Goal: Task Accomplishment & Management: Manage account settings

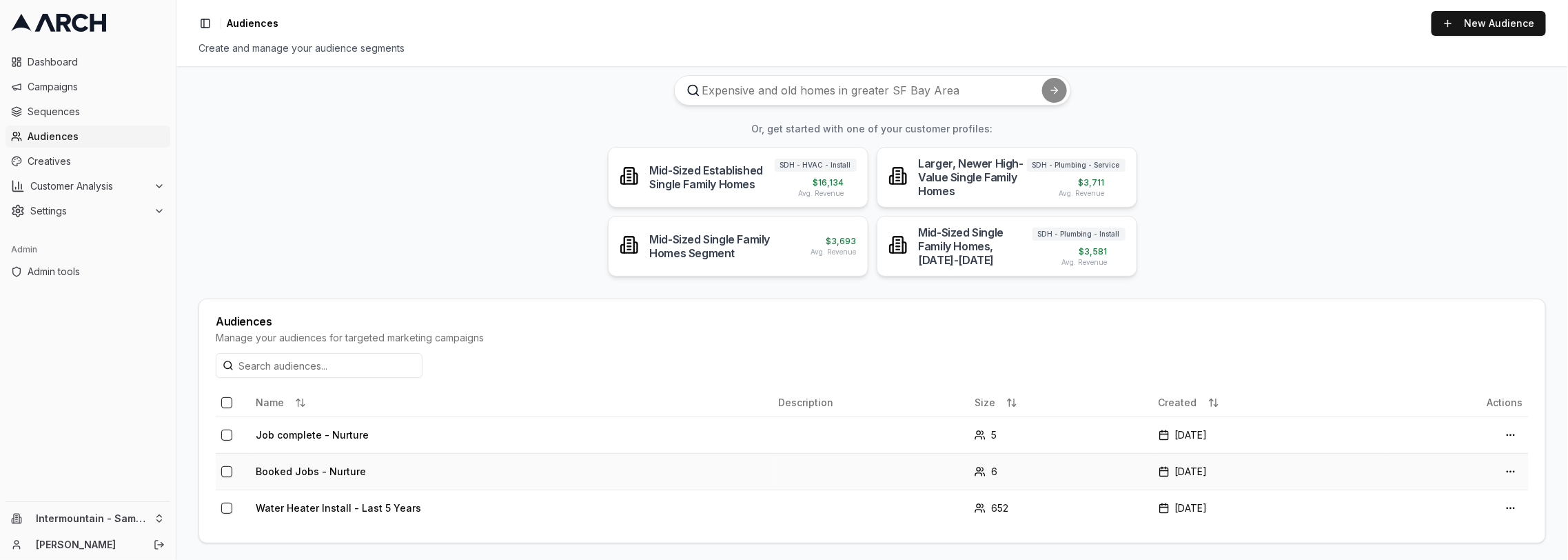
scroll to position [51, 0]
click at [330, 435] on td "Job complete - Nurture" at bounding box center [512, 433] width 523 height 37
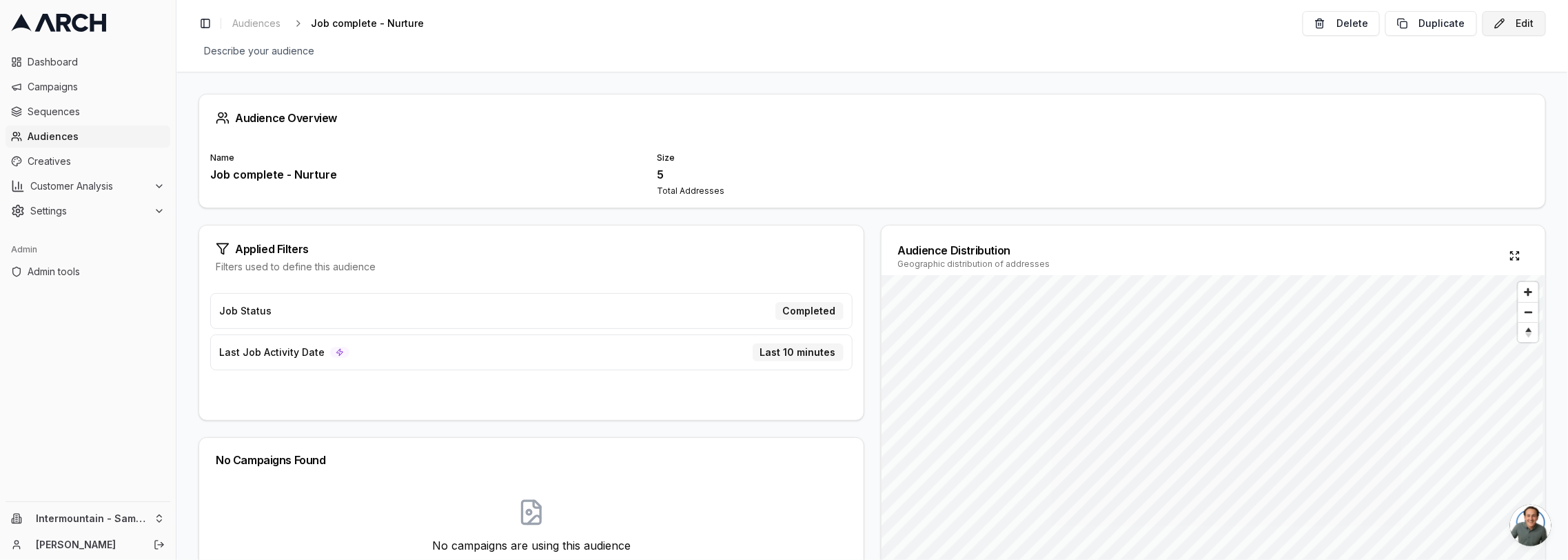
click at [1503, 19] on button "Edit" at bounding box center [1514, 23] width 63 height 25
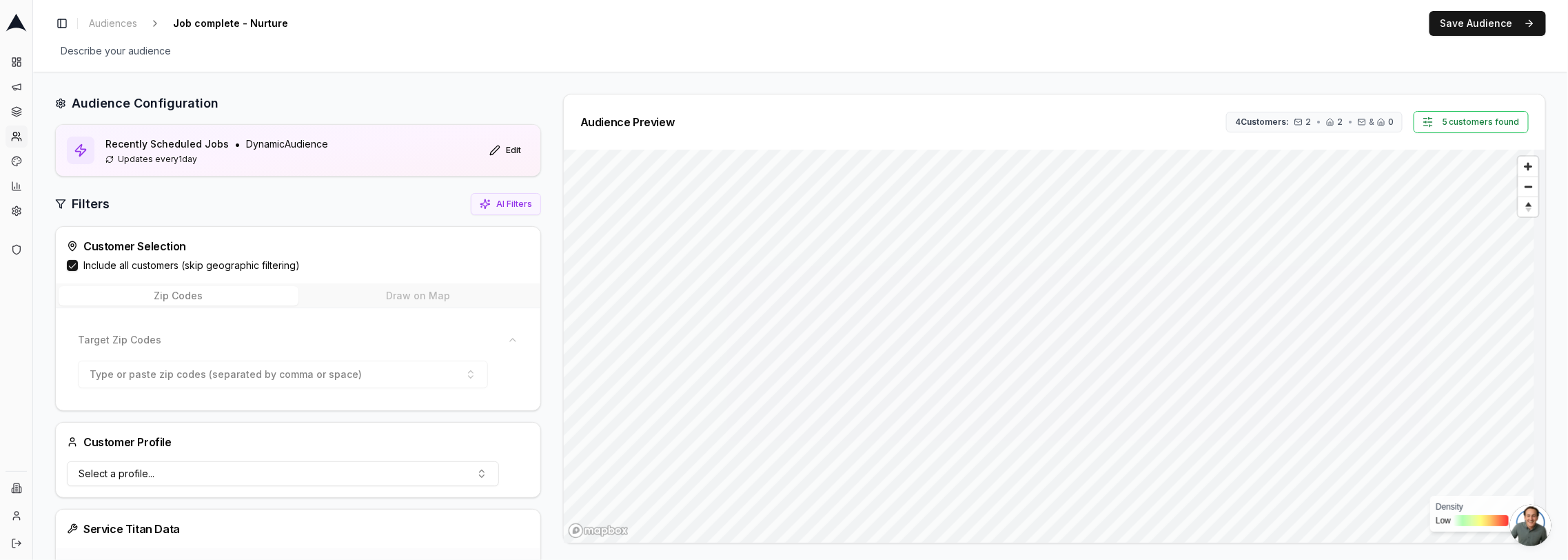
scroll to position [310, 0]
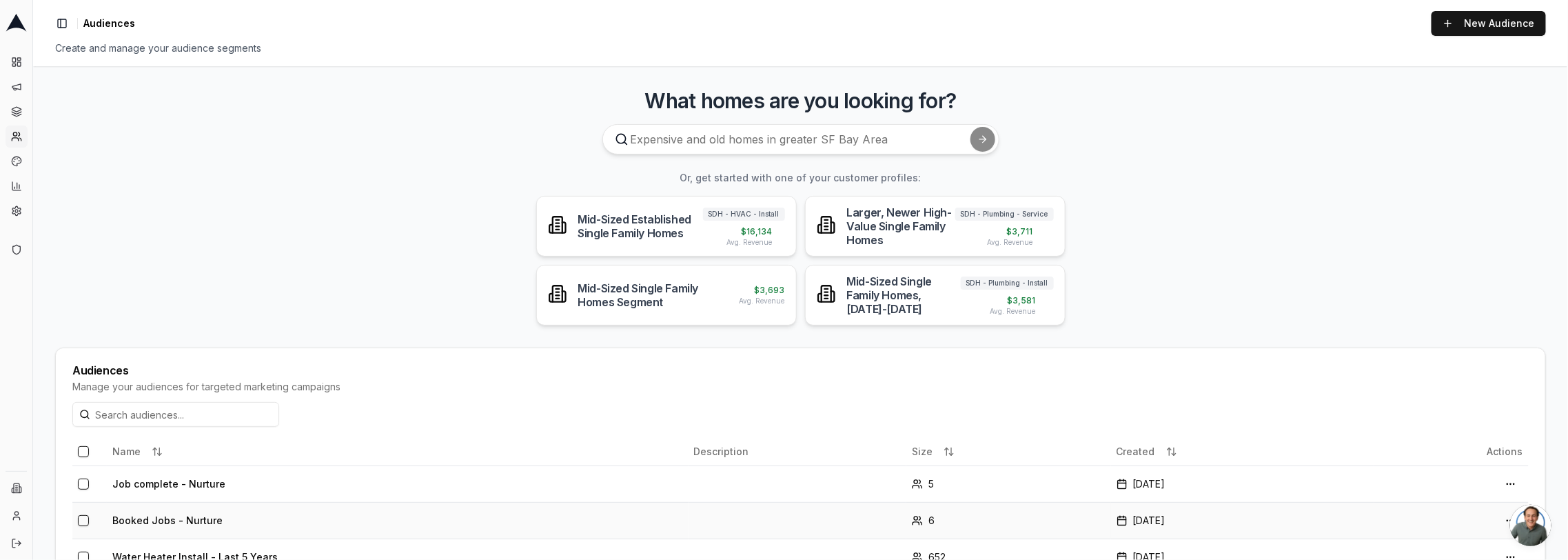
click at [175, 517] on td "Booked Jobs - Nurture" at bounding box center [397, 521] width 581 height 37
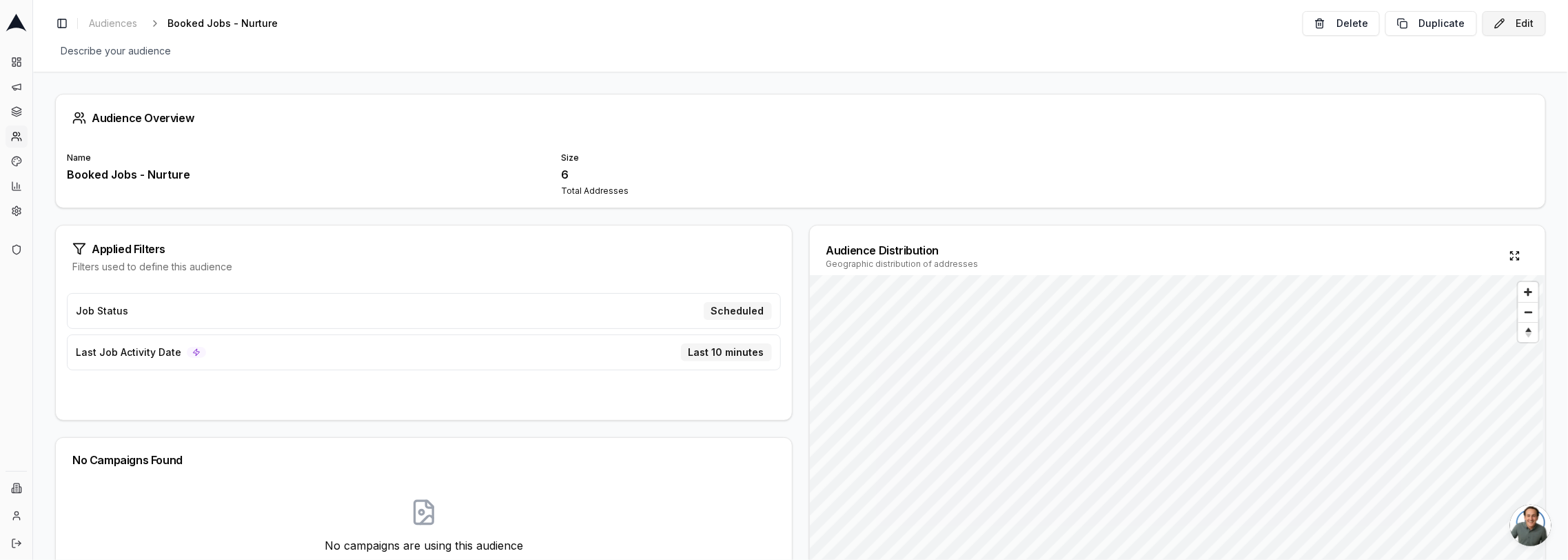
click at [1512, 24] on button "Edit" at bounding box center [1514, 23] width 63 height 25
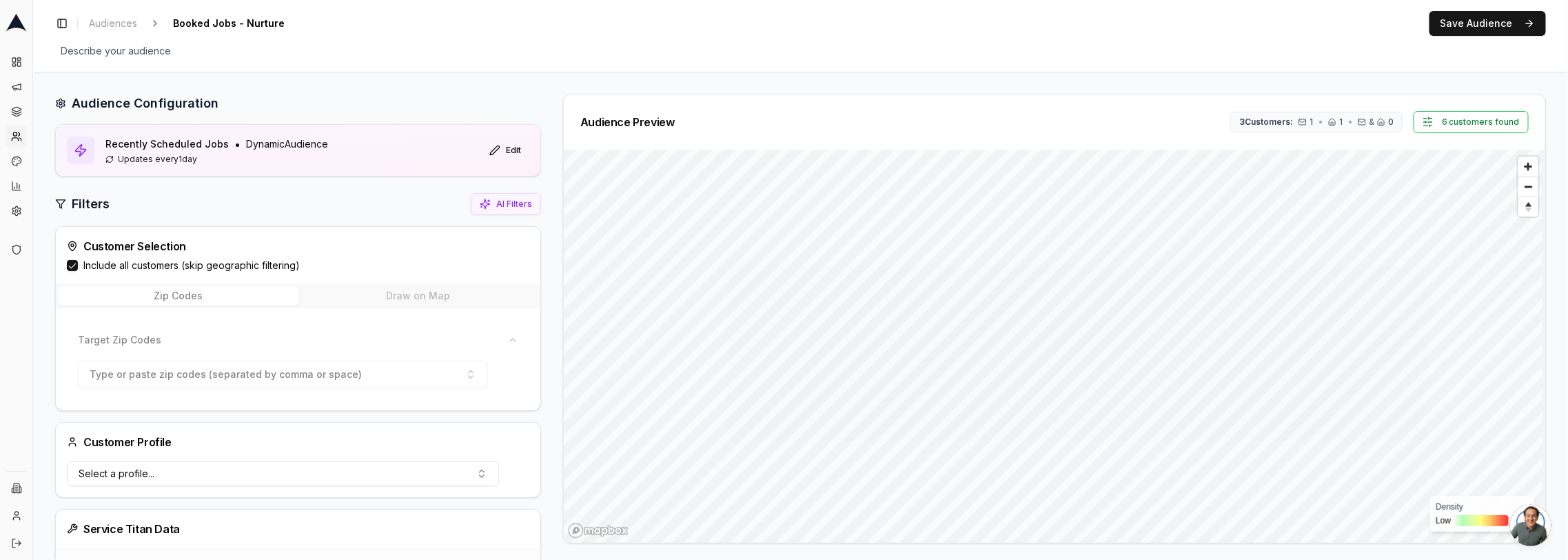
scroll to position [247, 0]
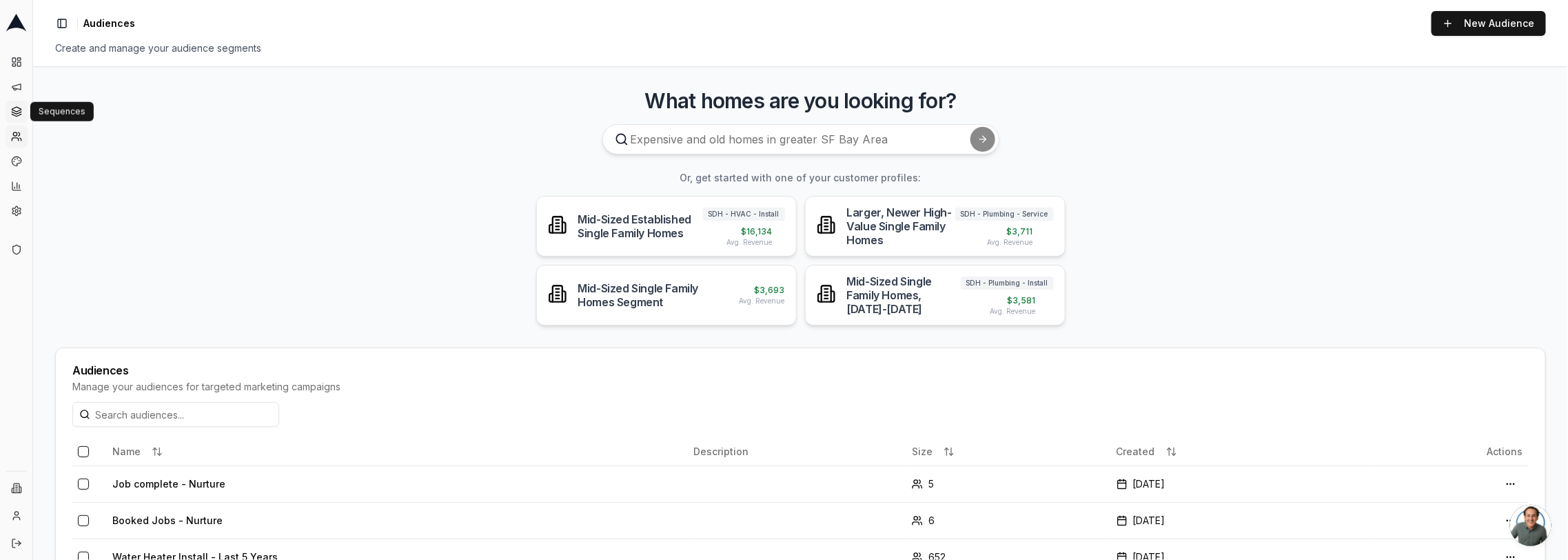
click at [15, 110] on icon at bounding box center [16, 109] width 9 height 5
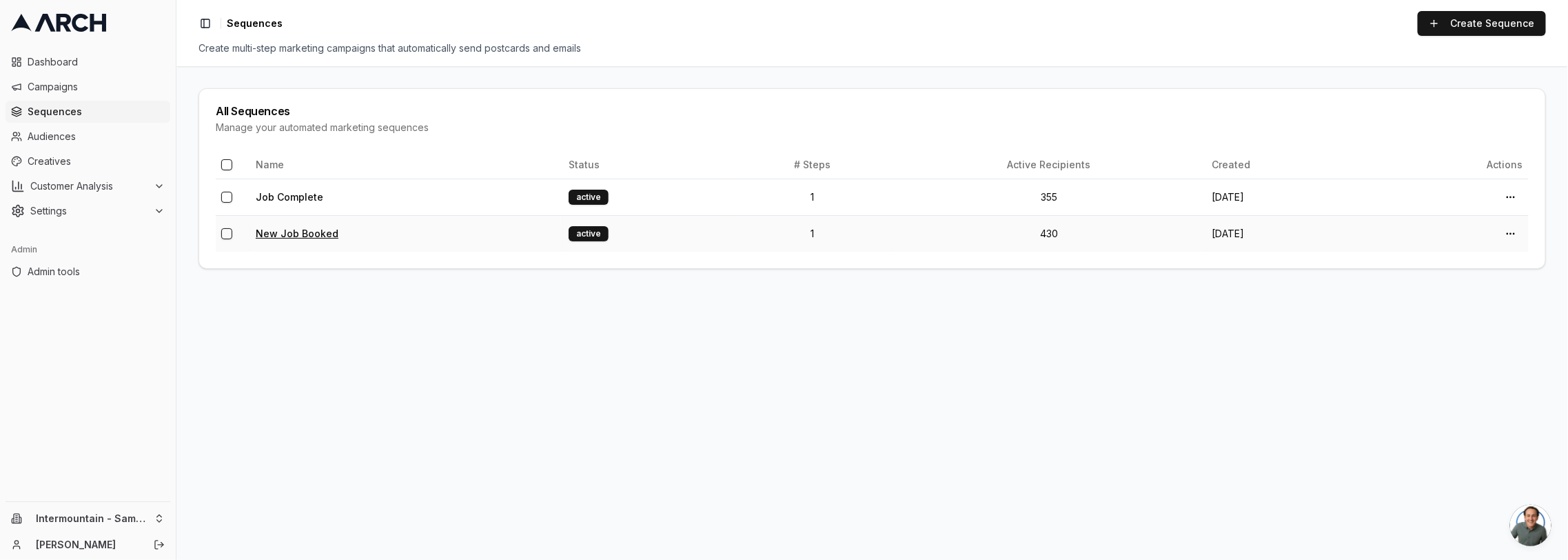
click at [314, 228] on link "New Job Booked" at bounding box center [297, 233] width 82 height 12
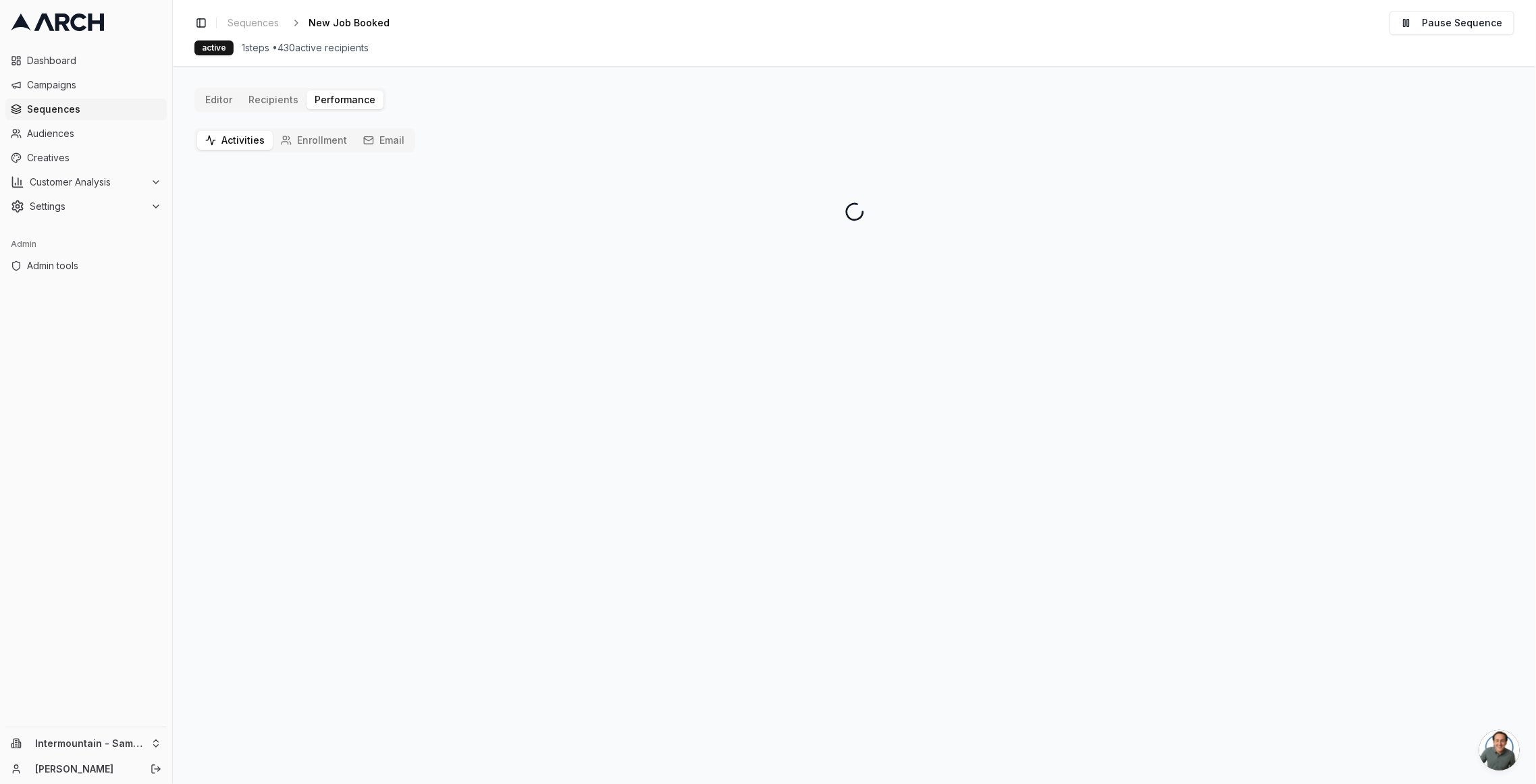
click at [231, 137] on button "Activities" at bounding box center [235, 140] width 76 height 19
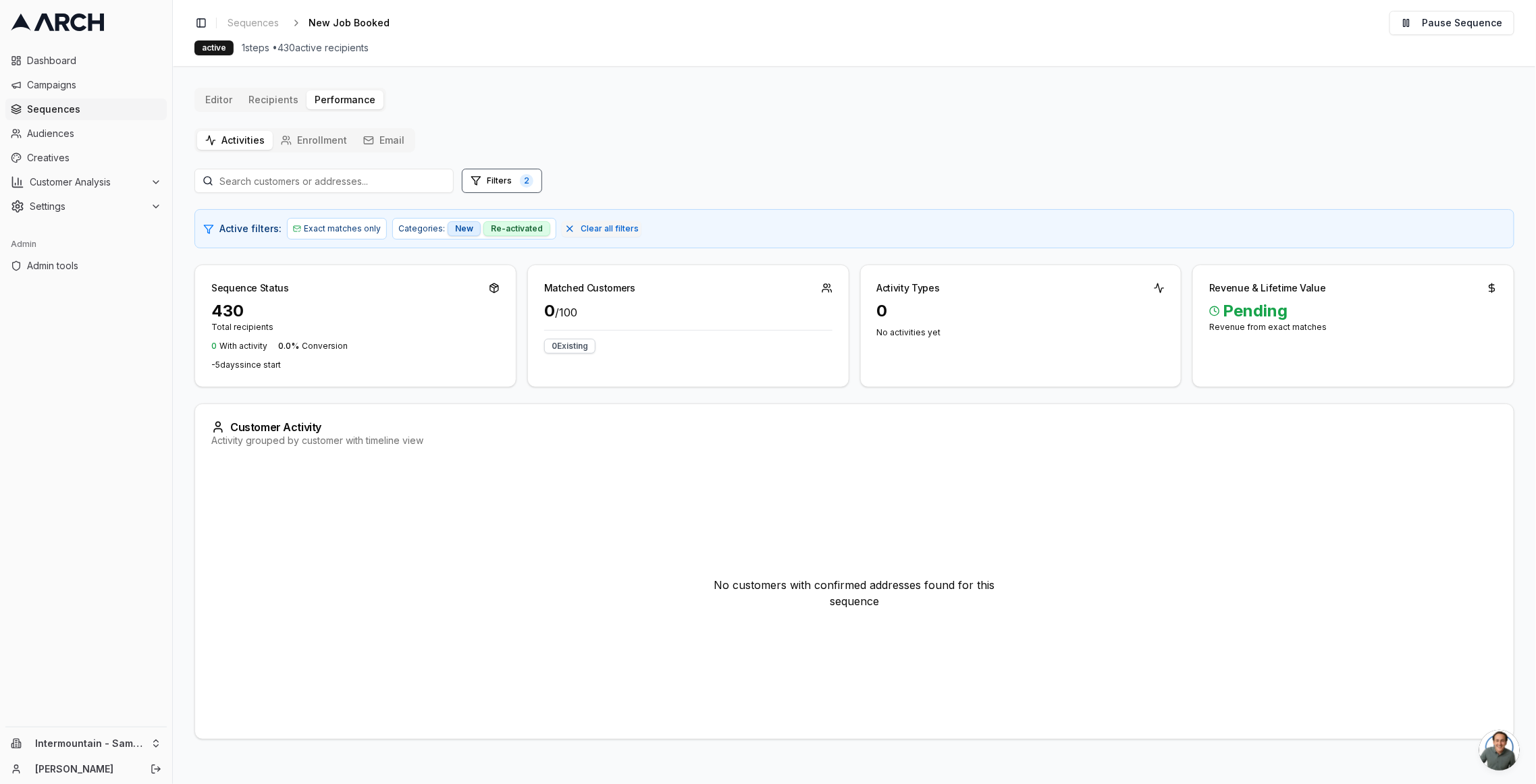
click at [266, 103] on div "Editor Recipients Performance Activities Enrollment Email Filters 2 Active filt…" at bounding box center [855, 413] width 1320 height 652
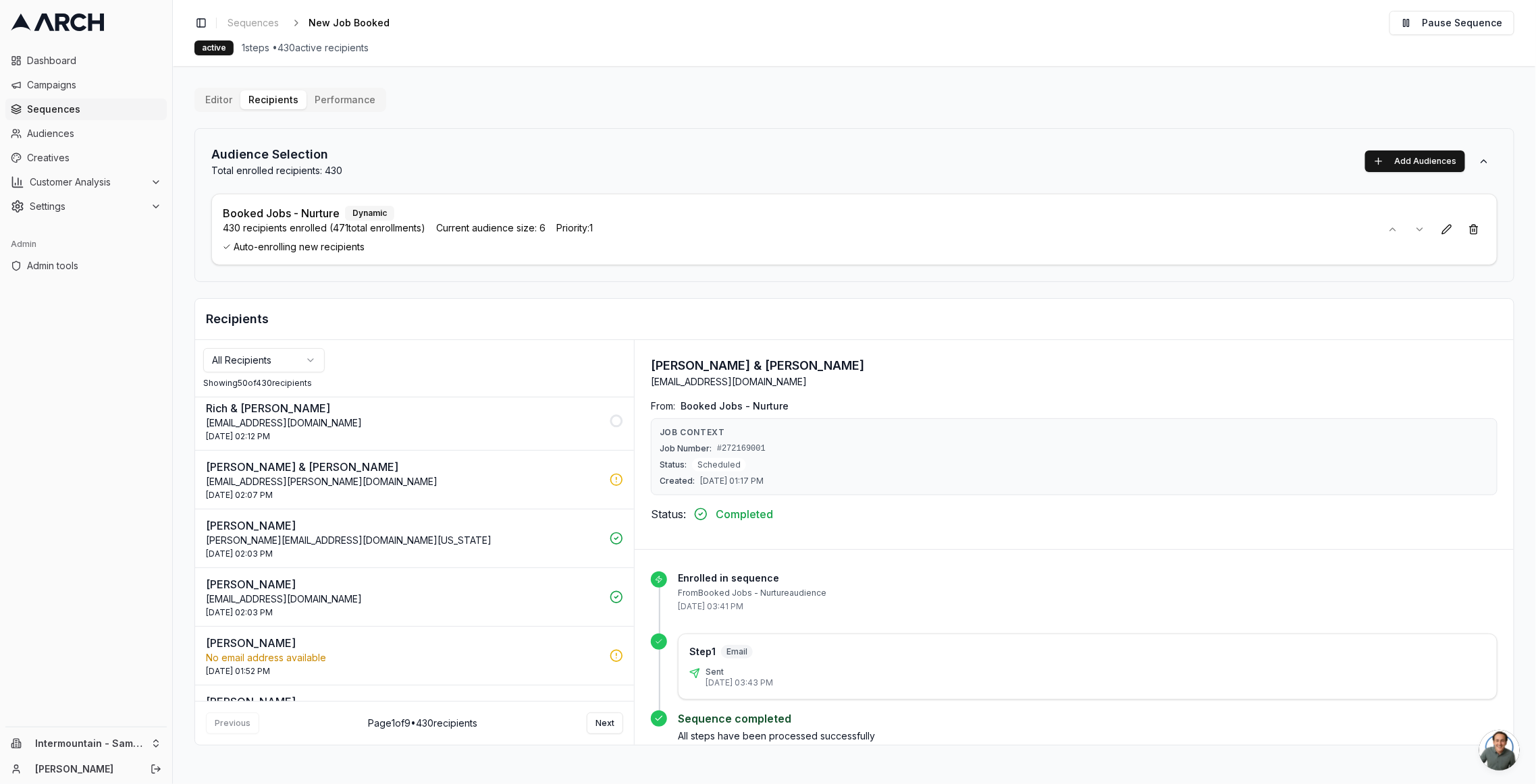
scroll to position [355, 0]
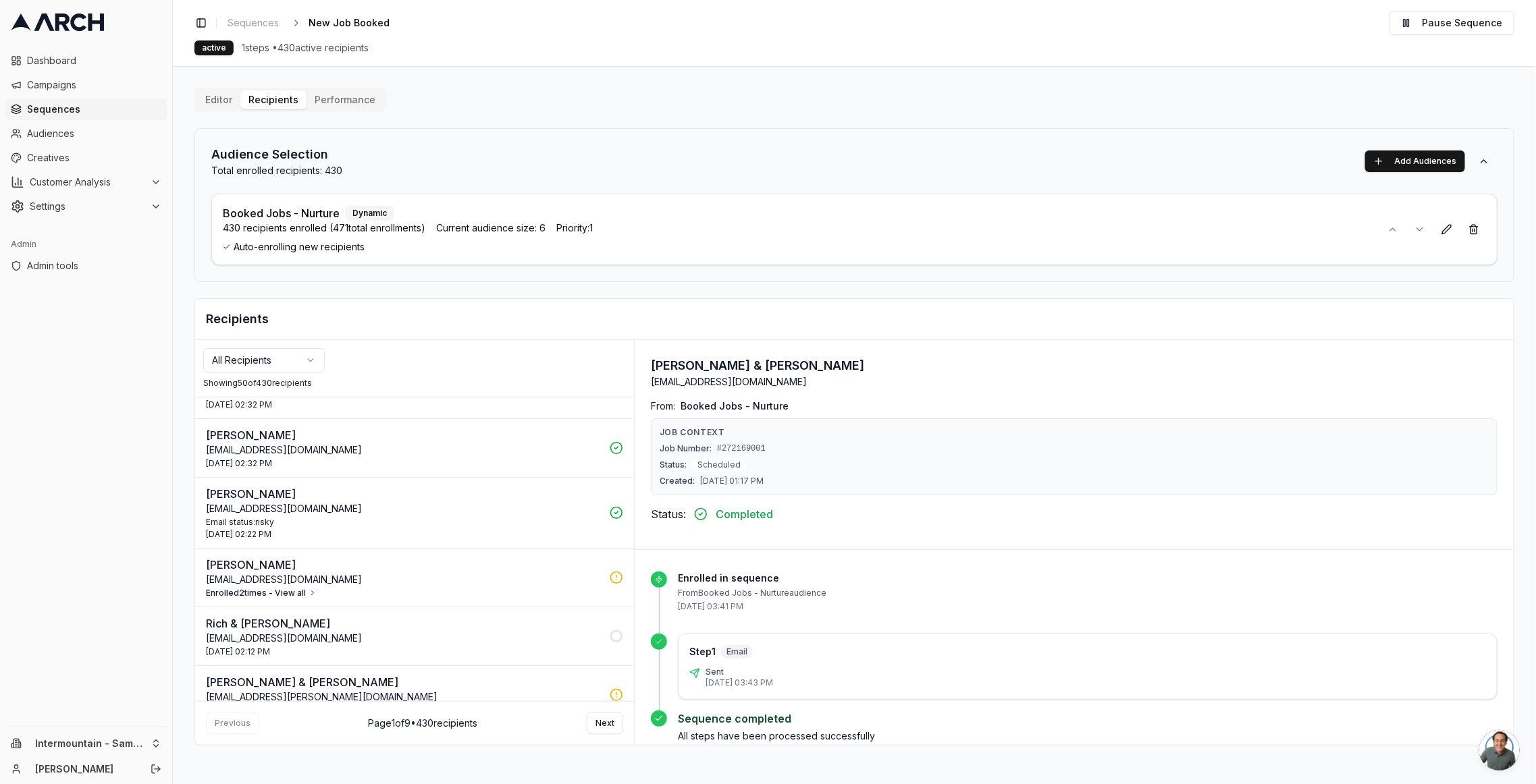
click at [401, 547] on p "Rich & Holly Day" at bounding box center [403, 623] width 396 height 16
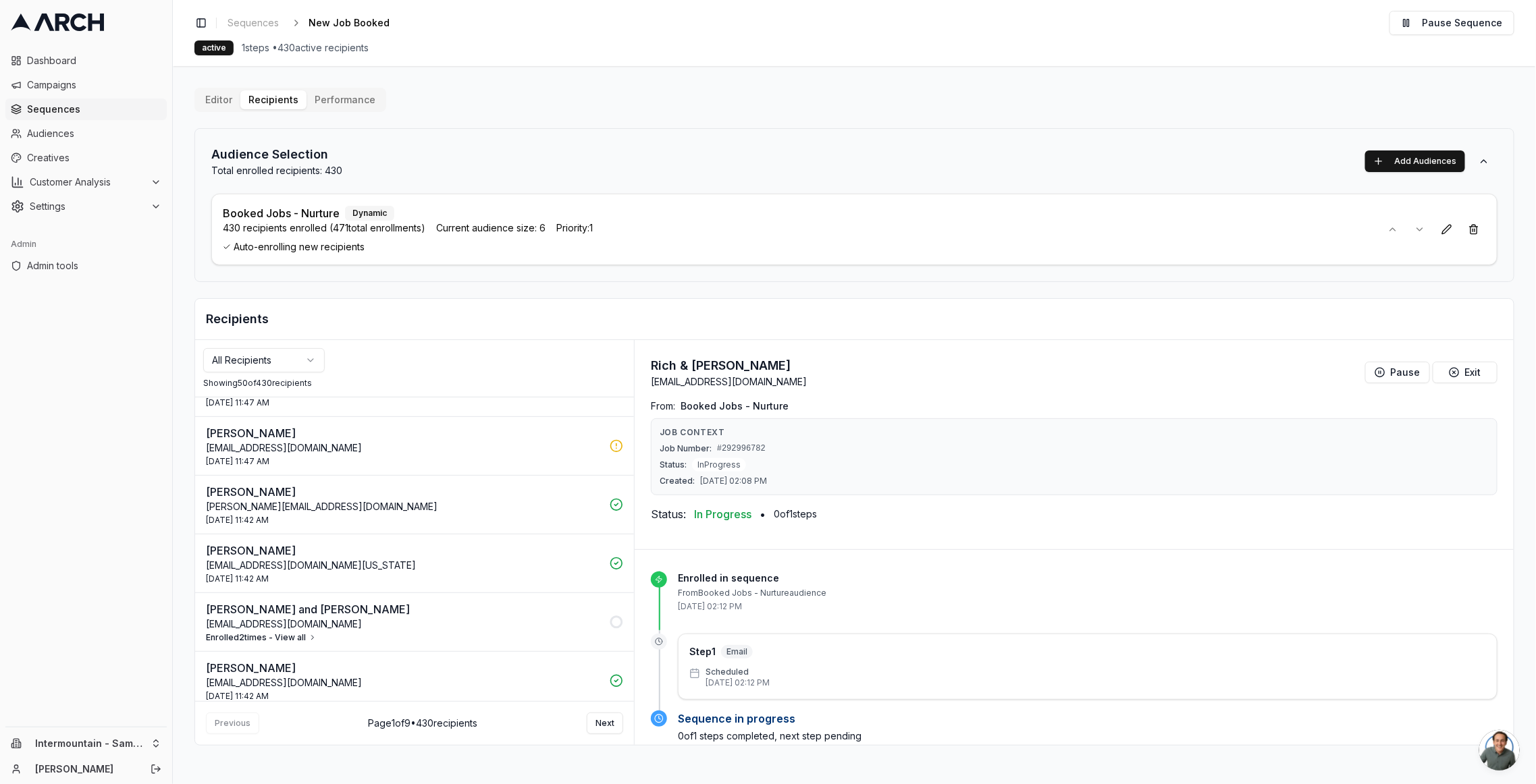
scroll to position [2013, 0]
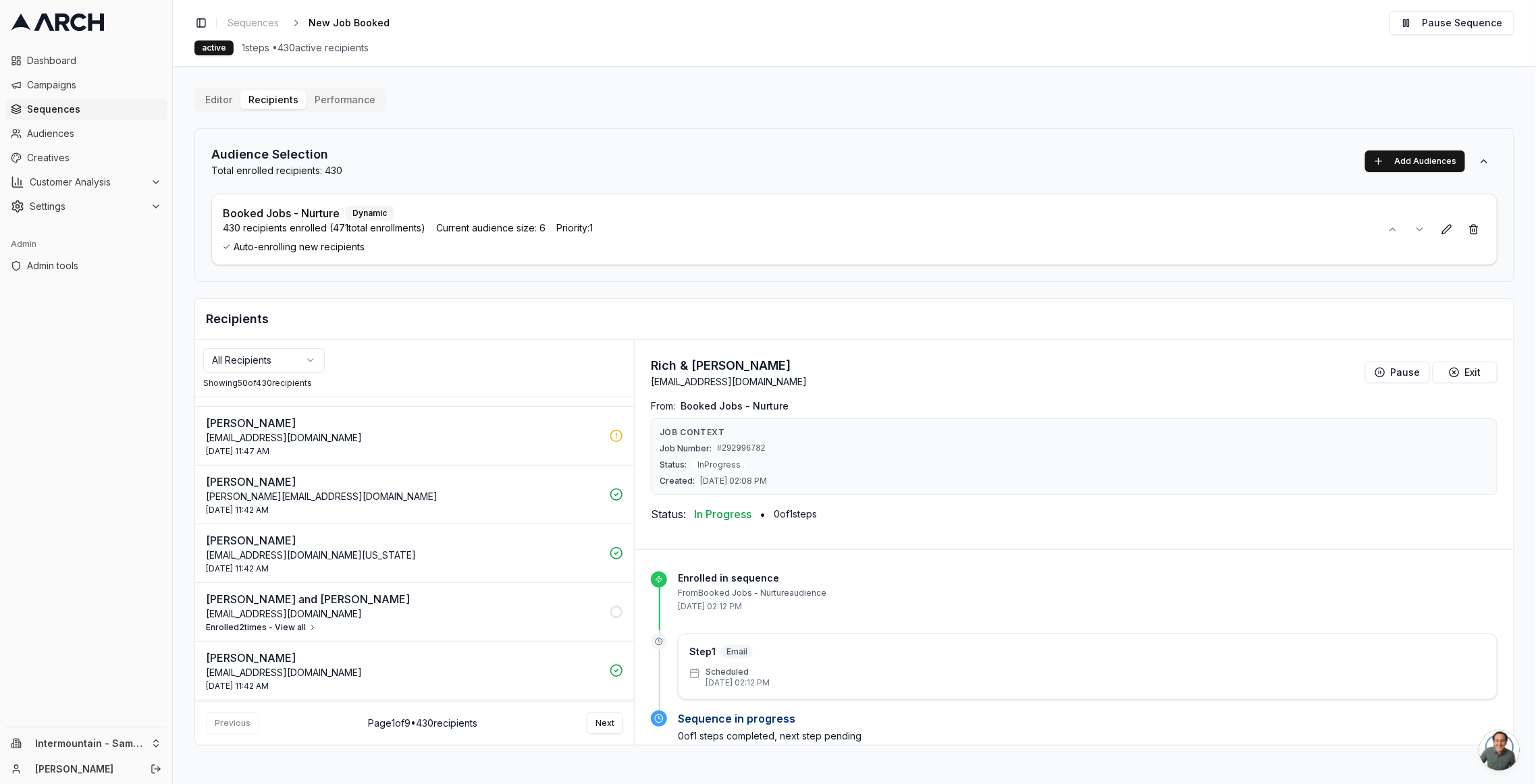
click at [431, 547] on p "ollarliaka@gmail.com" at bounding box center [403, 614] width 396 height 14
click at [393, 547] on p "18 Sep 2025 - 11:42 AM" at bounding box center [409, 654] width 383 height 14
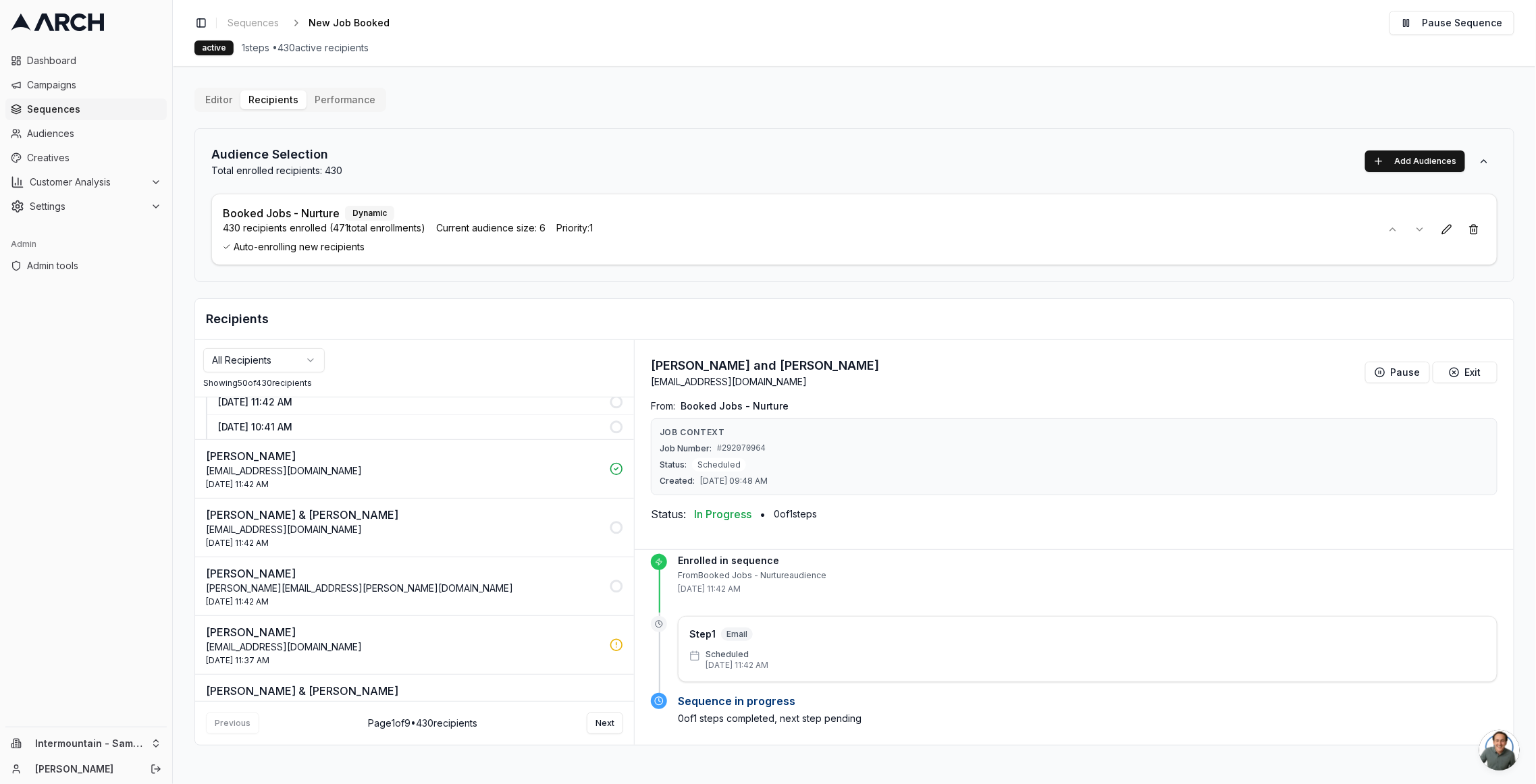
scroll to position [2409, 0]
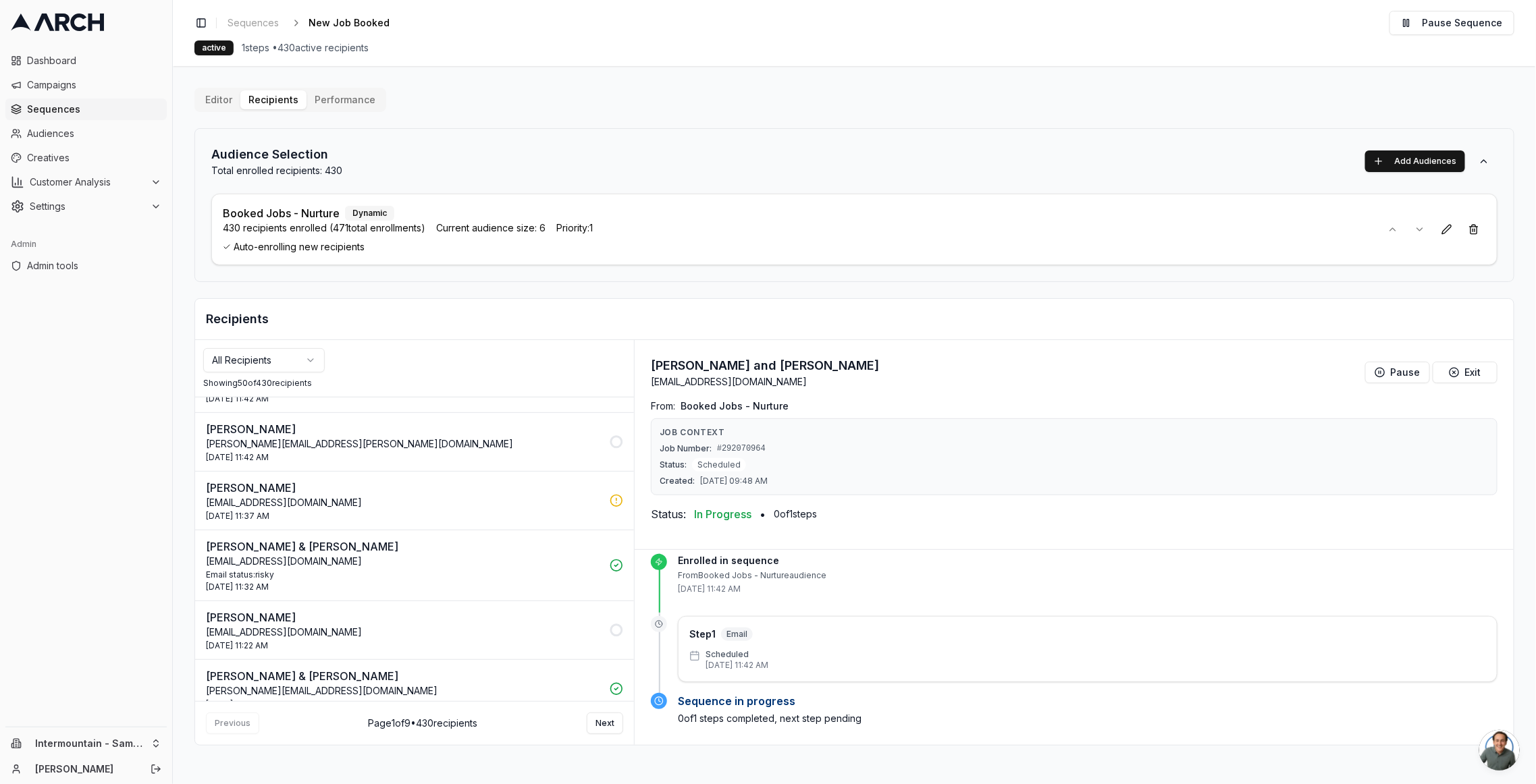
click at [454, 547] on div "18 Sep 2025 - 11:22 AM" at bounding box center [403, 646] width 396 height 11
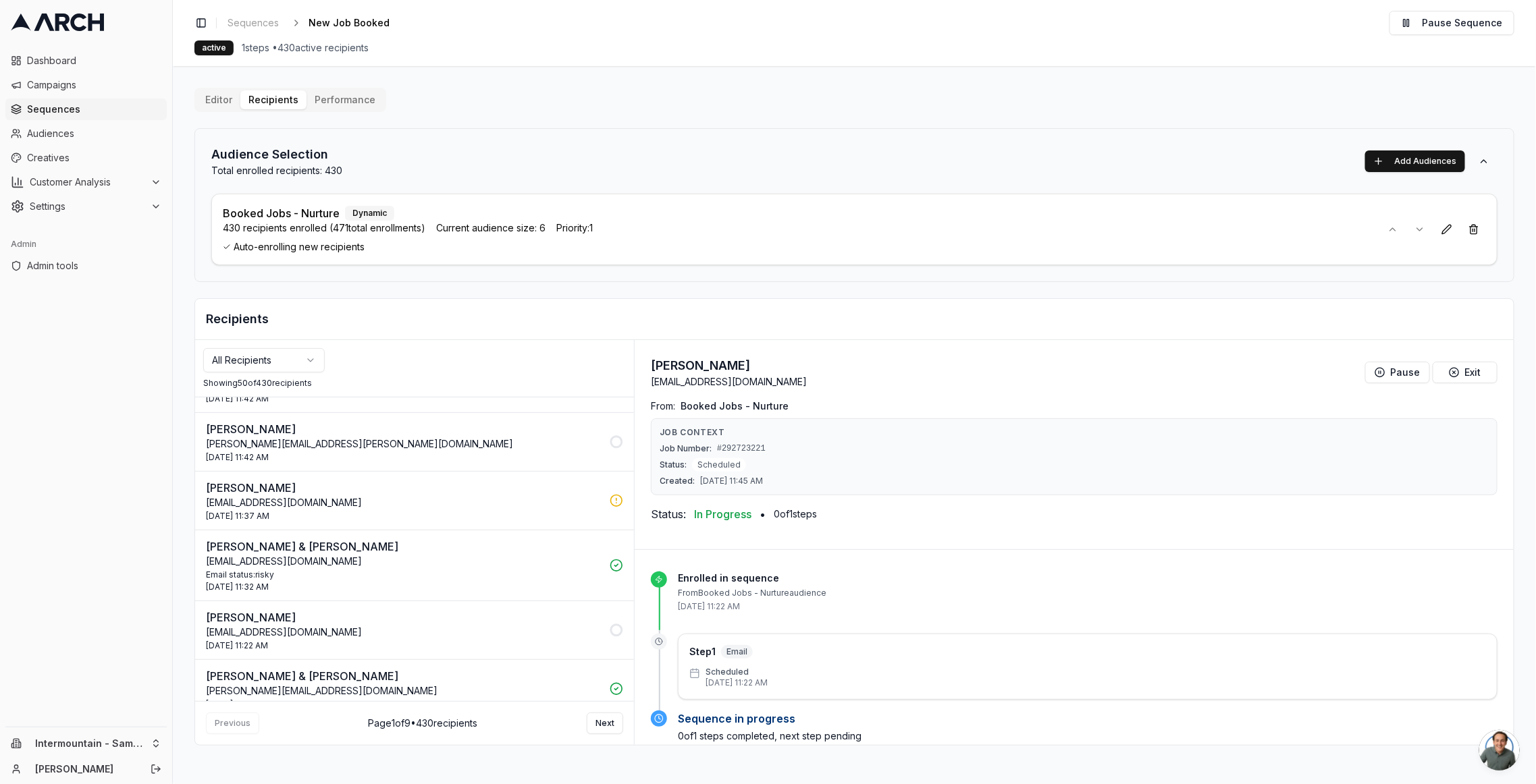
scroll to position [2761, 0]
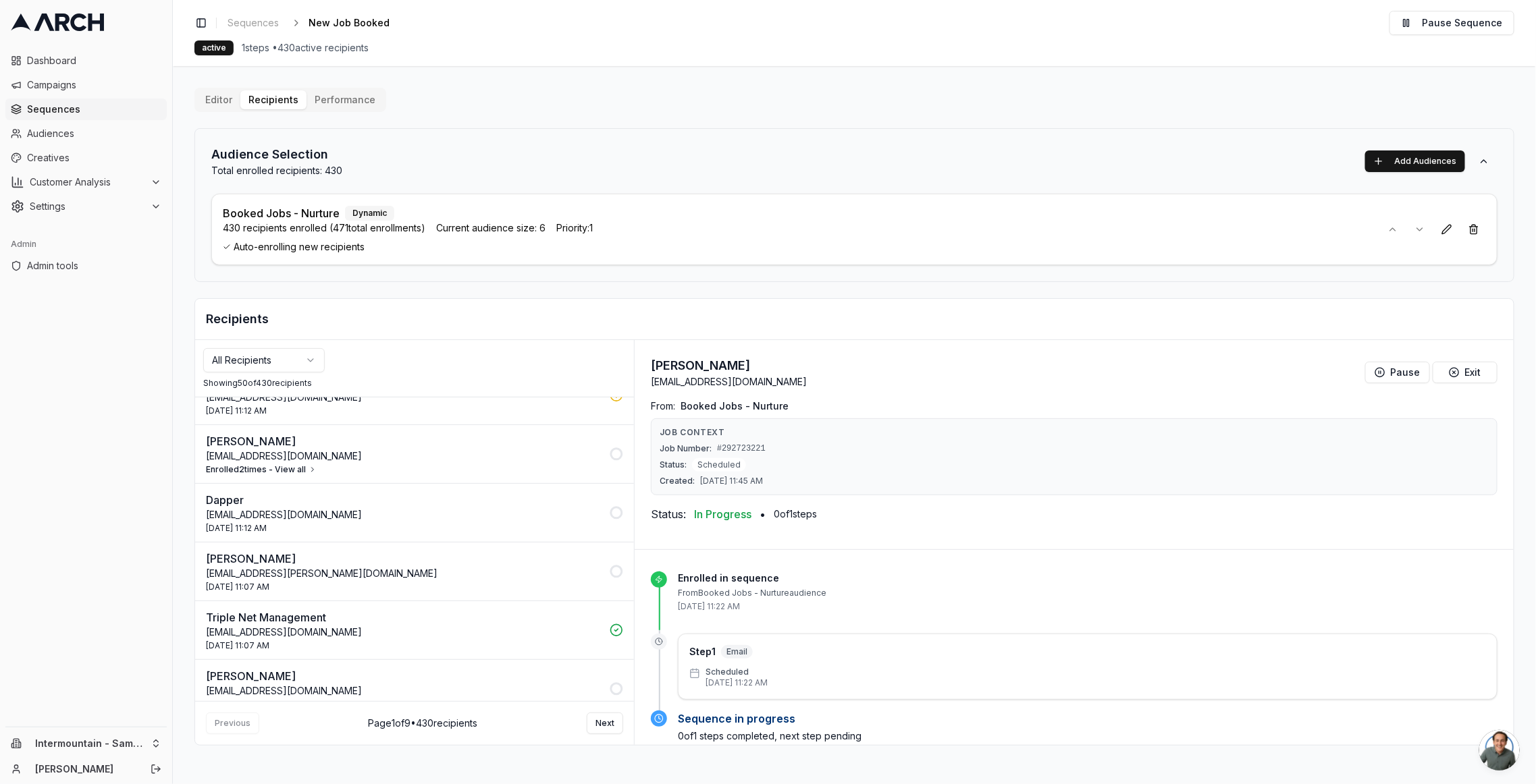
click at [543, 547] on div "18 Sep 2025 - 11:07 AM" at bounding box center [403, 587] width 396 height 11
click at [272, 345] on div "All Recipients Showing 50 of 430 recipients" at bounding box center [415, 369] width 439 height 57
click at [278, 357] on html "Dashboard Campaigns Sequences Audiences Creatives Customer Analysis Settings Ad…" at bounding box center [768, 392] width 1536 height 784
click at [448, 547] on p "jnorton@trplnet.com" at bounding box center [403, 632] width 396 height 14
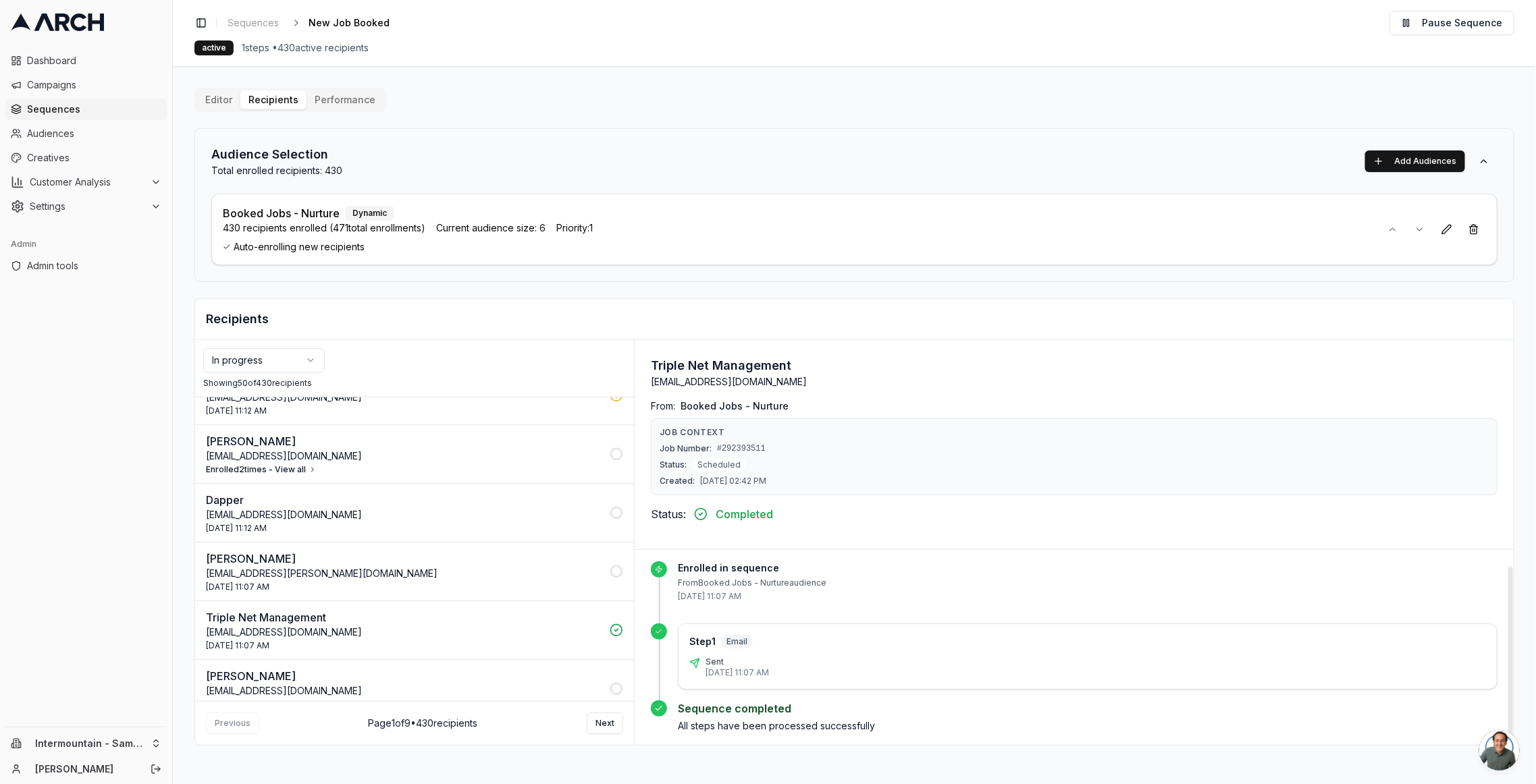
scroll to position [17, 0]
click at [498, 542] on button "Cade Garrett cade.garrett@gmail.com 18 Sep 2025 - 11:07 AM" at bounding box center [415, 571] width 439 height 58
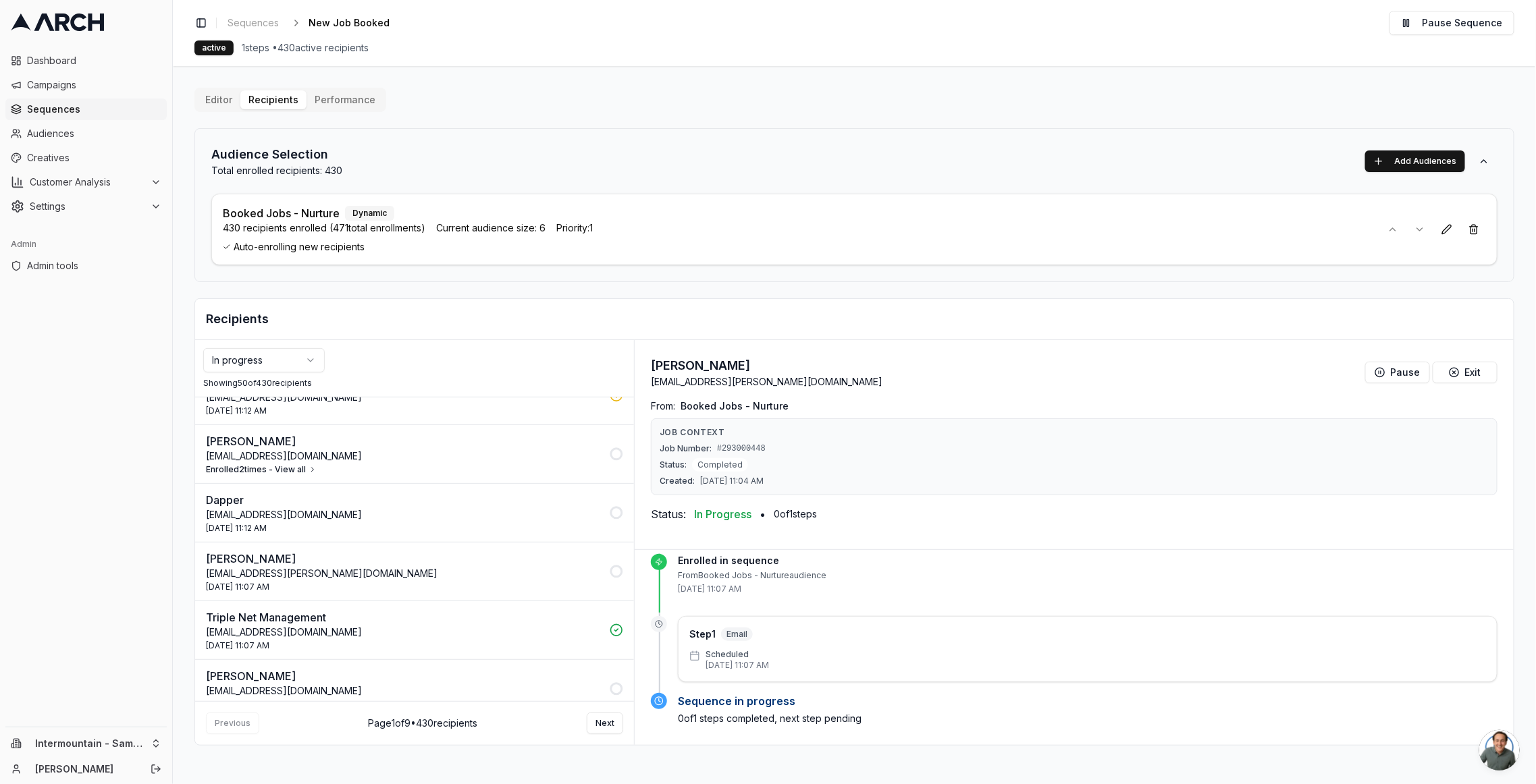
click at [495, 449] on p "easanford1@gmail.com" at bounding box center [403, 456] width 396 height 14
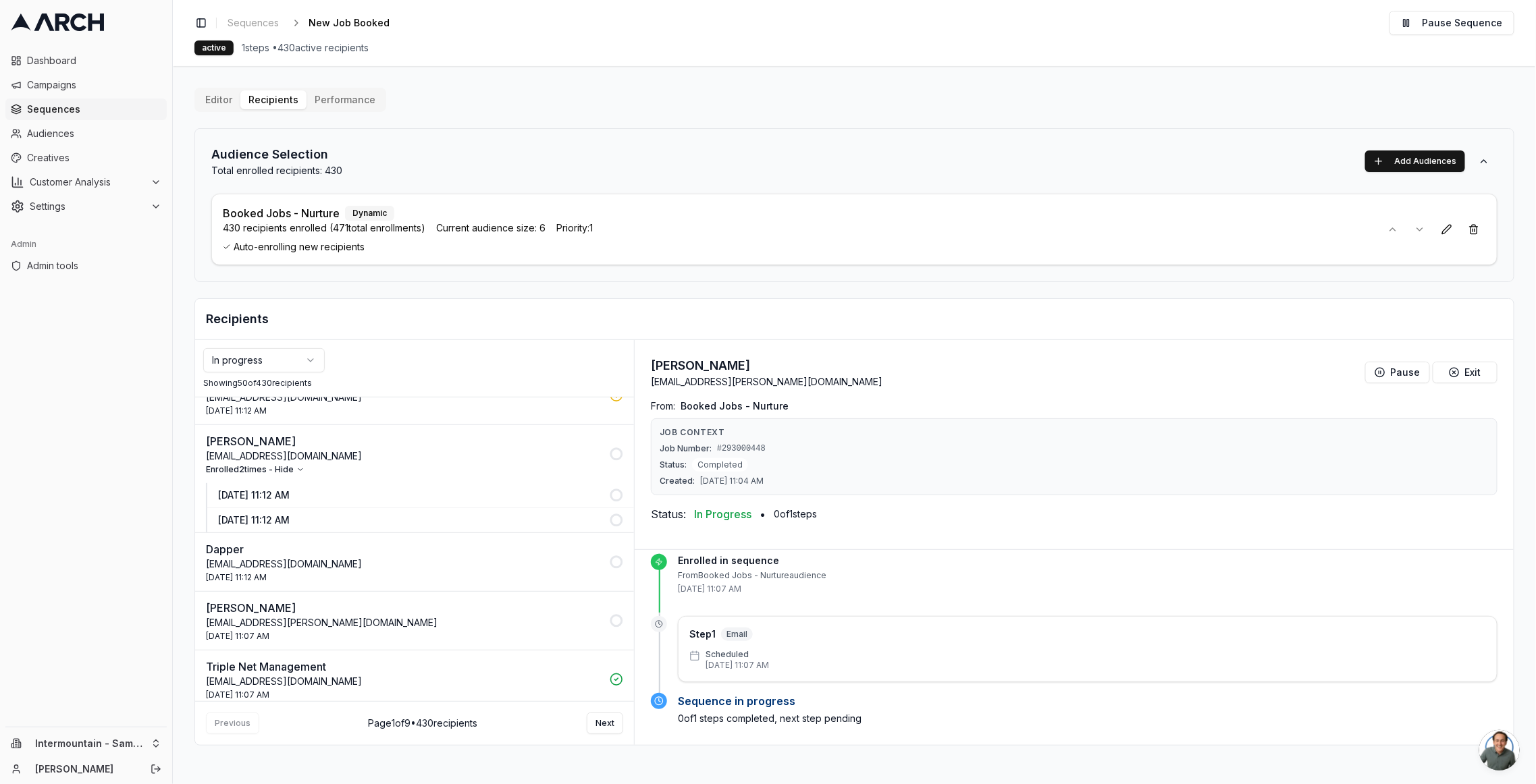
click at [456, 547] on p "caleb@coconutcleaningco.com" at bounding box center [403, 565] width 396 height 14
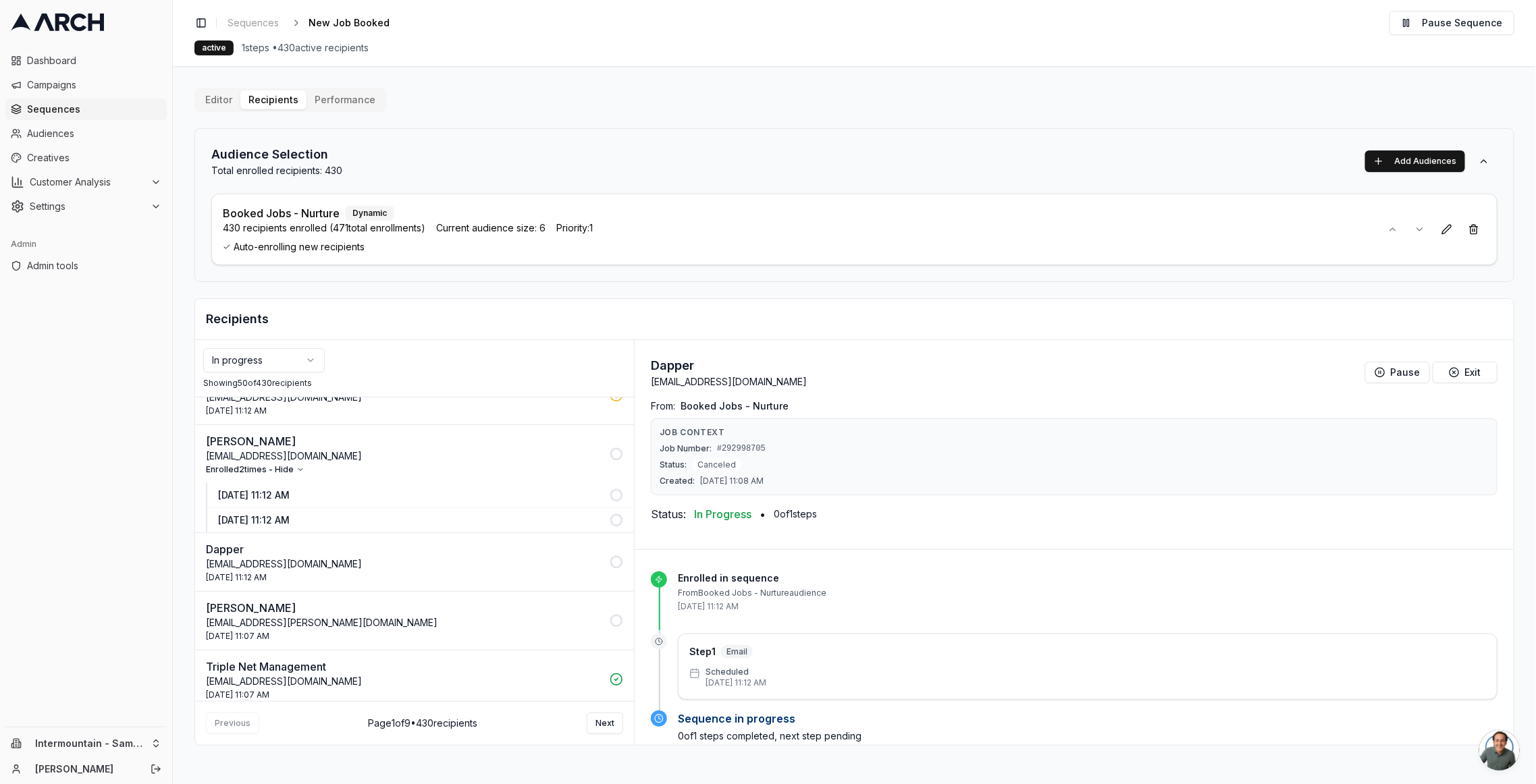
click at [453, 483] on button "18 Sep 2025 - 11:12 AM" at bounding box center [420, 496] width 427 height 25
click at [267, 513] on p "18 Sep 2025 - 11:12 AM" at bounding box center [409, 520] width 383 height 14
click at [296, 547] on p "caleb@coconutcleaningco.com" at bounding box center [403, 565] width 396 height 14
click at [307, 547] on div "18 Sep 2025 - 11:07 AM" at bounding box center [403, 636] width 396 height 11
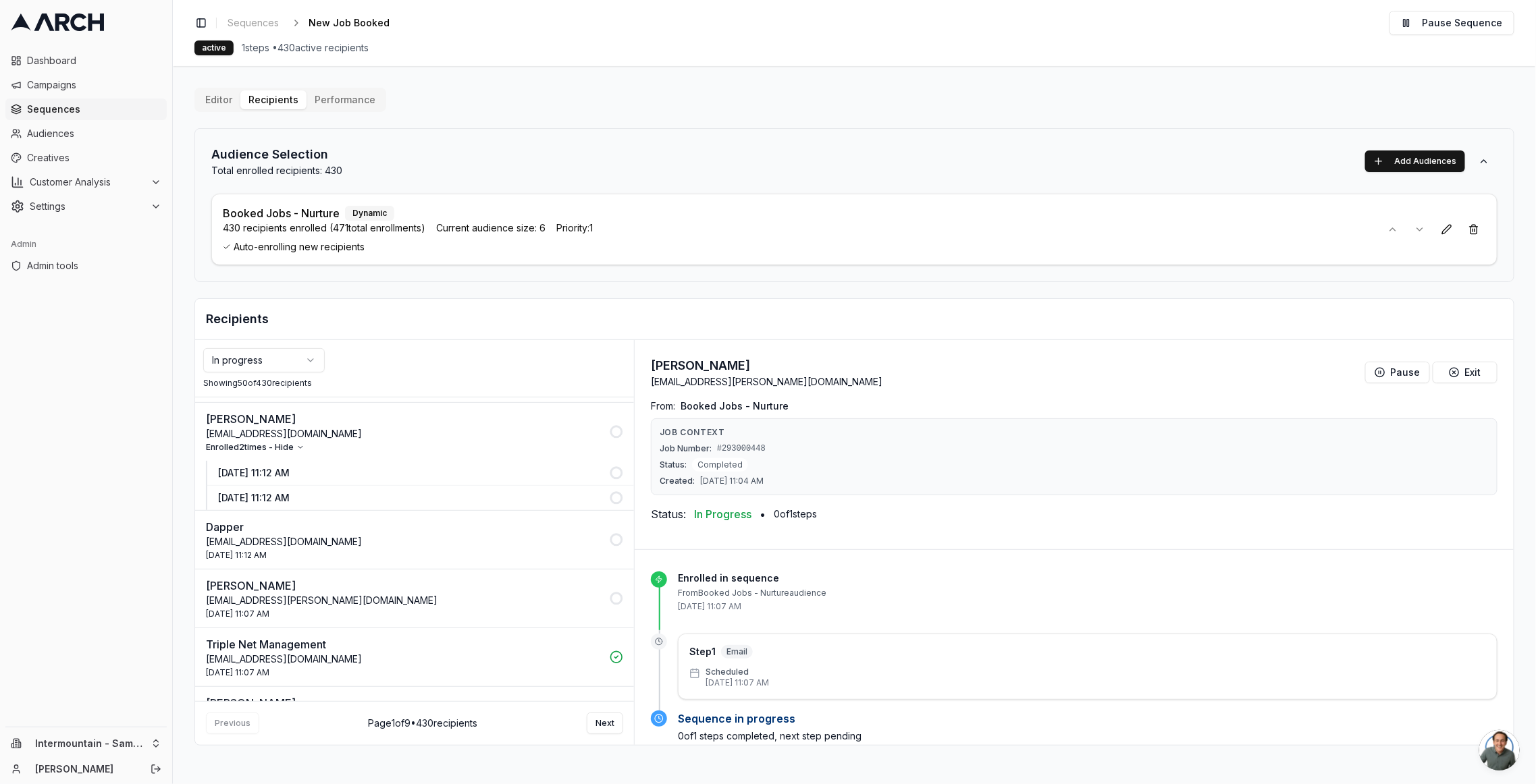
scroll to position [2783, 0]
click at [309, 547] on p "jnorton@trplnet.com" at bounding box center [403, 659] width 396 height 14
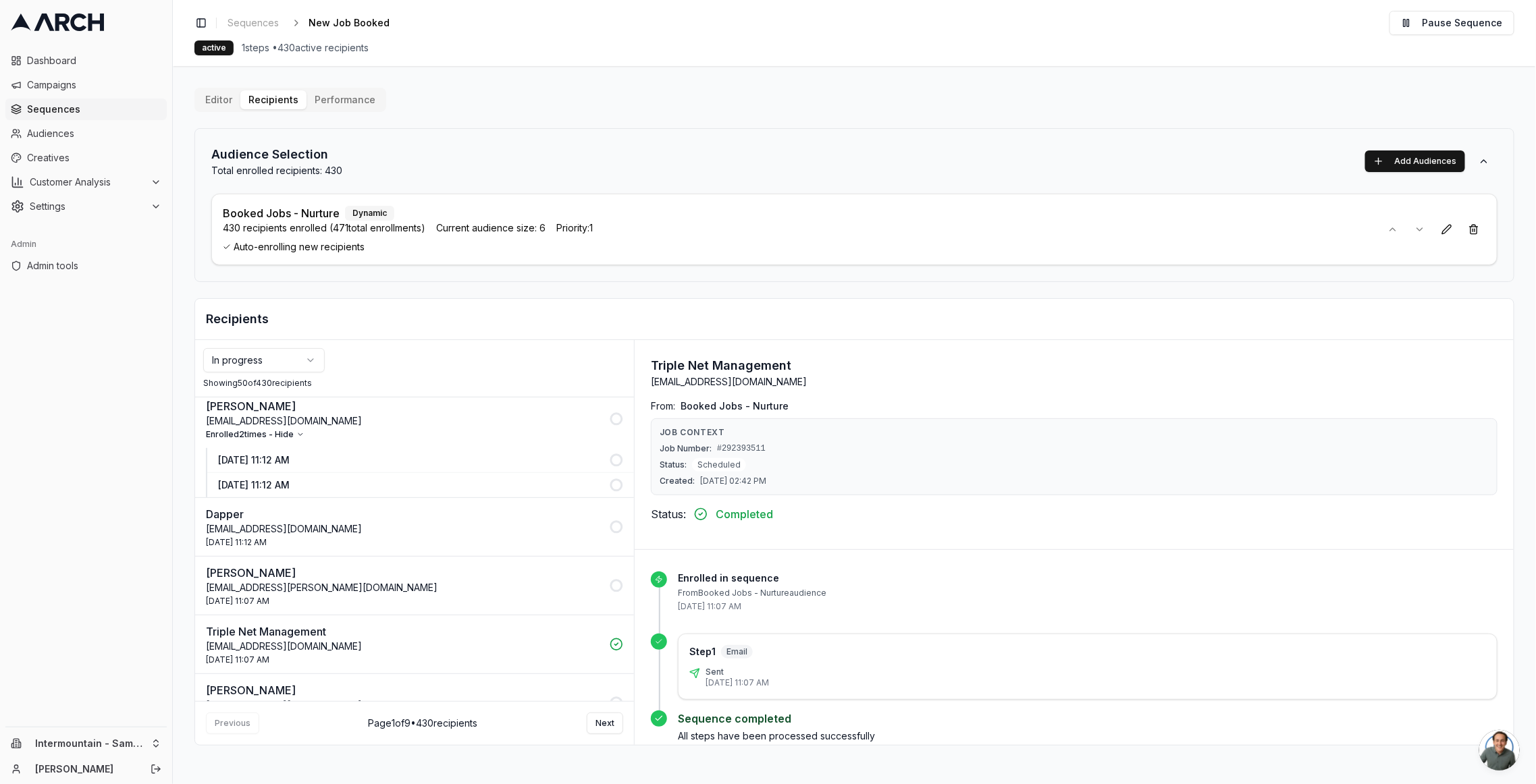
scroll to position [2810, 0]
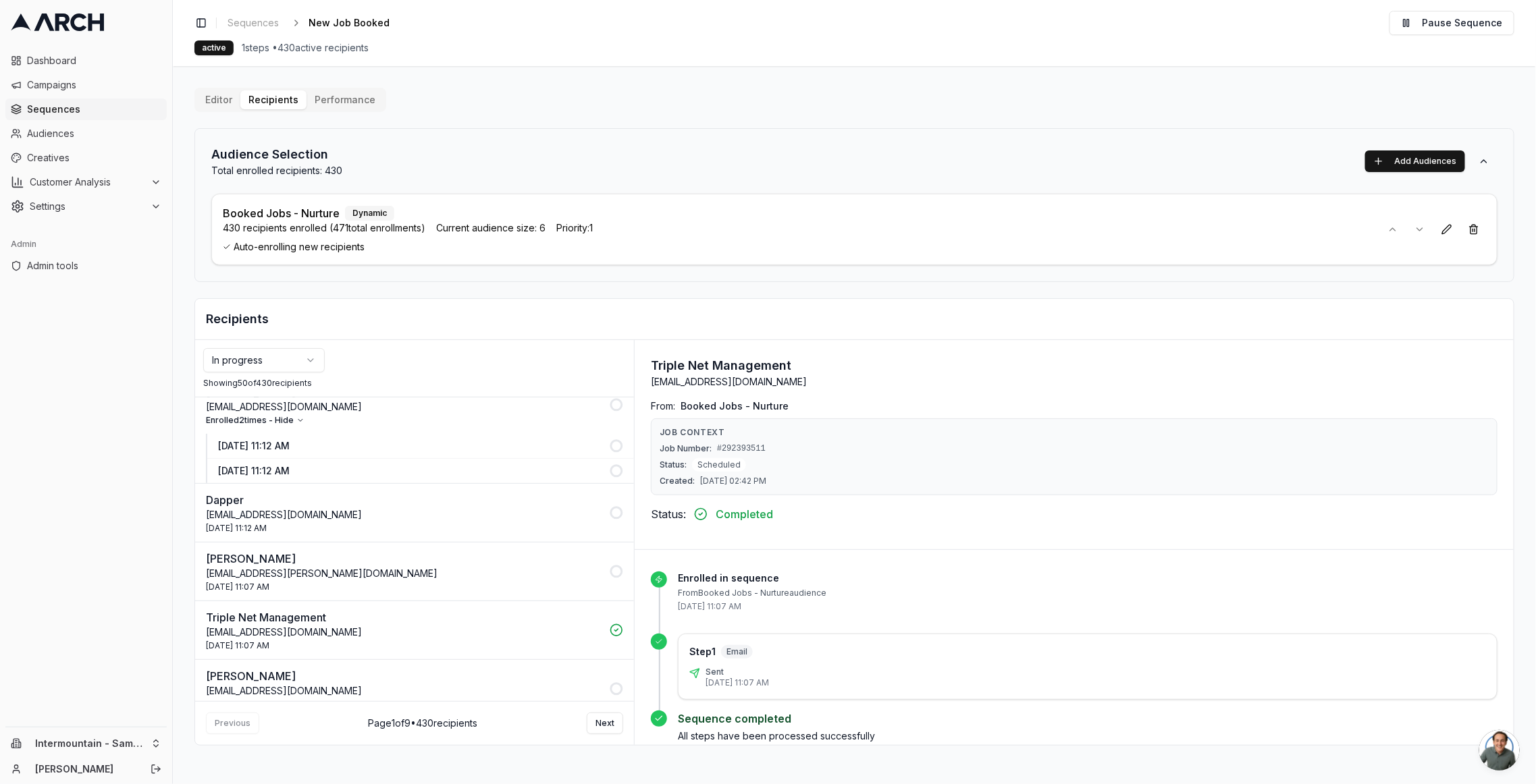
click at [337, 547] on div "Enrolled 2 times - View all" at bounding box center [403, 705] width 396 height 11
click at [292, 547] on p "happydayz180@gmail.com" at bounding box center [403, 691] width 396 height 14
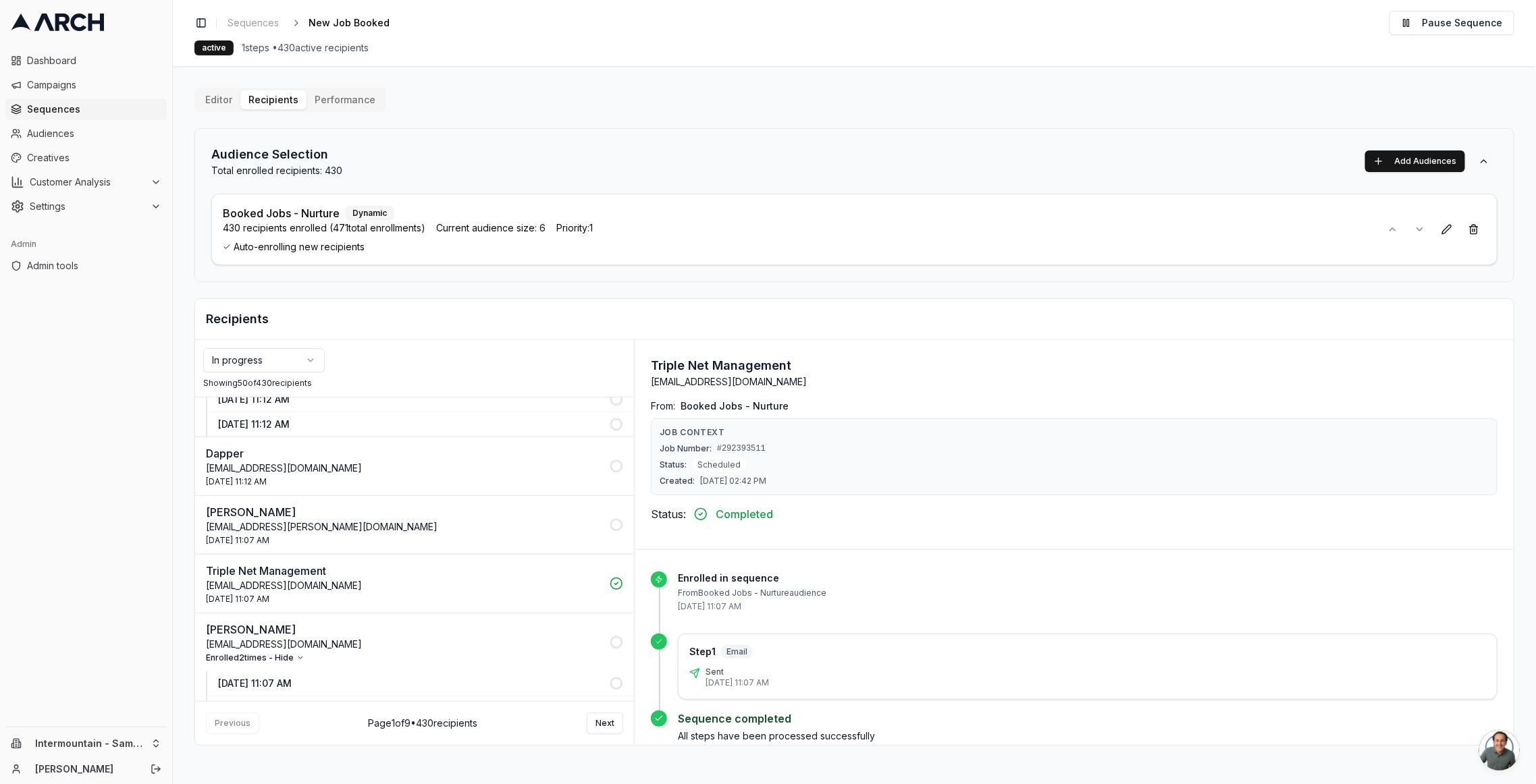
scroll to position [2859, 0]
click at [293, 547] on p "18 Sep 2025 - 11:07 AM" at bounding box center [409, 682] width 383 height 14
click at [300, 547] on p "17 Sep 2025 - 01:52 PM" at bounding box center [409, 707] width 383 height 14
click at [598, 547] on button "Next" at bounding box center [605, 723] width 37 height 21
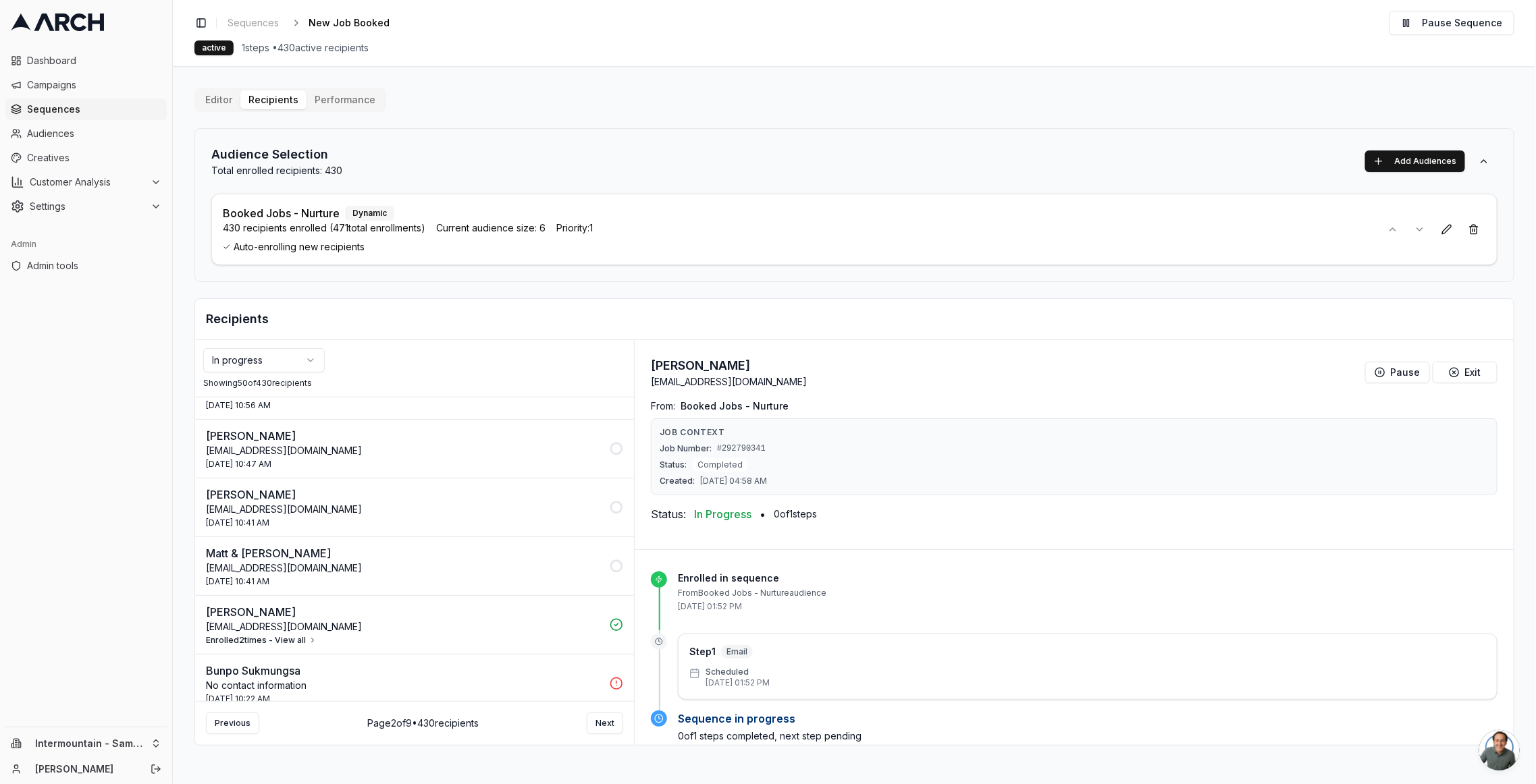
click at [363, 518] on div "18 Sep 2025 - 10:41 AM" at bounding box center [403, 523] width 396 height 11
click at [356, 444] on p "janetm1937@gmail.com" at bounding box center [403, 451] width 396 height 14
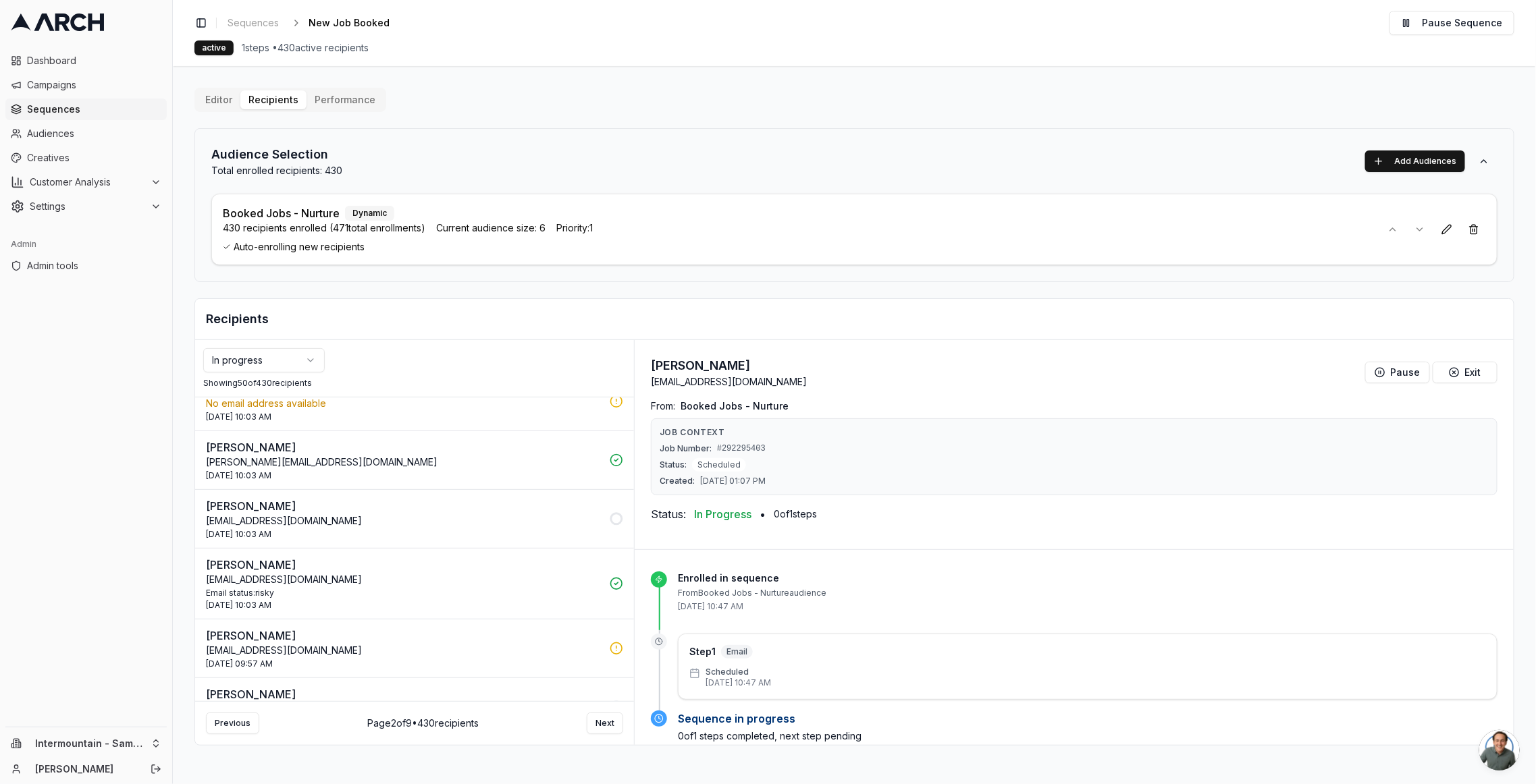
scroll to position [673, 0]
click at [462, 469] on div "18 Sep 2025 - 10:03 AM" at bounding box center [403, 474] width 396 height 11
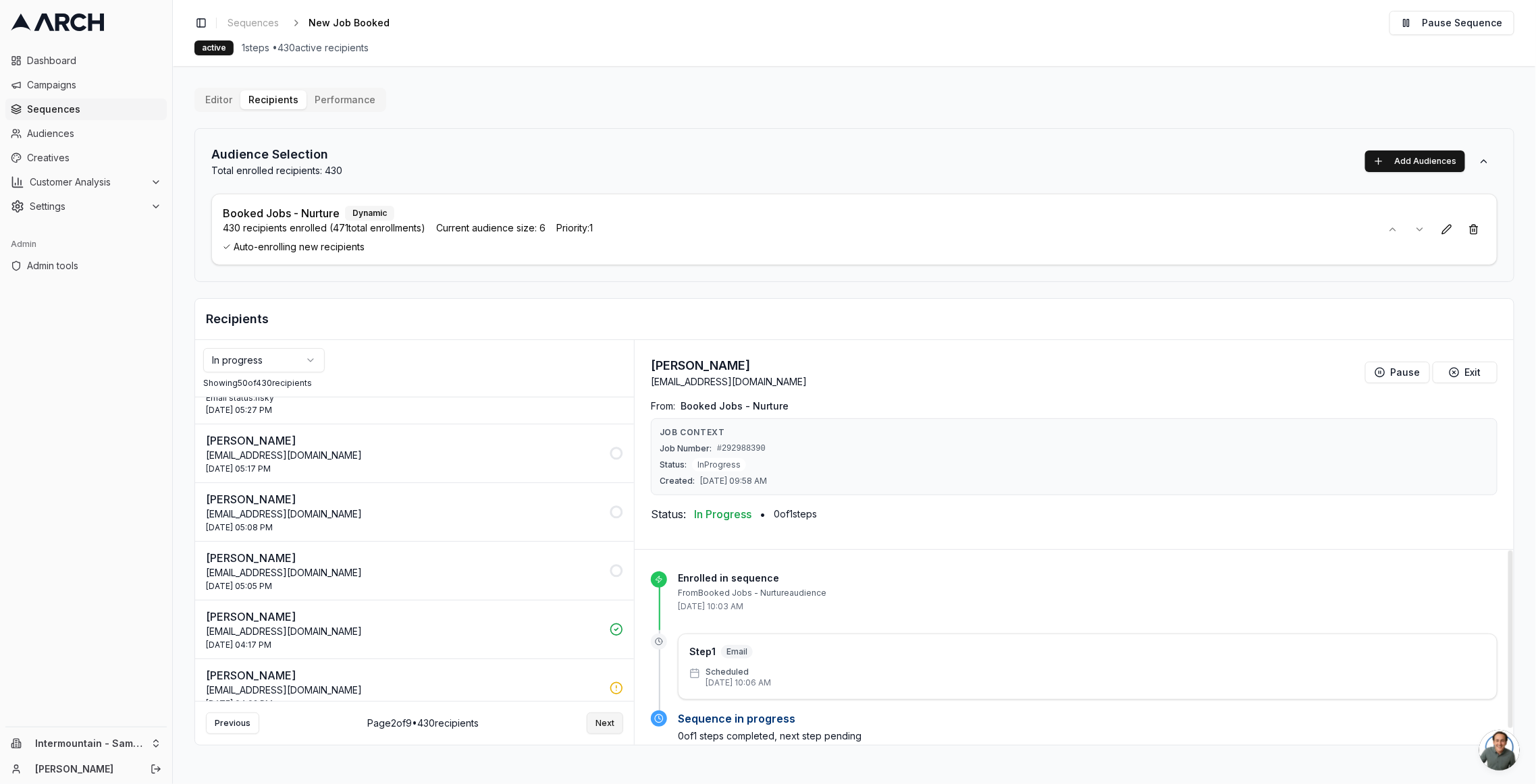
click at [614, 547] on button "Next" at bounding box center [605, 723] width 37 height 21
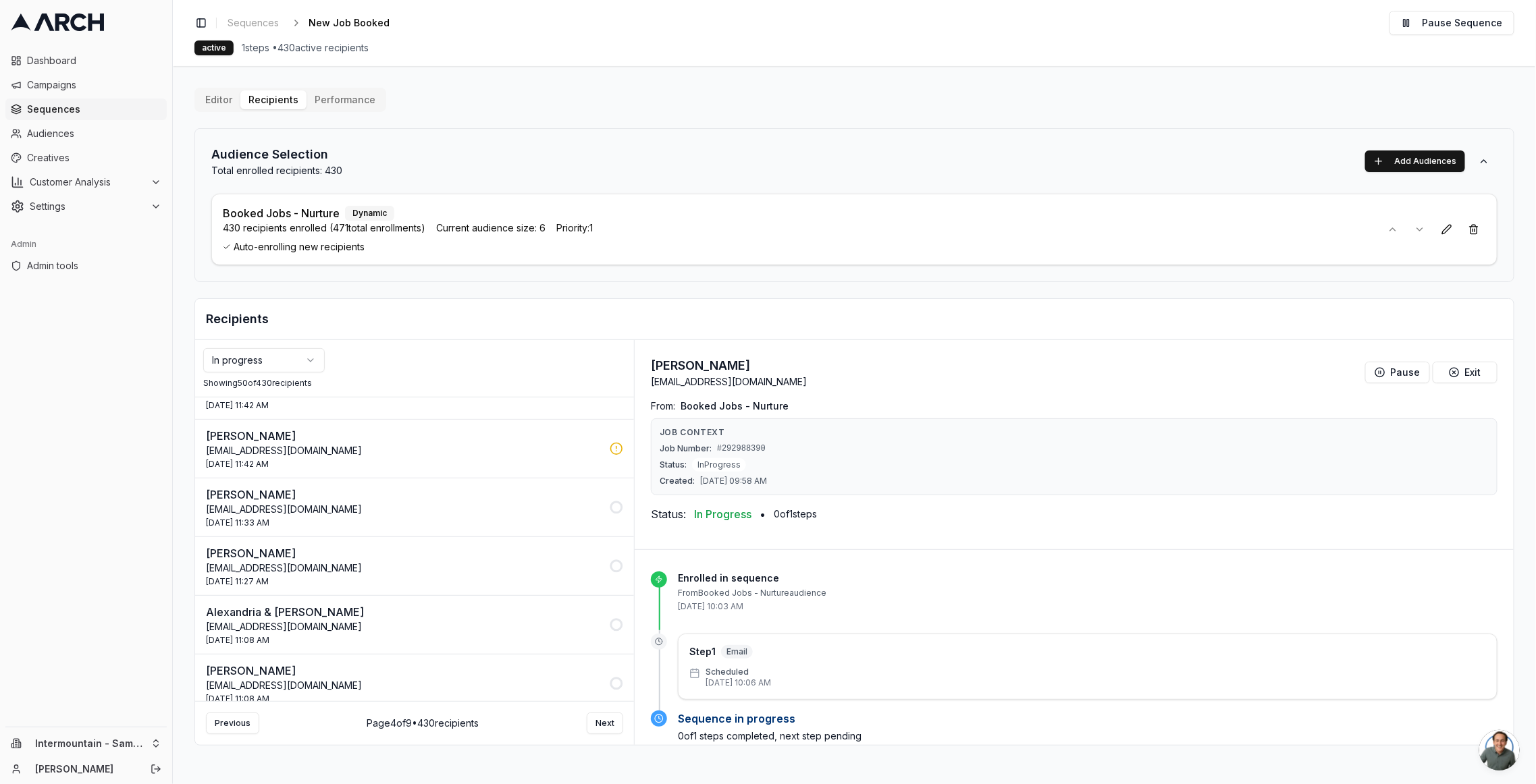
click at [614, 547] on button "Next" at bounding box center [605, 723] width 37 height 21
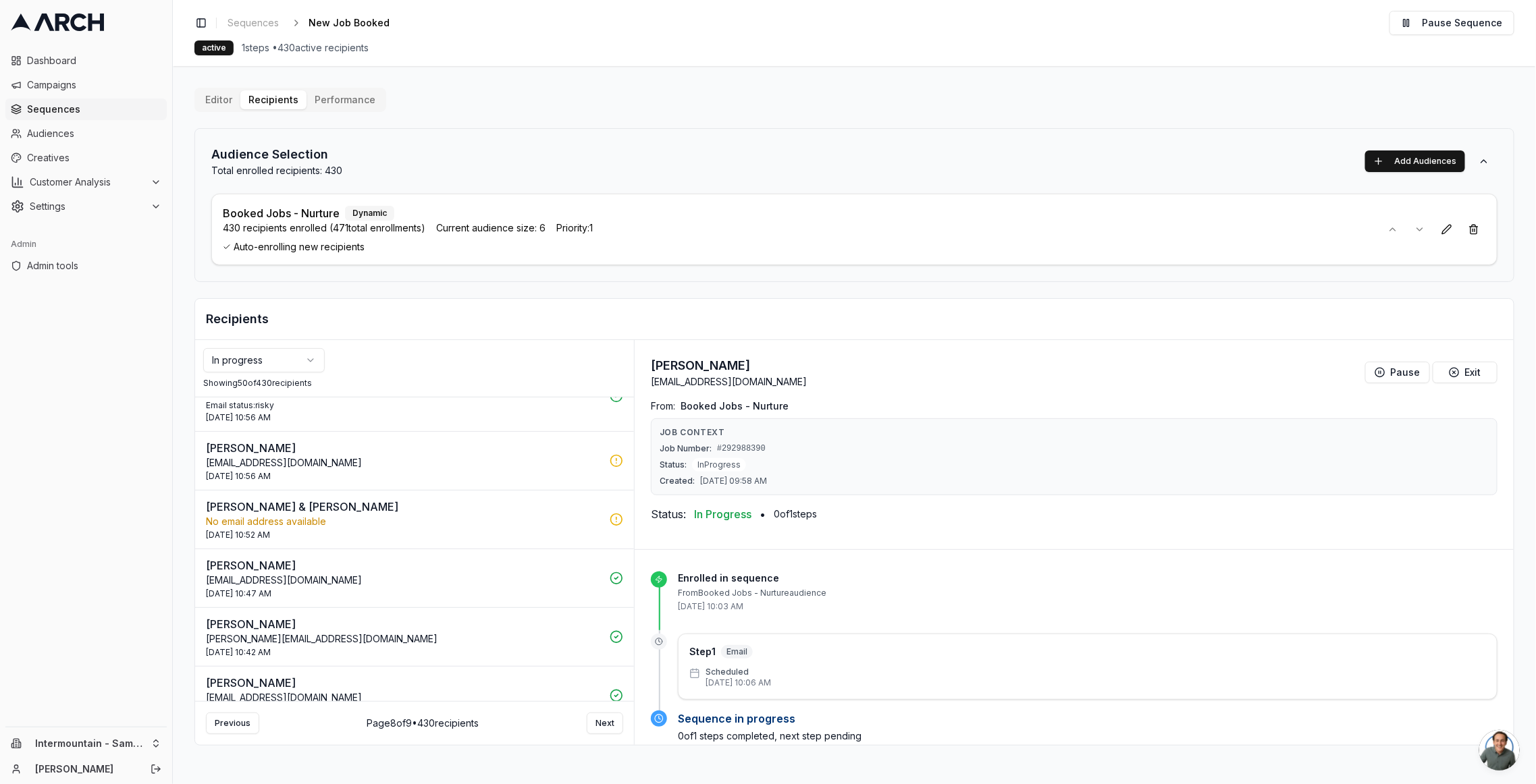
click at [614, 547] on button "Next" at bounding box center [605, 723] width 37 height 21
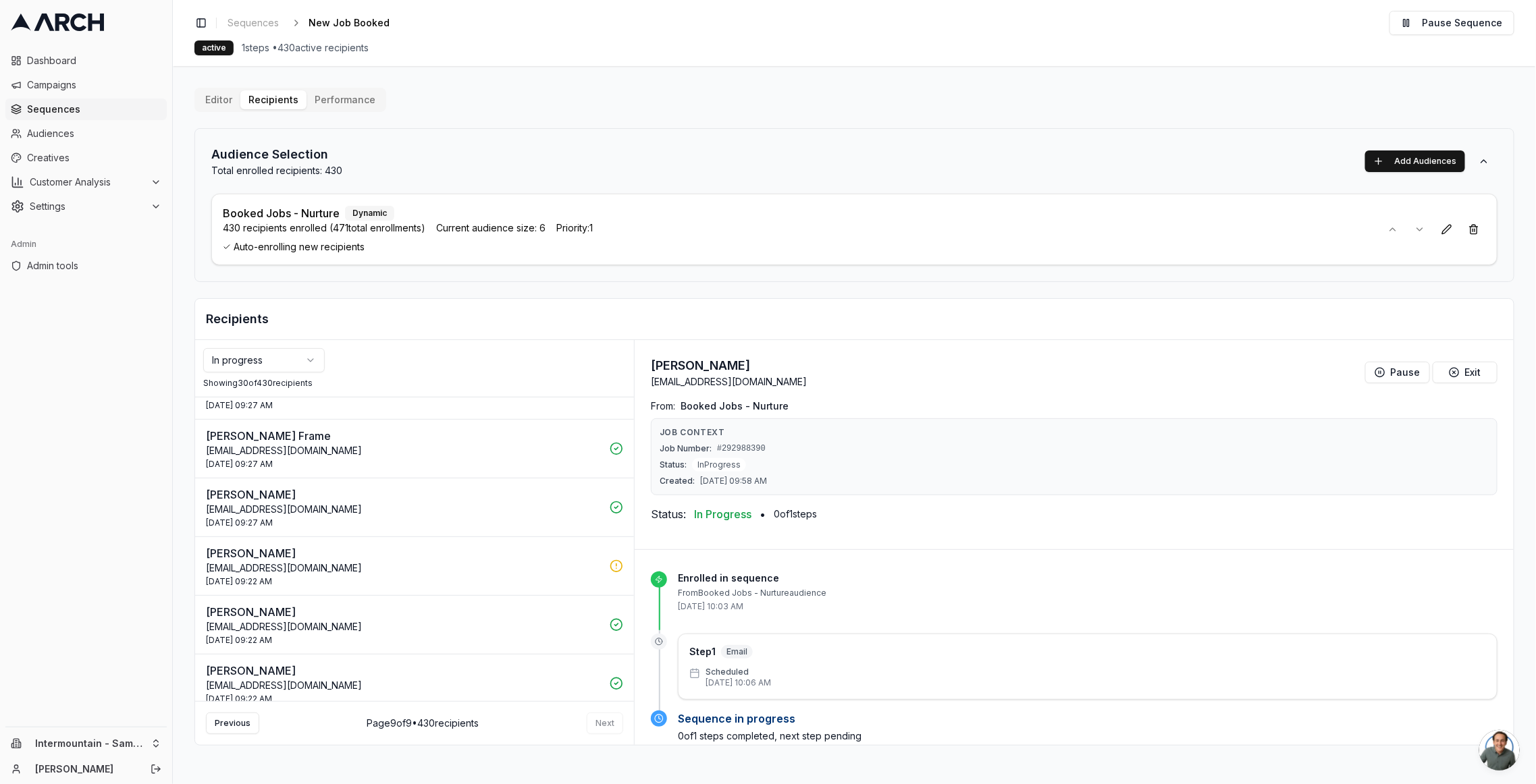
click at [614, 547] on div "Previous Page 9 of 9 • 430 recipients Next" at bounding box center [415, 723] width 439 height 44
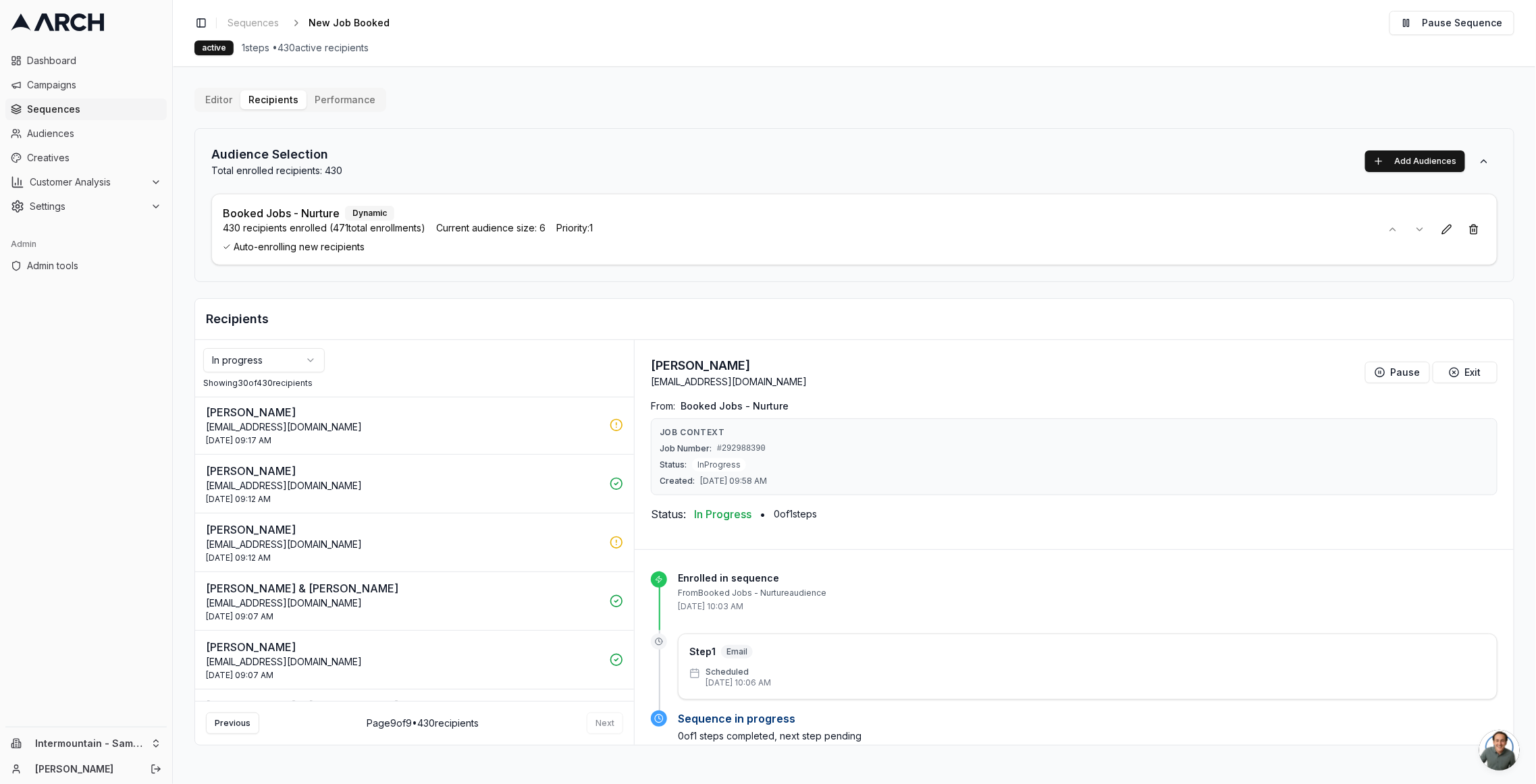
scroll to position [0, 0]
click at [227, 547] on button "Previous" at bounding box center [232, 723] width 53 height 21
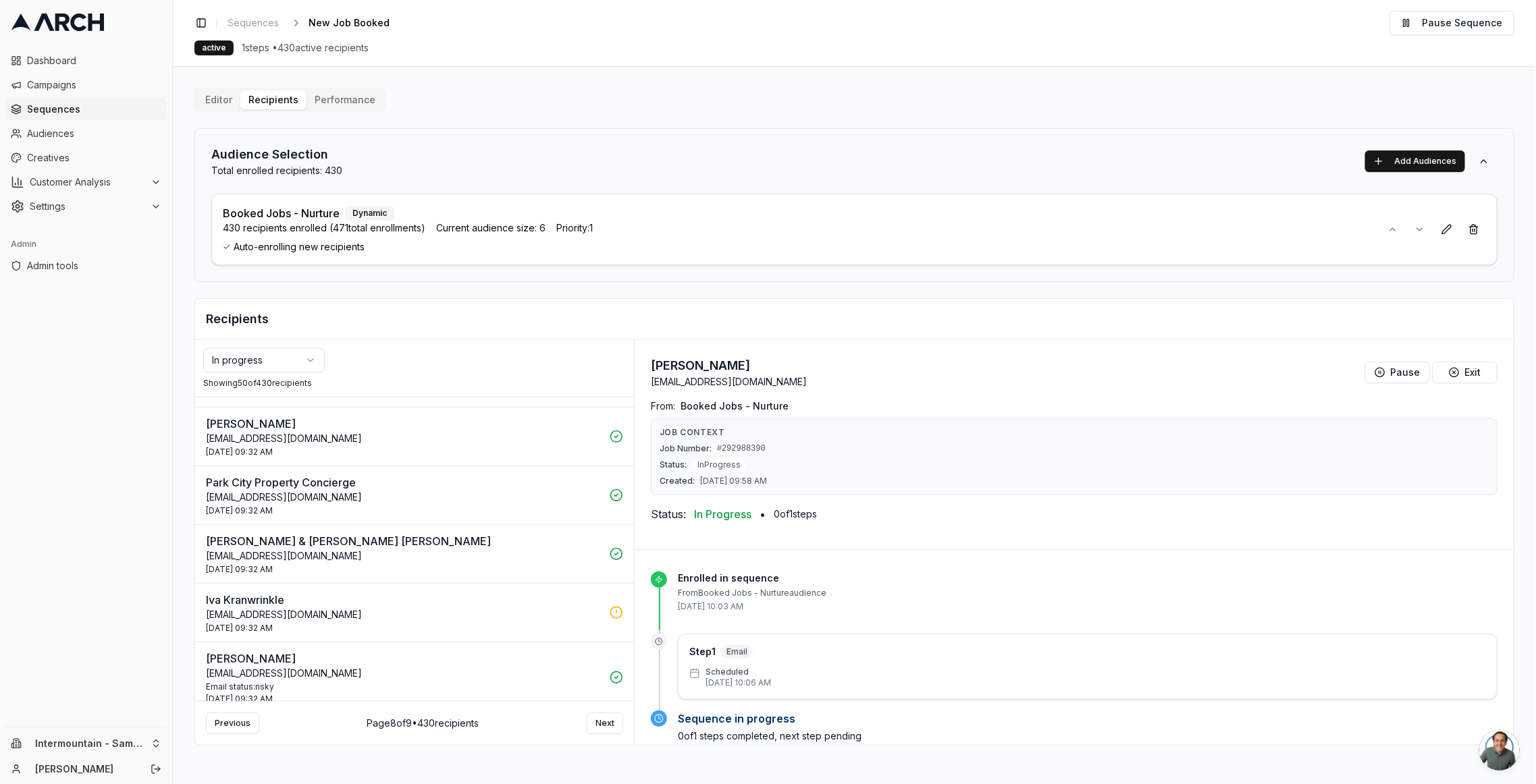
scroll to position [2585, 0]
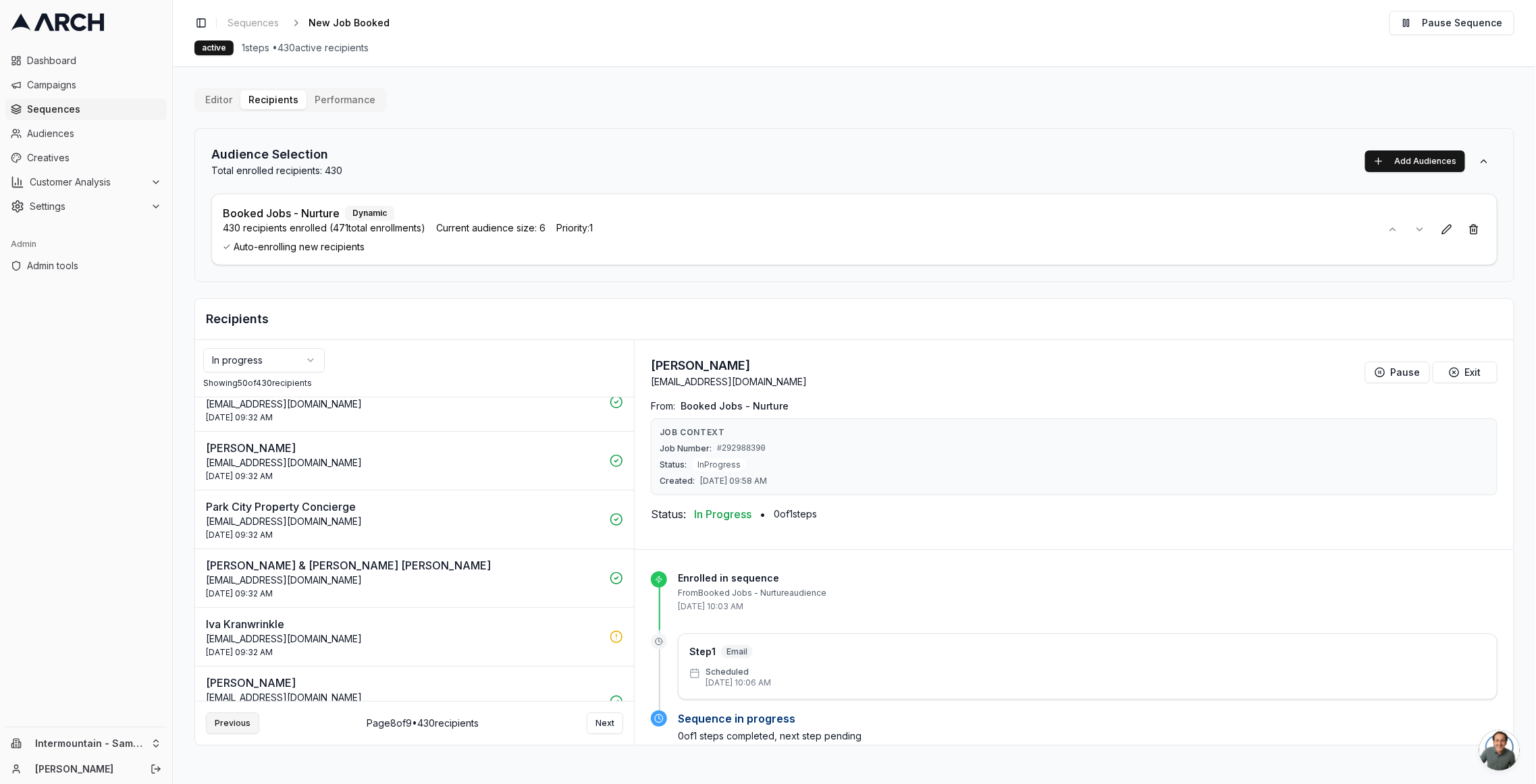
click at [229, 547] on button "Previous" at bounding box center [232, 723] width 53 height 21
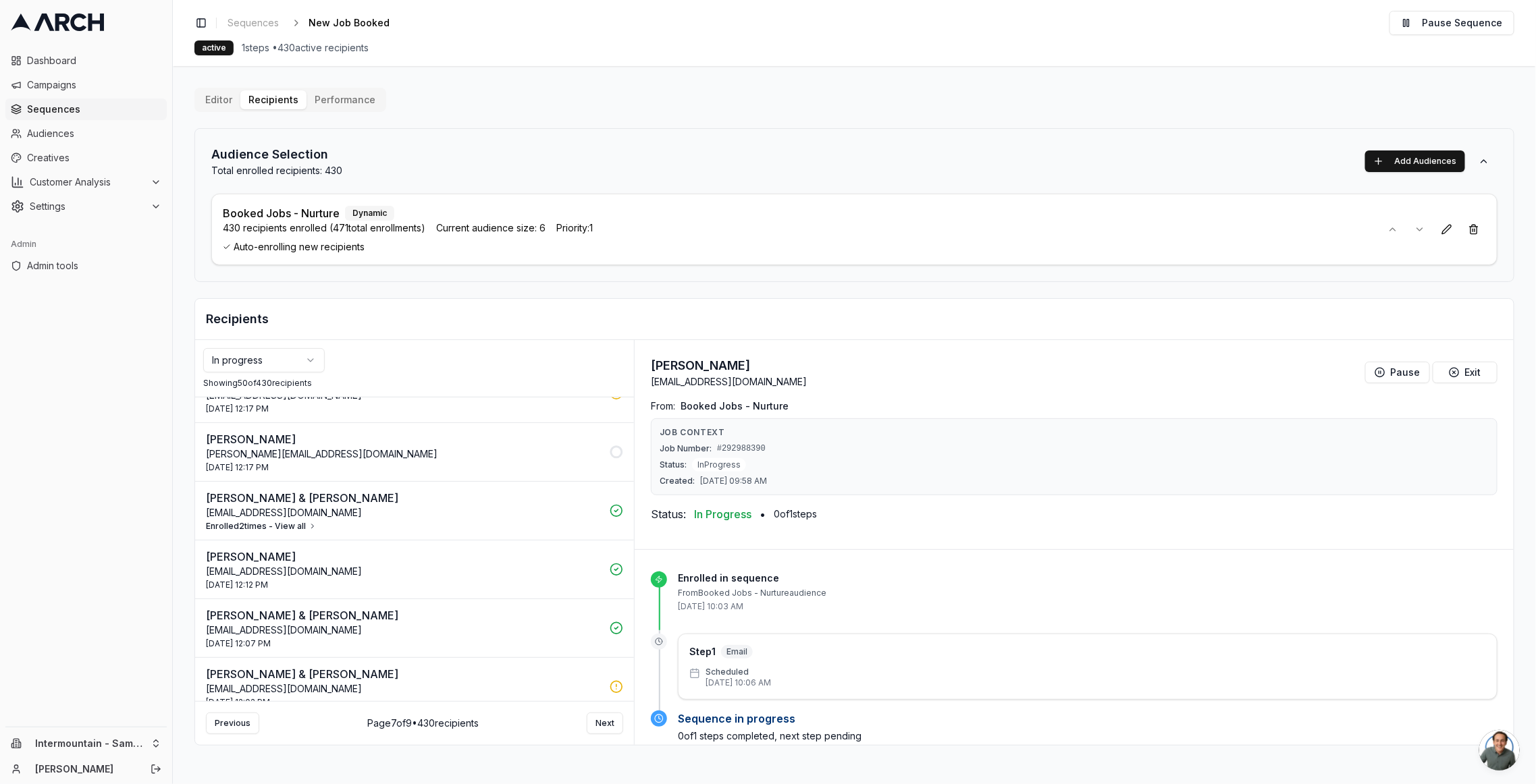
scroll to position [0, 0]
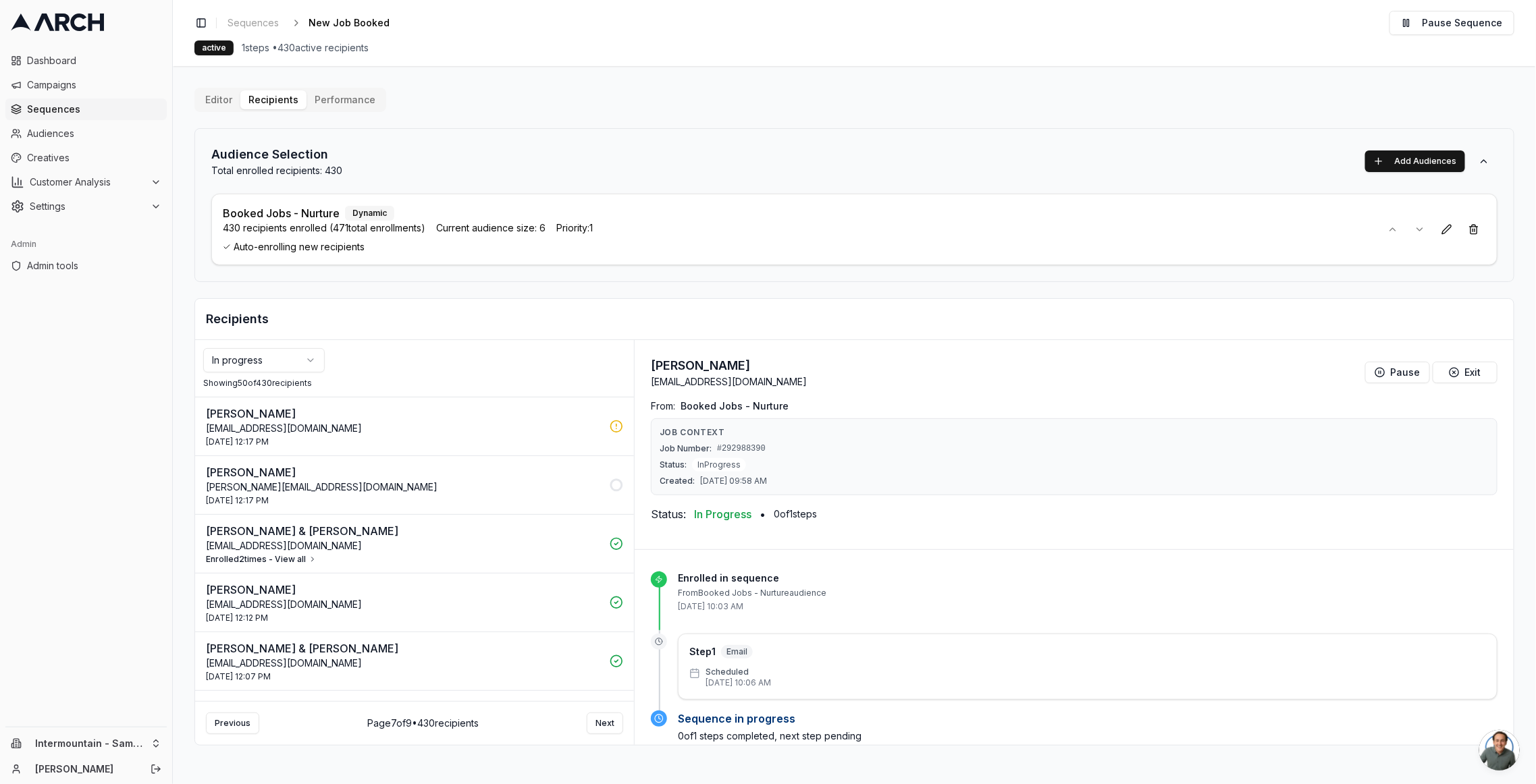
click at [353, 490] on p "barbara@xmission.com" at bounding box center [403, 487] width 396 height 14
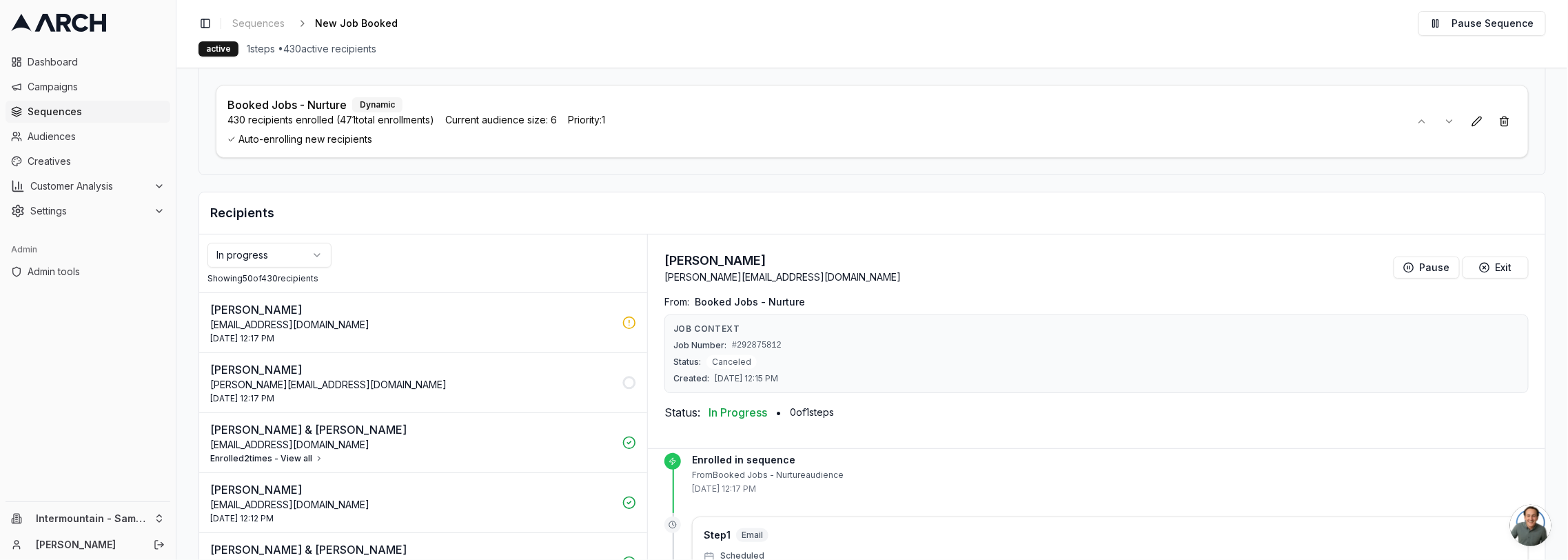
scroll to position [221, 0]
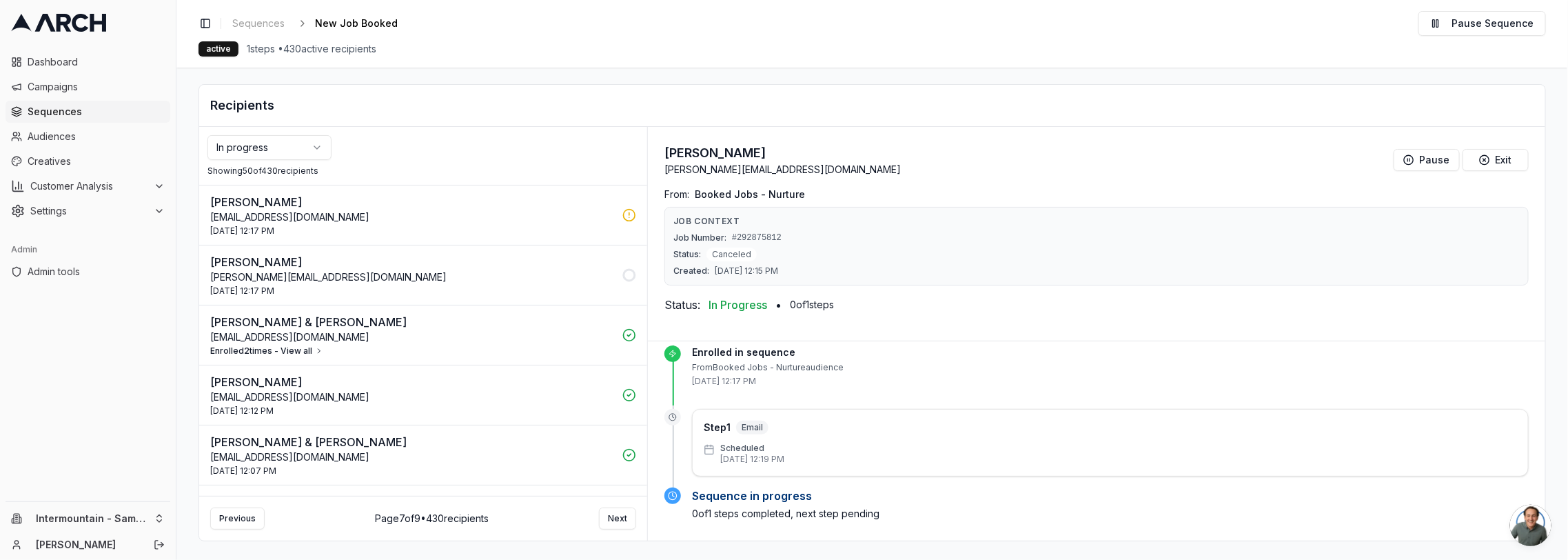
click at [513, 255] on p "Barbara J Mitchell" at bounding box center [412, 262] width 404 height 16
click at [516, 274] on p "barbara@xmission.com" at bounding box center [412, 277] width 404 height 14
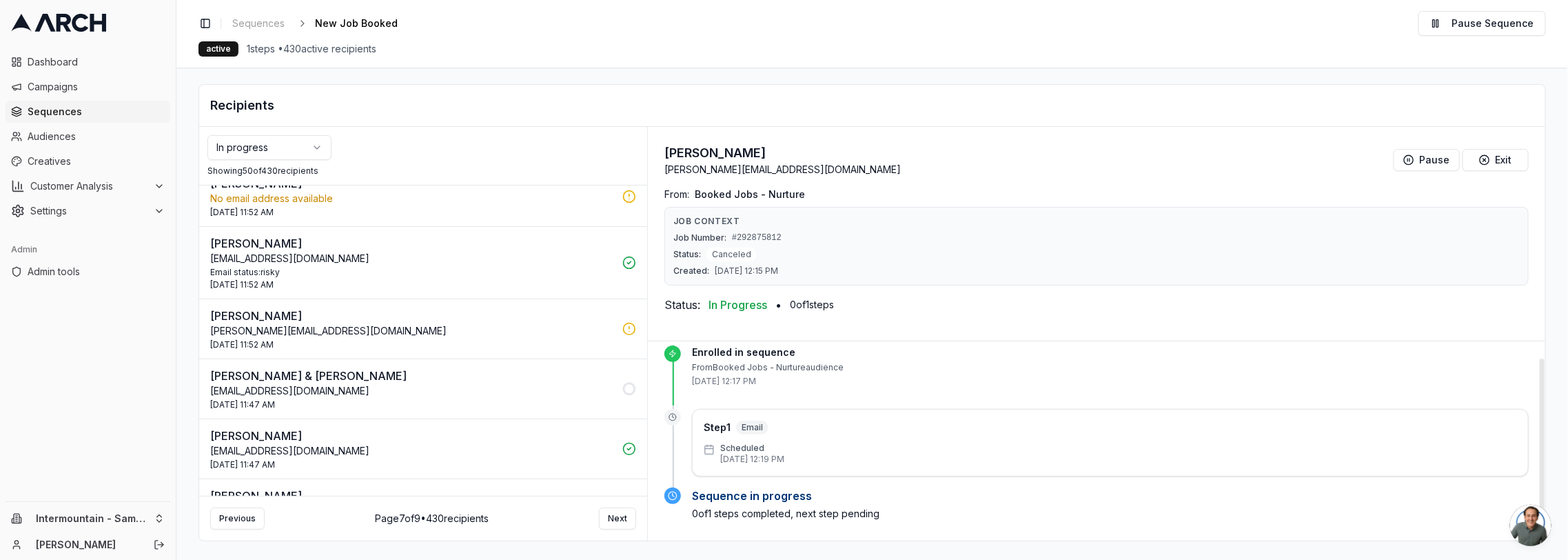
click at [484, 384] on p "debntergreen@msn.com" at bounding box center [412, 391] width 404 height 14
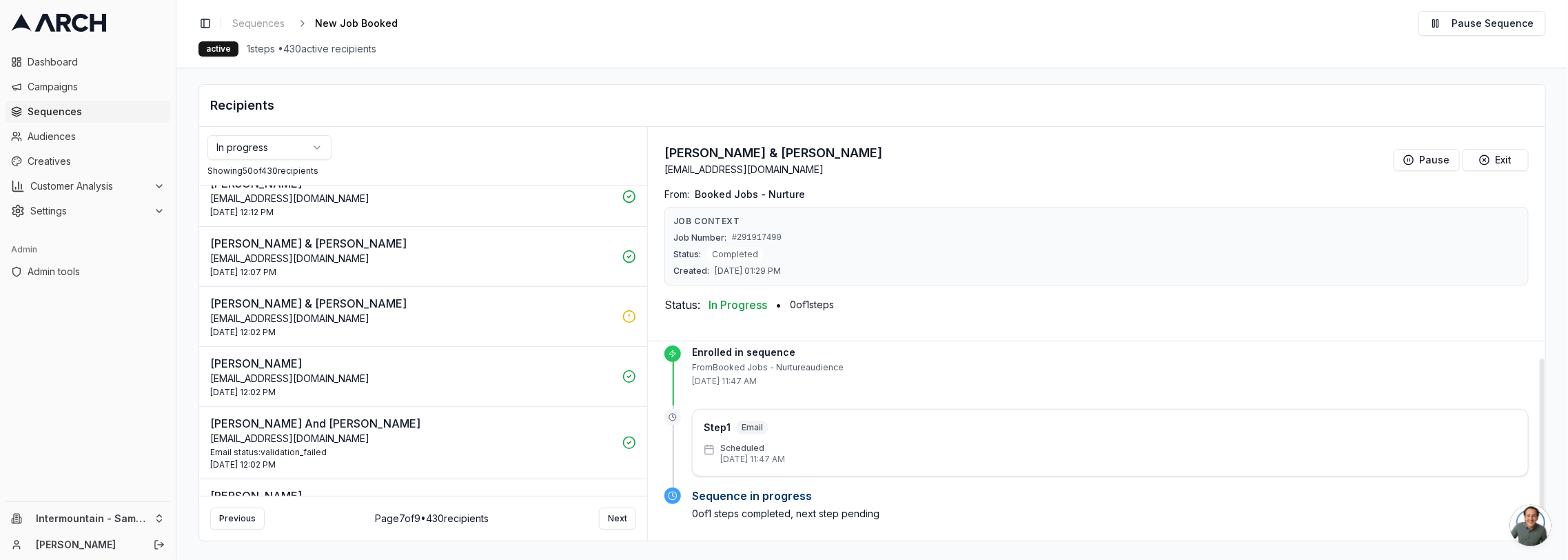
scroll to position [23, 0]
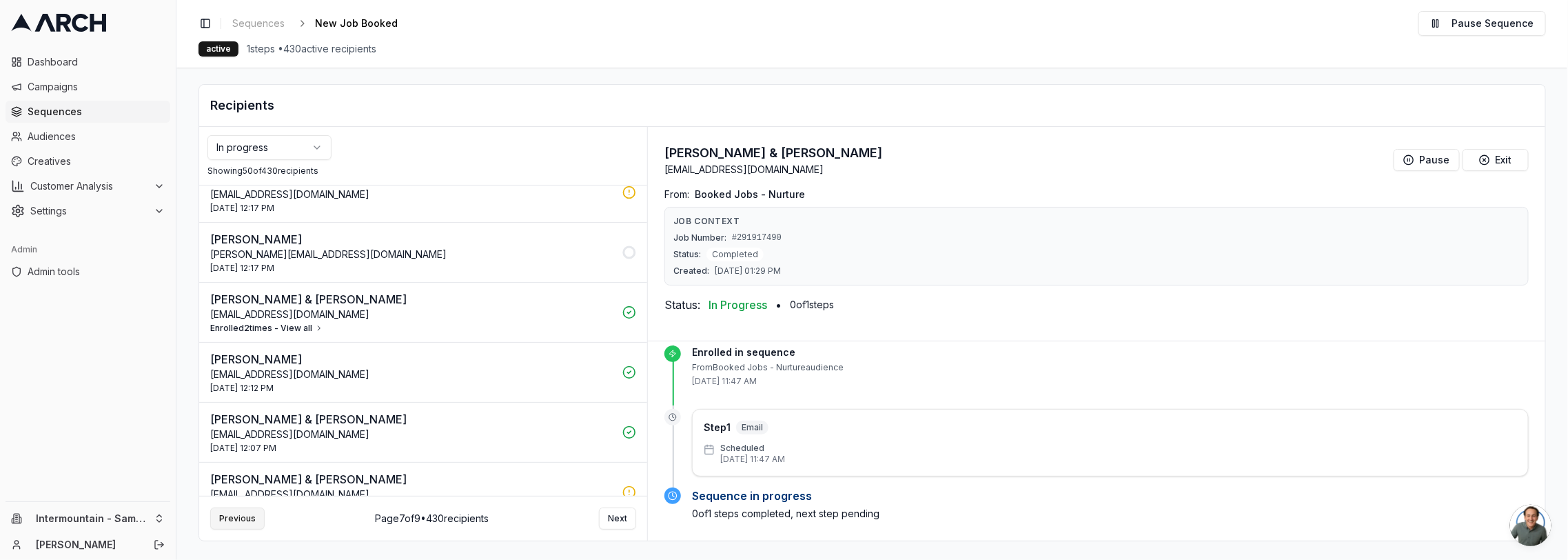
click at [240, 508] on button "Previous" at bounding box center [237, 518] width 54 height 22
click at [245, 512] on button "Previous" at bounding box center [237, 518] width 54 height 22
click at [467, 291] on p "David & Dorothy Hart" at bounding box center [412, 299] width 404 height 16
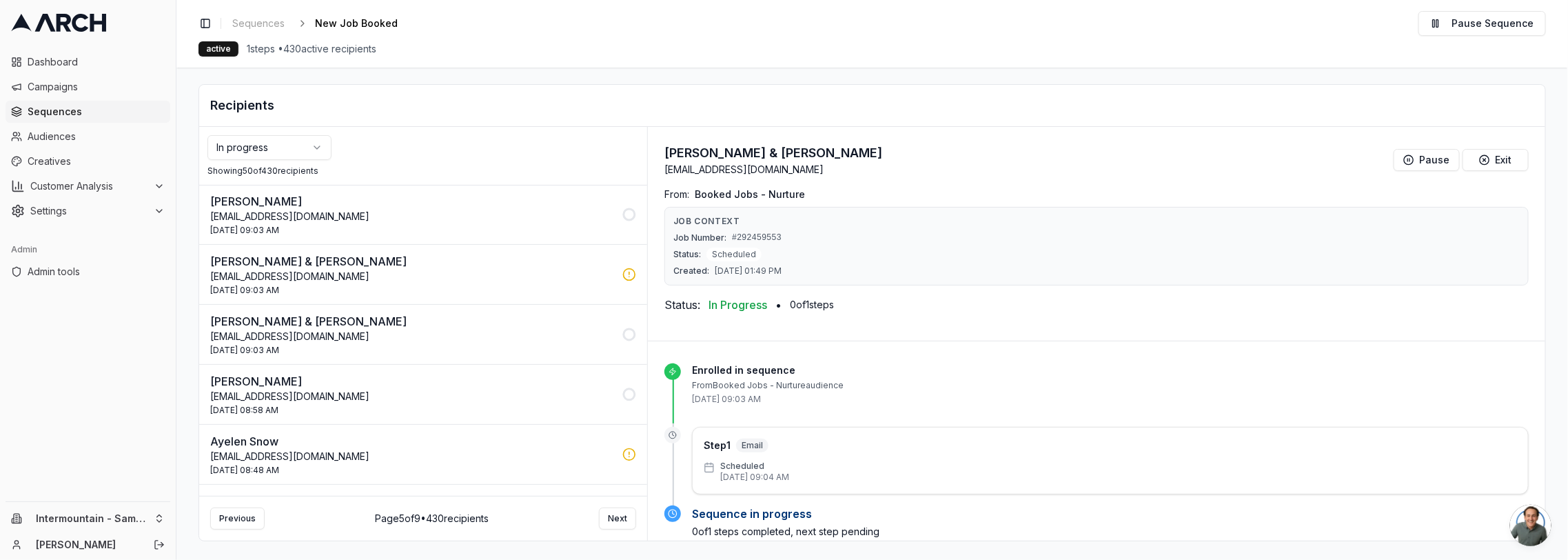
scroll to position [0, 0]
click at [94, 213] on span "Settings" at bounding box center [89, 211] width 118 height 14
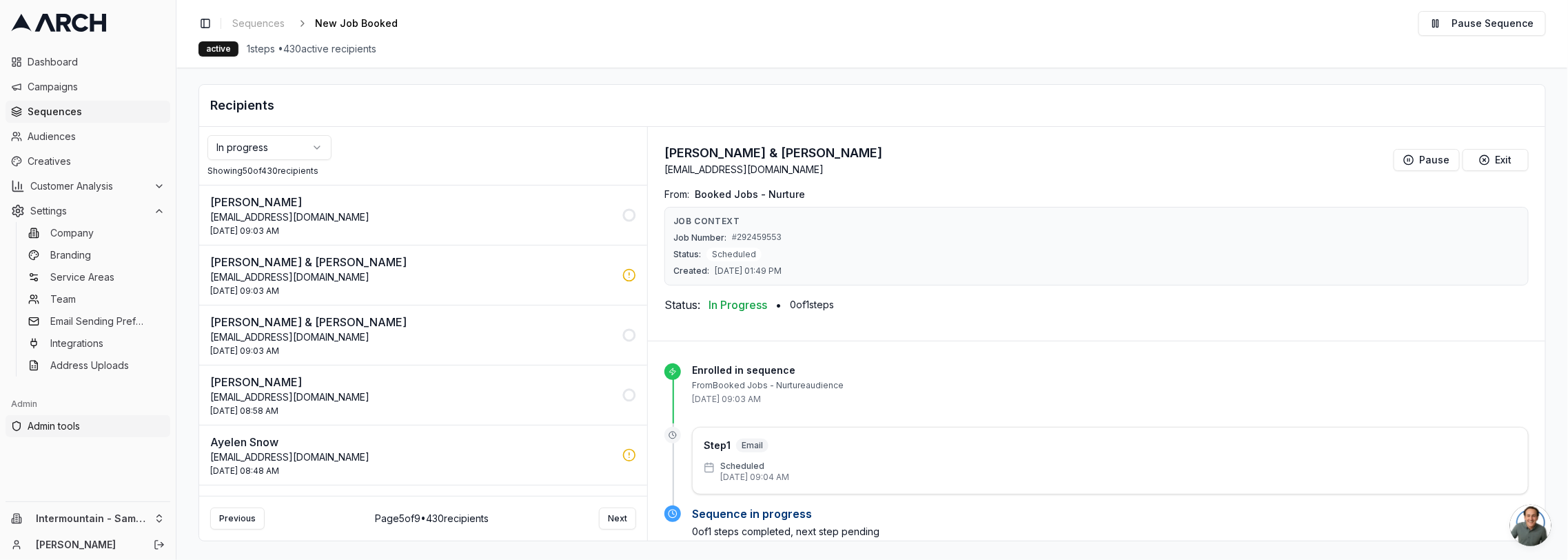
click at [76, 423] on span "Admin tools" at bounding box center [96, 427] width 137 height 14
click at [538, 212] on p "karenmbooth44@gmail.com" at bounding box center [412, 217] width 404 height 14
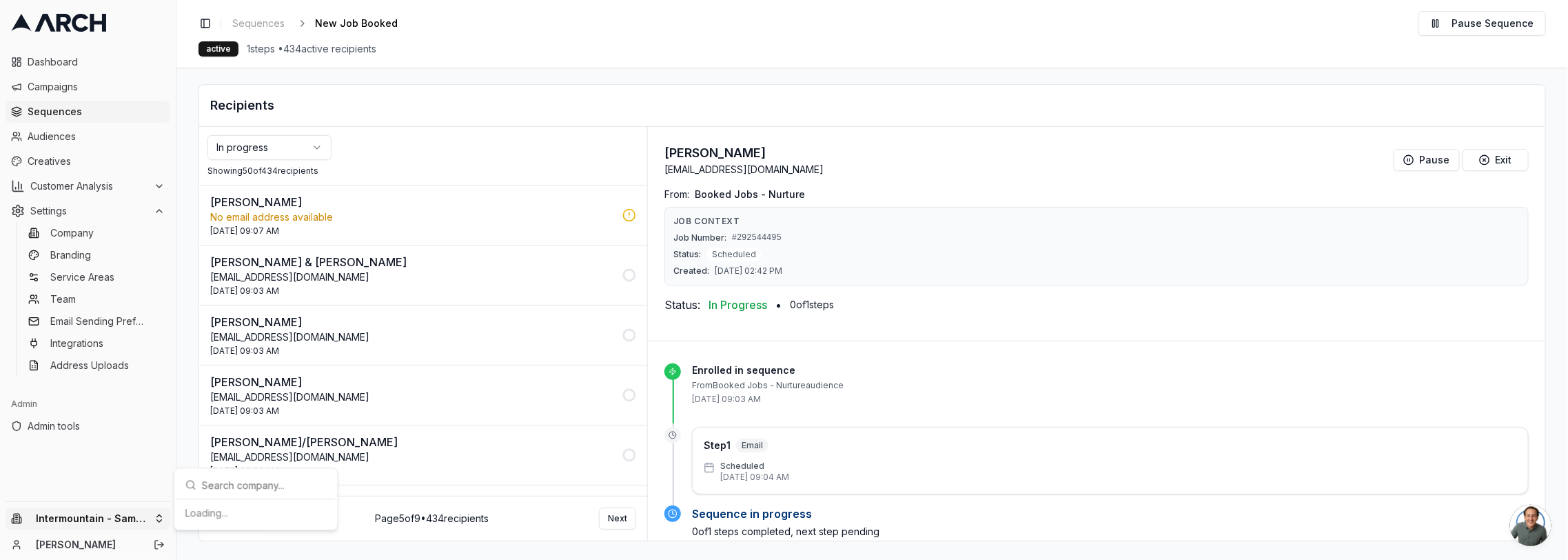
click at [166, 513] on html "Dashboard Campaigns Sequences Audiences Creatives Customer Analysis Settings Co…" at bounding box center [784, 280] width 1568 height 560
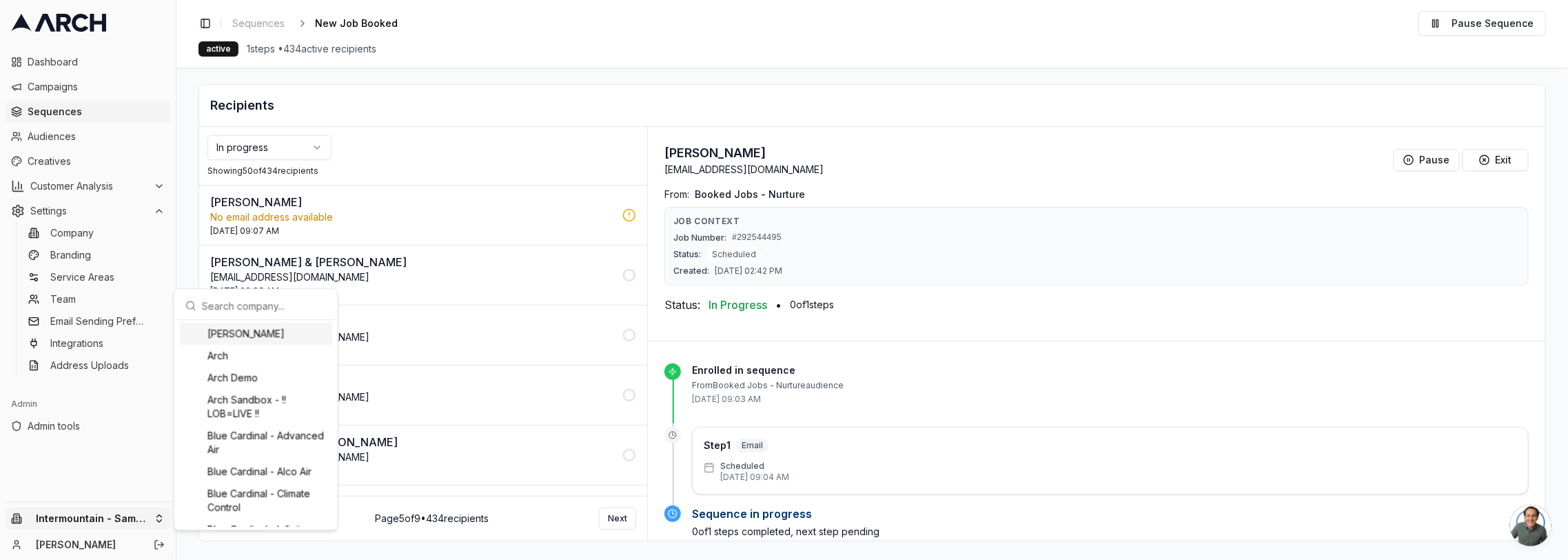
click at [588, 185] on html "Dashboard Campaigns Sequences Audiences Creatives Customer Analysis Settings Co…" at bounding box center [784, 280] width 1568 height 560
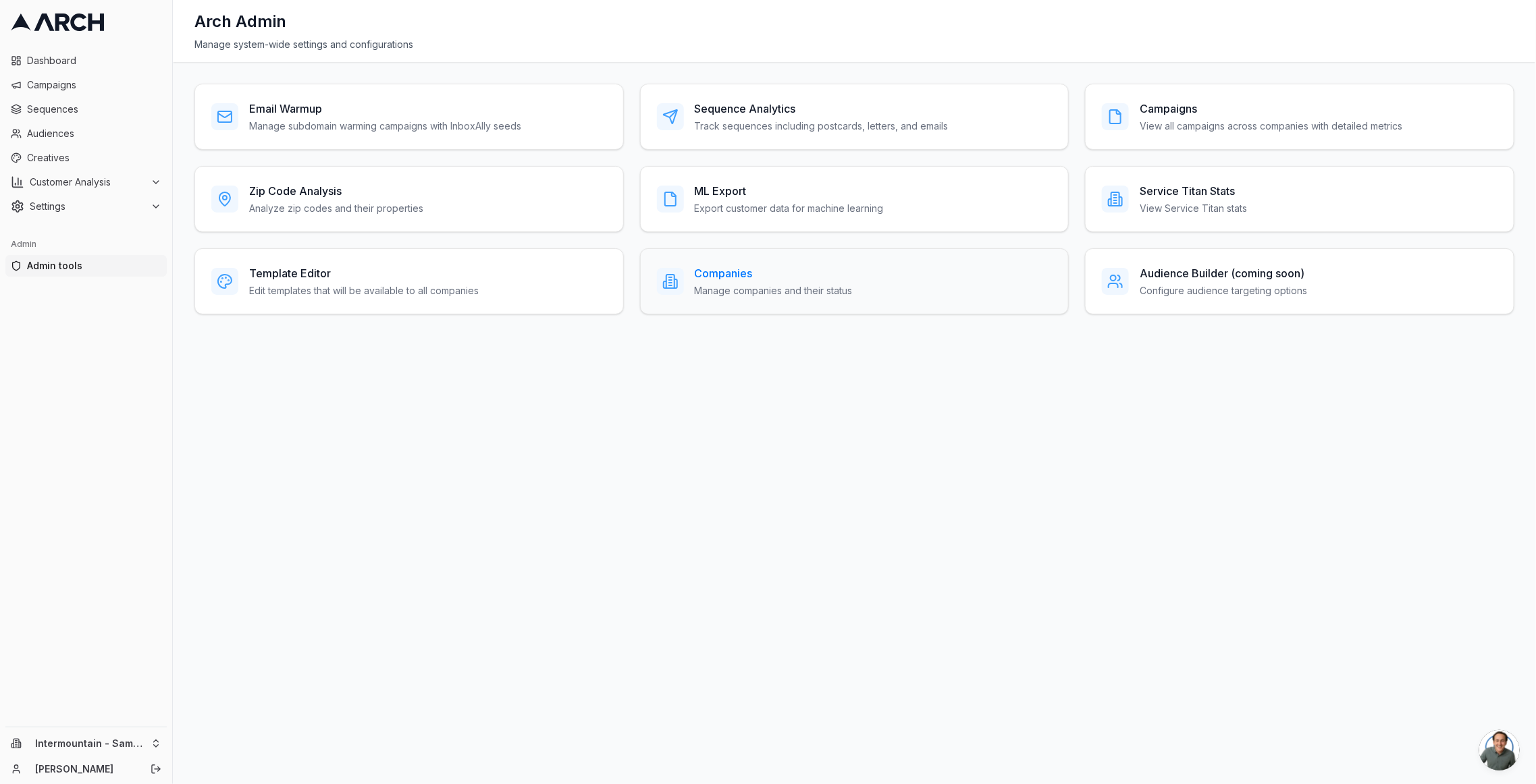
click at [808, 286] on p "Manage companies and their status" at bounding box center [773, 291] width 158 height 14
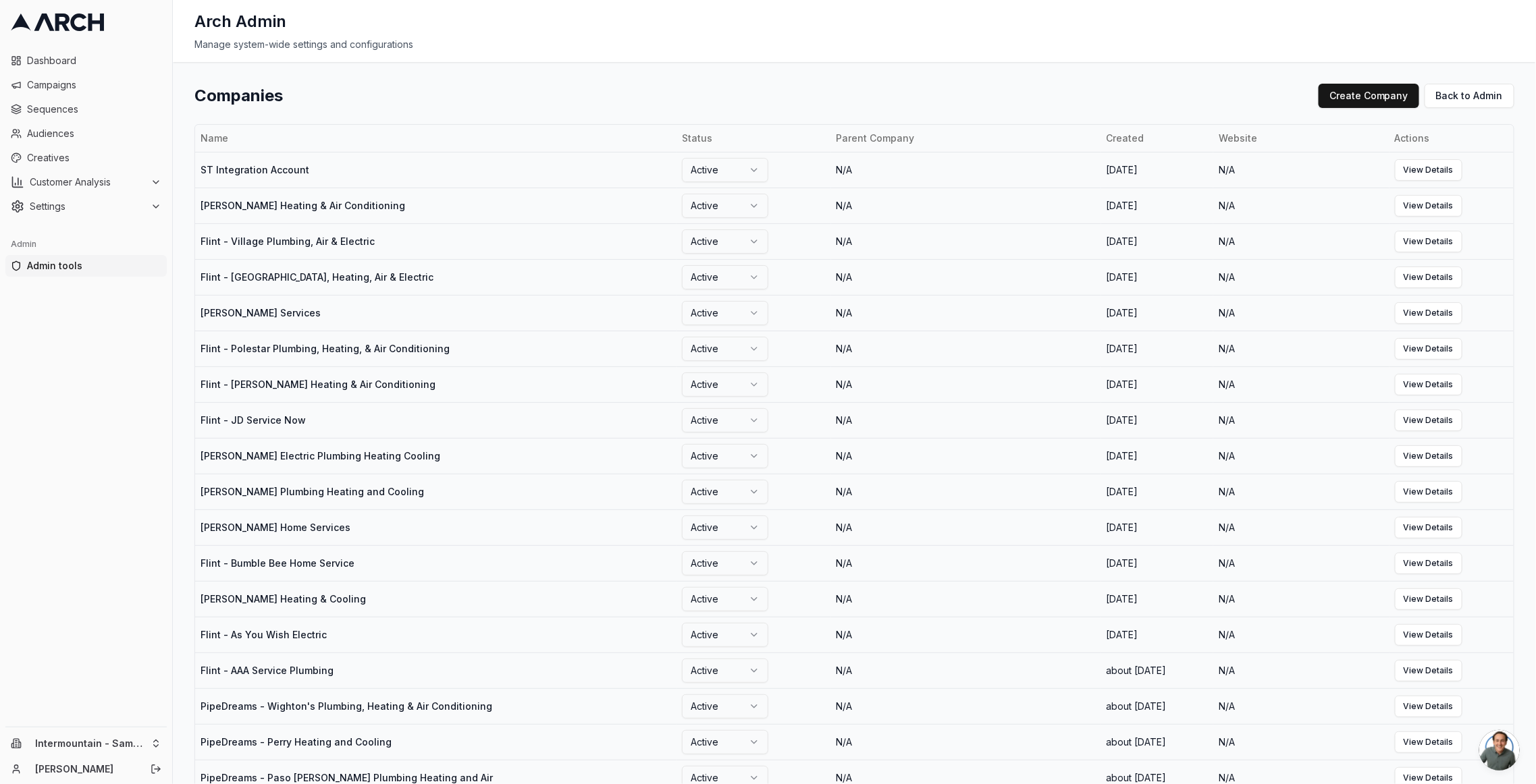
scroll to position [472, 0]
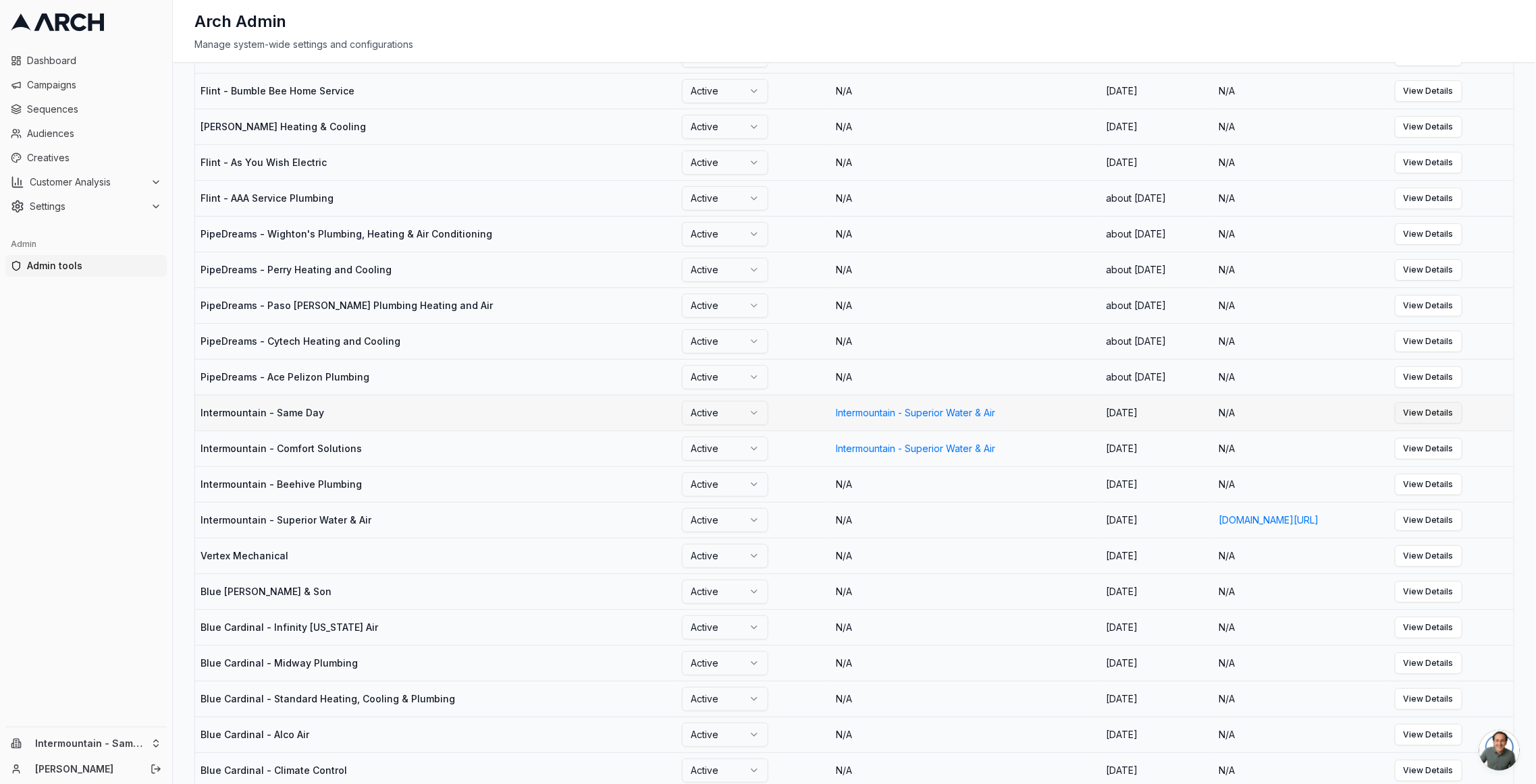
click at [1462, 421] on link "View Details" at bounding box center [1428, 413] width 68 height 21
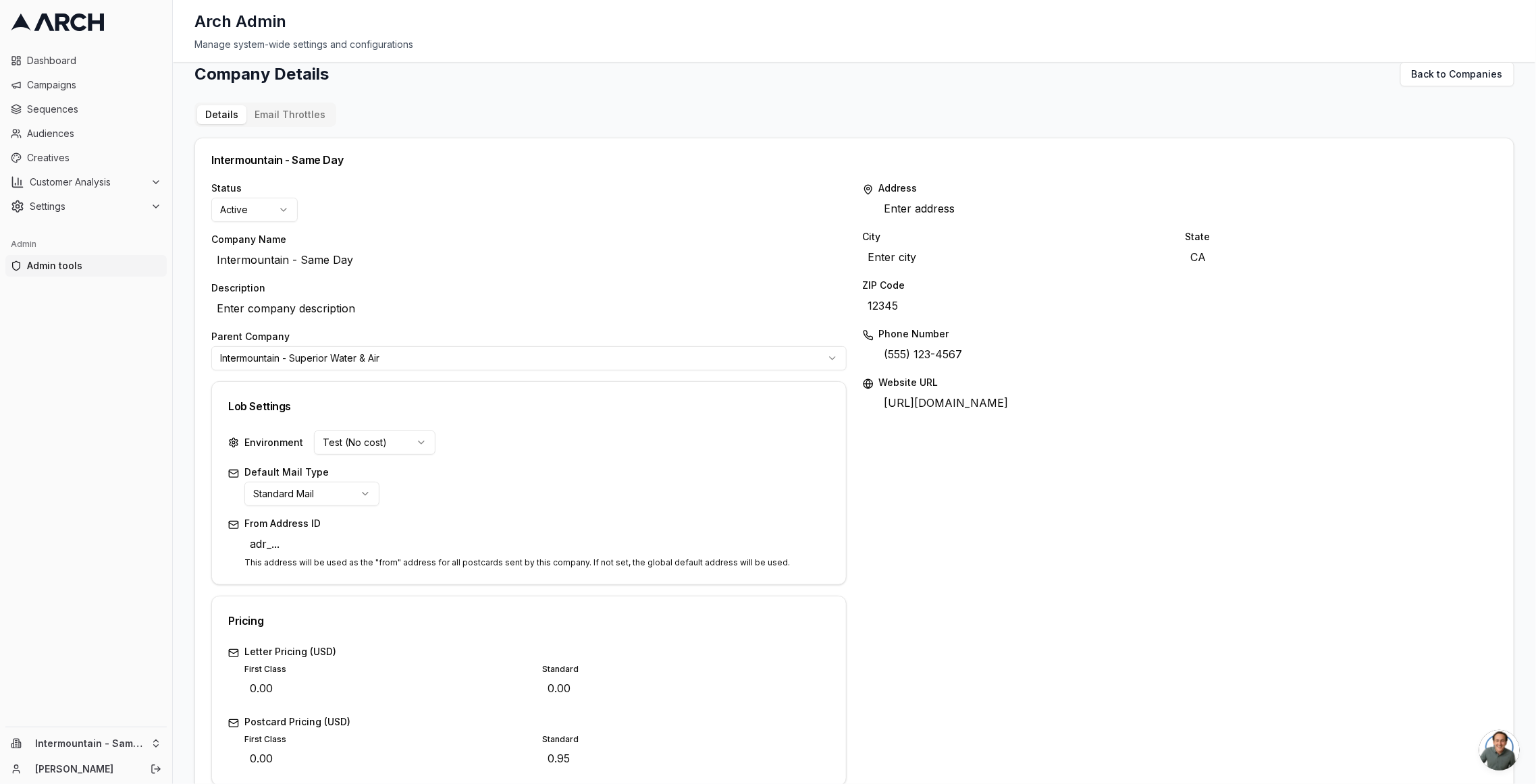
click at [278, 106] on div "Company Details Back to Companies Details Email Throttles Intermountain - Same …" at bounding box center [855, 580] width 1320 height 1037
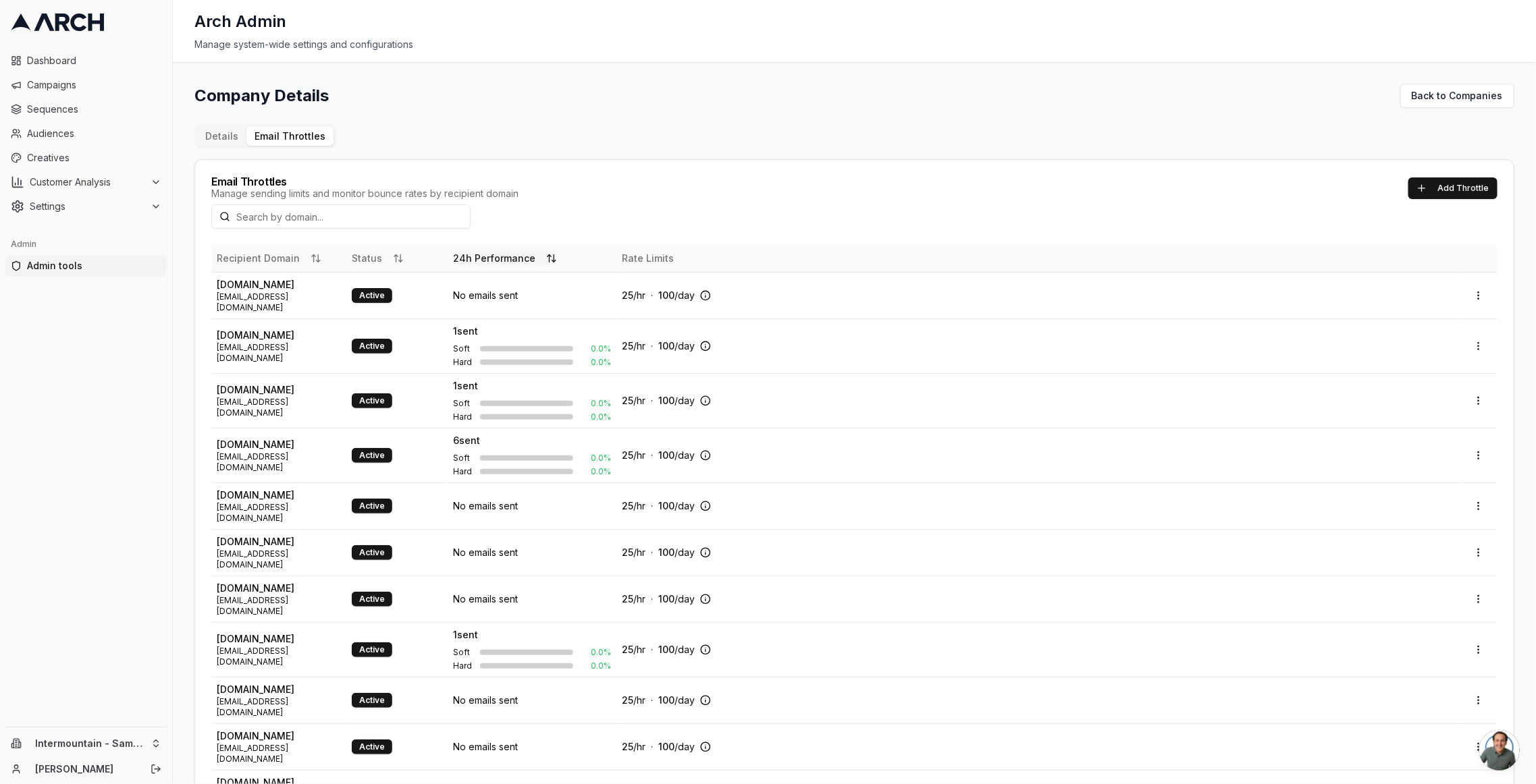
click at [477, 253] on button "24h Performance" at bounding box center [505, 259] width 104 height 14
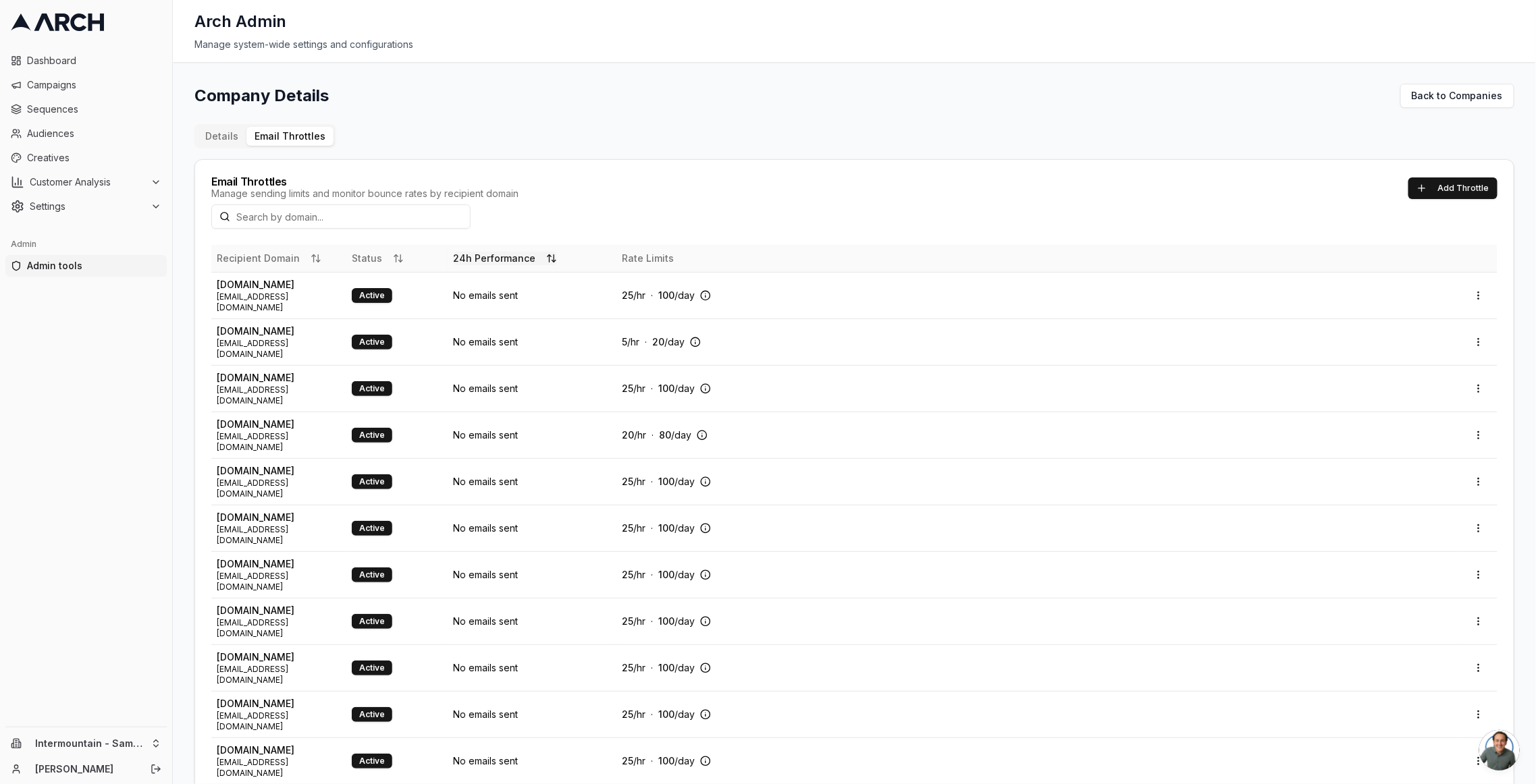
click at [477, 253] on button "24h Performance" at bounding box center [505, 259] width 104 height 14
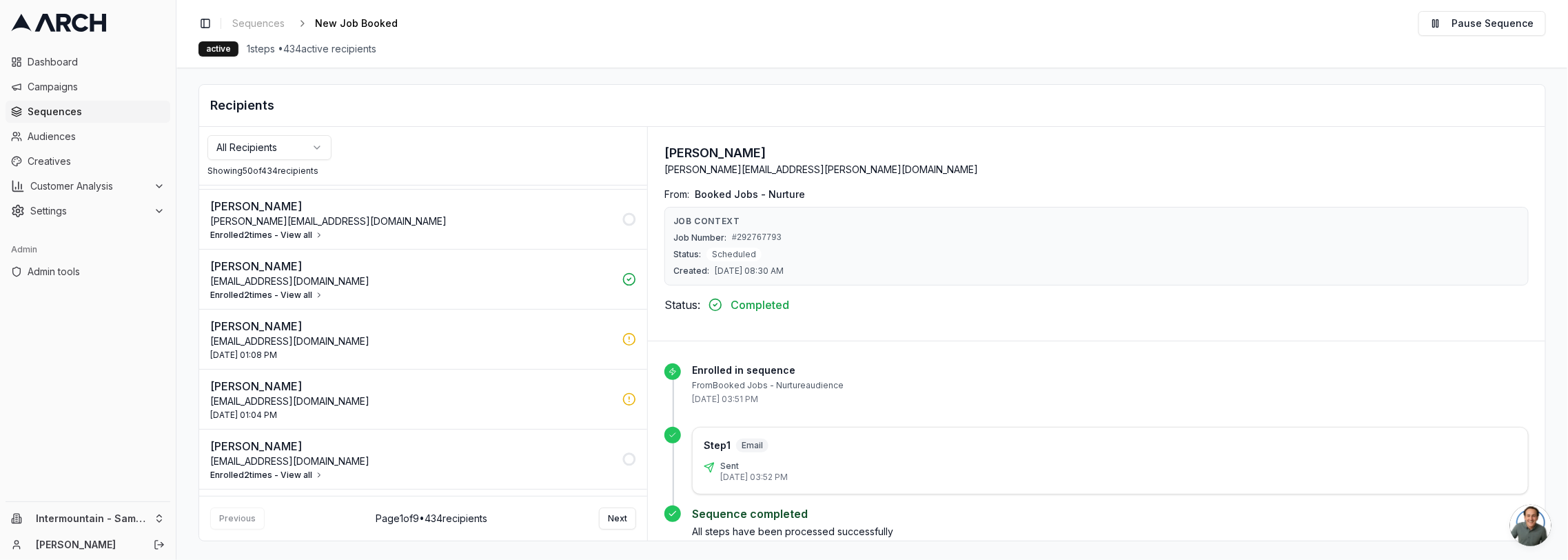
scroll to position [1200, 0]
click at [539, 451] on p "[EMAIL_ADDRESS][DOMAIN_NAME]" at bounding box center [412, 458] width 404 height 14
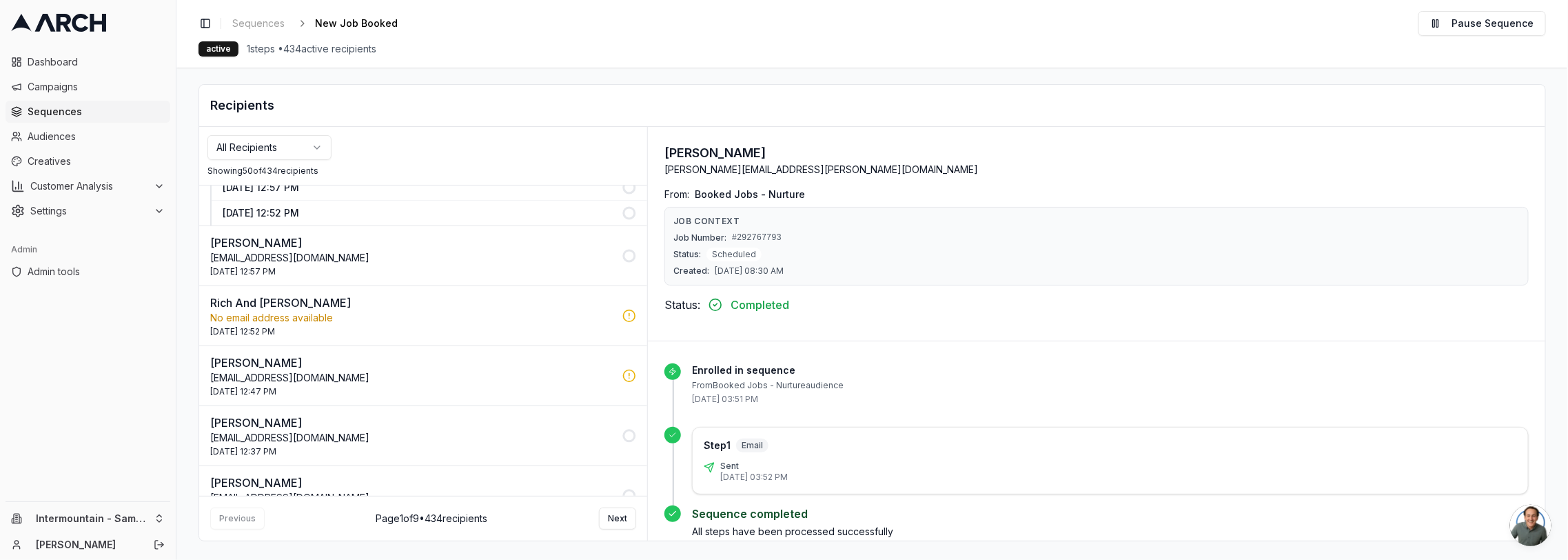
scroll to position [1494, 0]
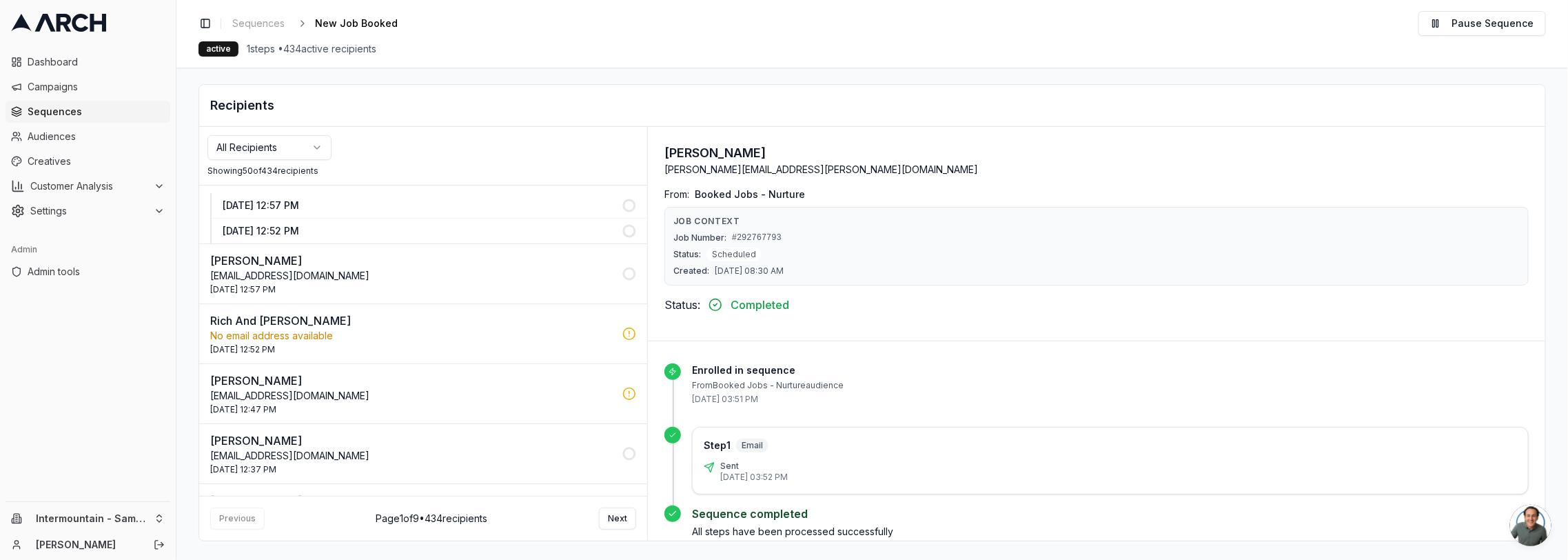
click at [502, 449] on p "[EMAIL_ADDRESS][DOMAIN_NAME]" at bounding box center [412, 456] width 404 height 14
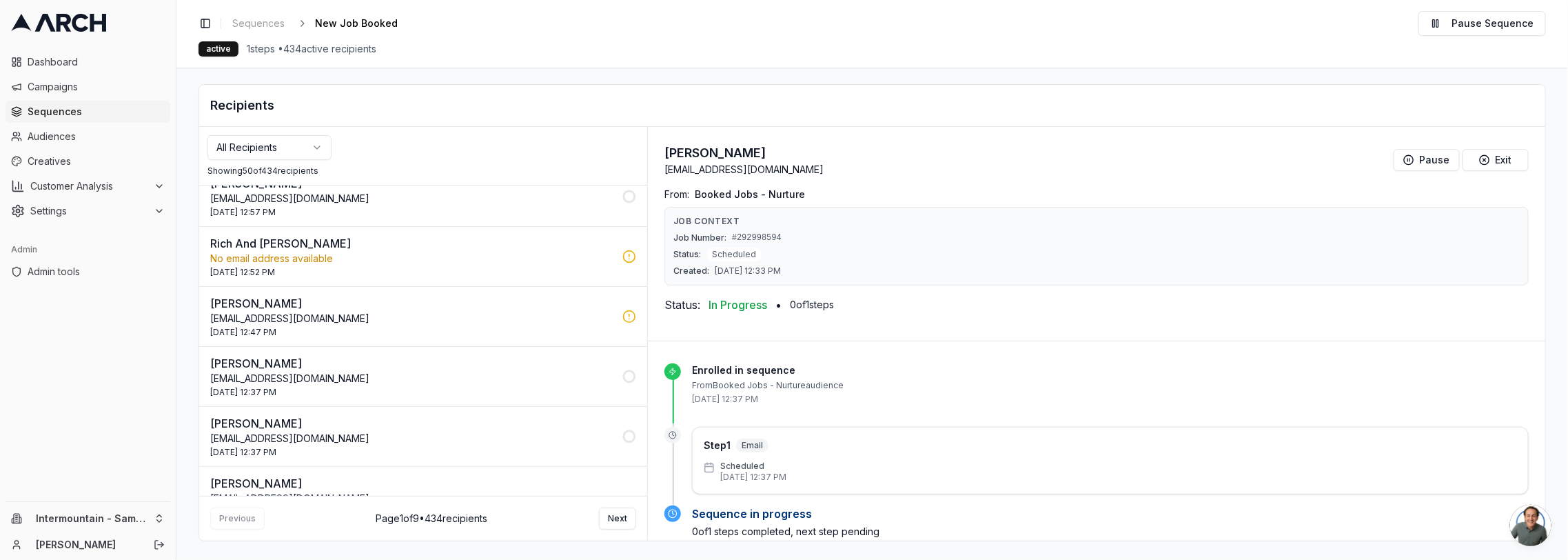
scroll to position [1602, 0]
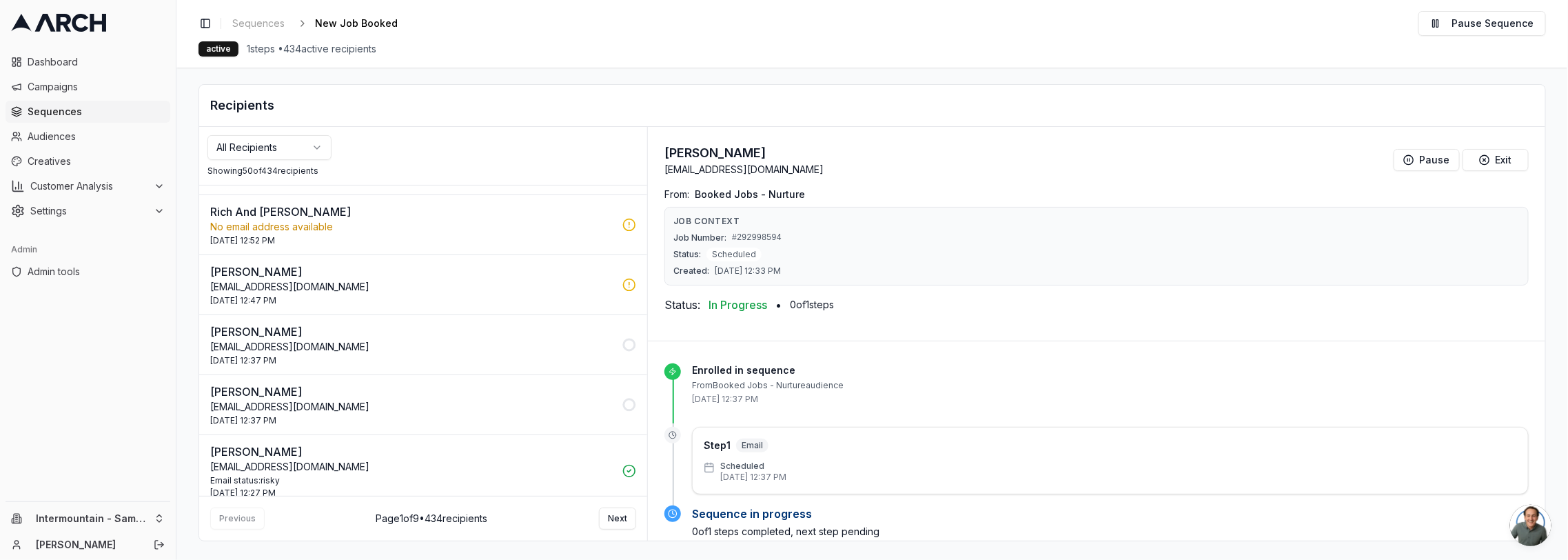
click at [501, 400] on p "[EMAIL_ADDRESS][DOMAIN_NAME]" at bounding box center [412, 407] width 404 height 14
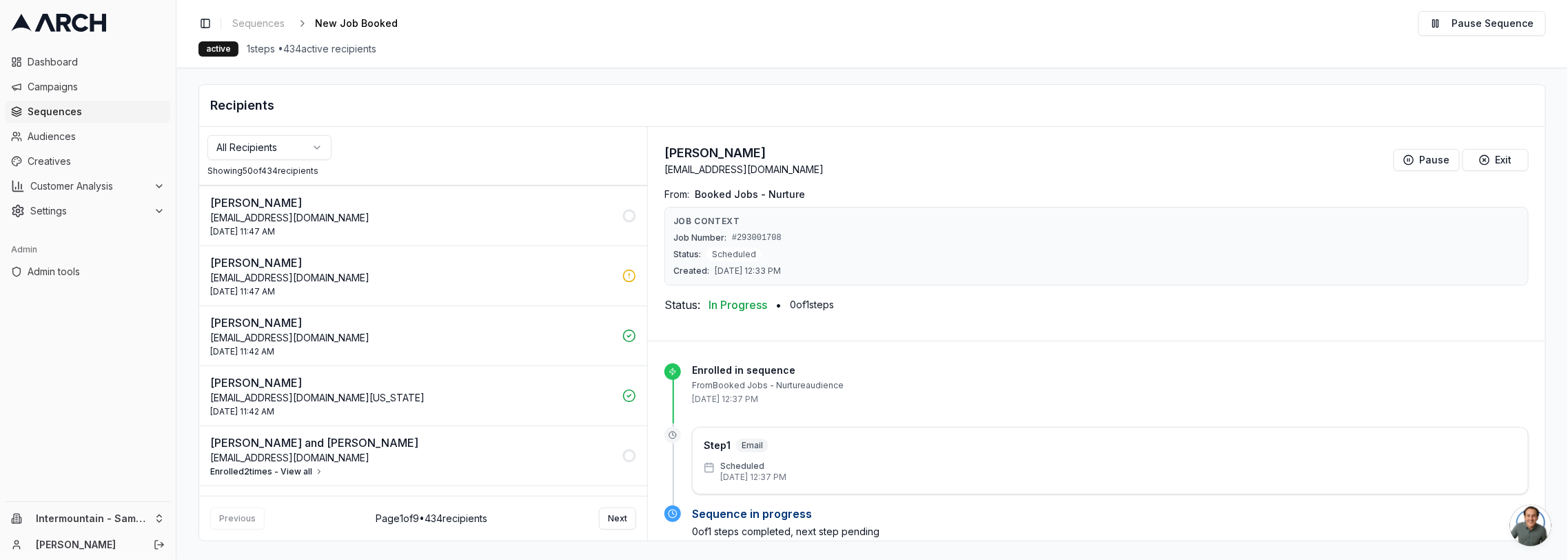
scroll to position [2310, 0]
click at [514, 451] on p "[EMAIL_ADDRESS][DOMAIN_NAME]" at bounding box center [412, 458] width 404 height 14
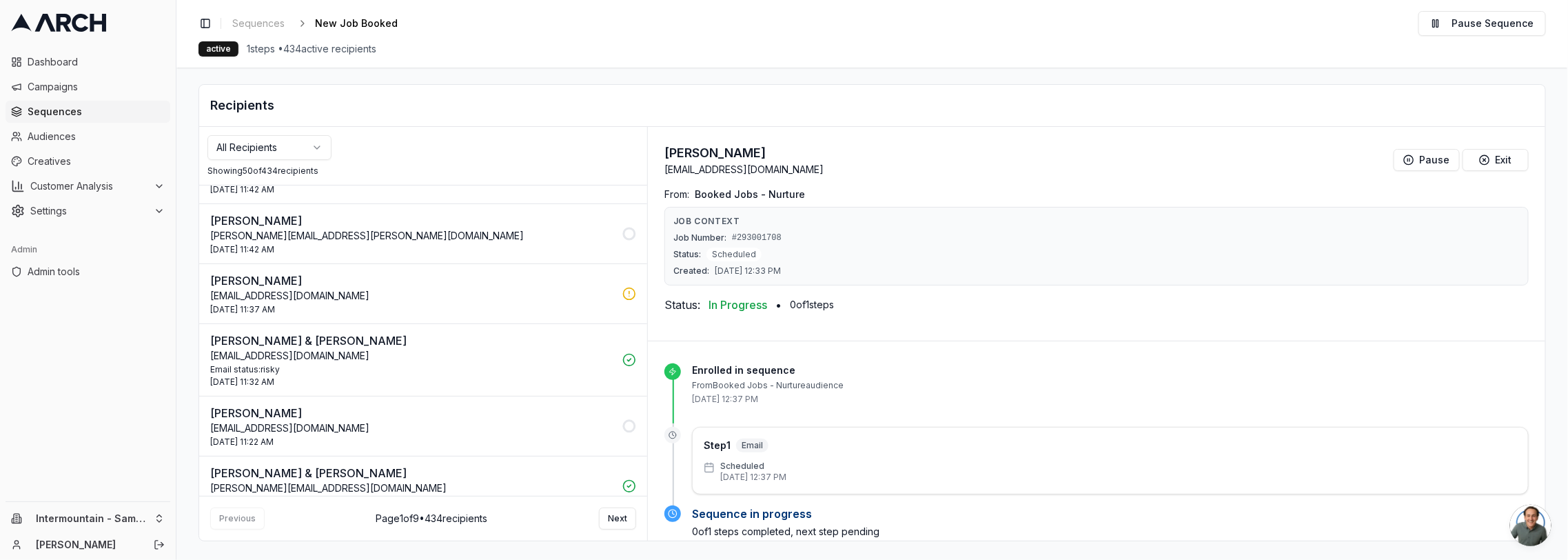
scroll to position [2728, 0]
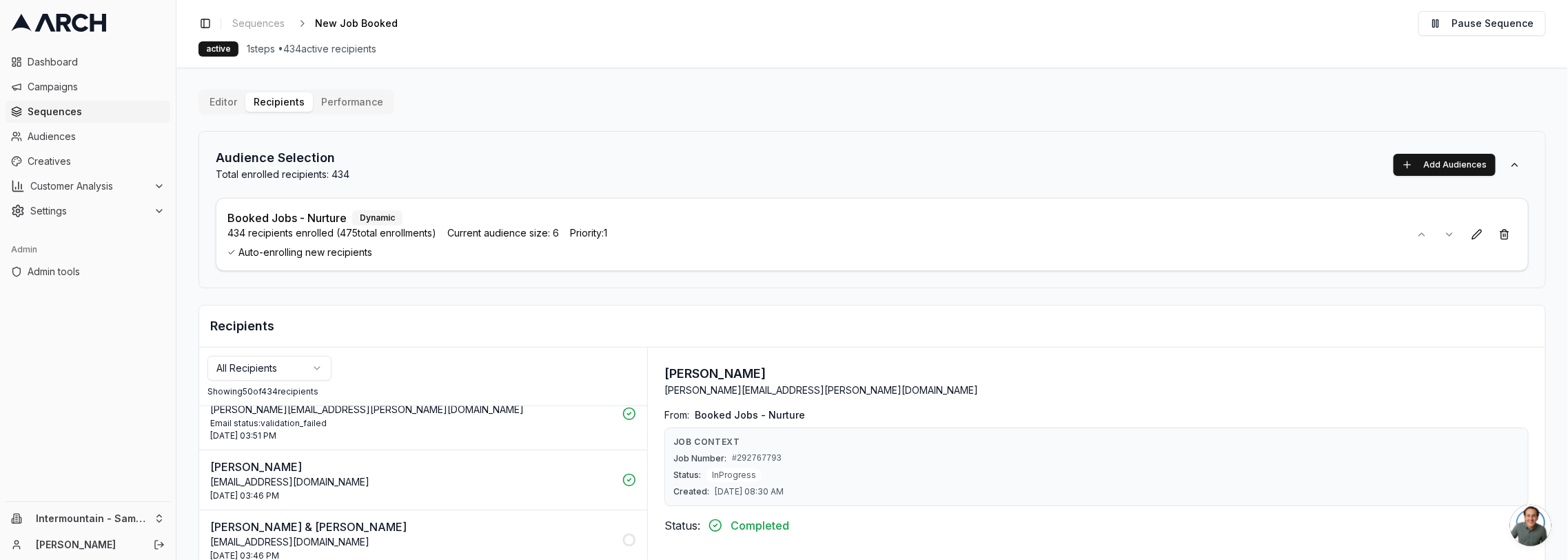
scroll to position [19, 0]
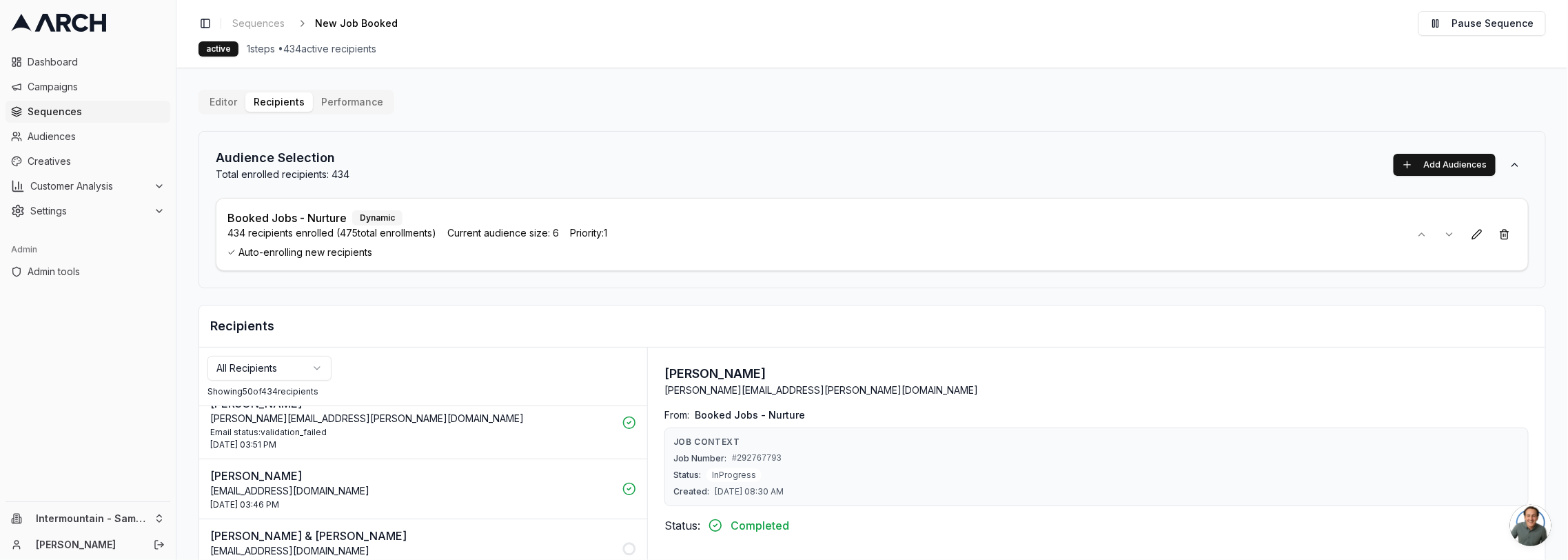
click at [115, 512] on html "Dashboard Campaigns Sequences Audiences Creatives Customer Analysis Settings Ad…" at bounding box center [784, 280] width 1568 height 560
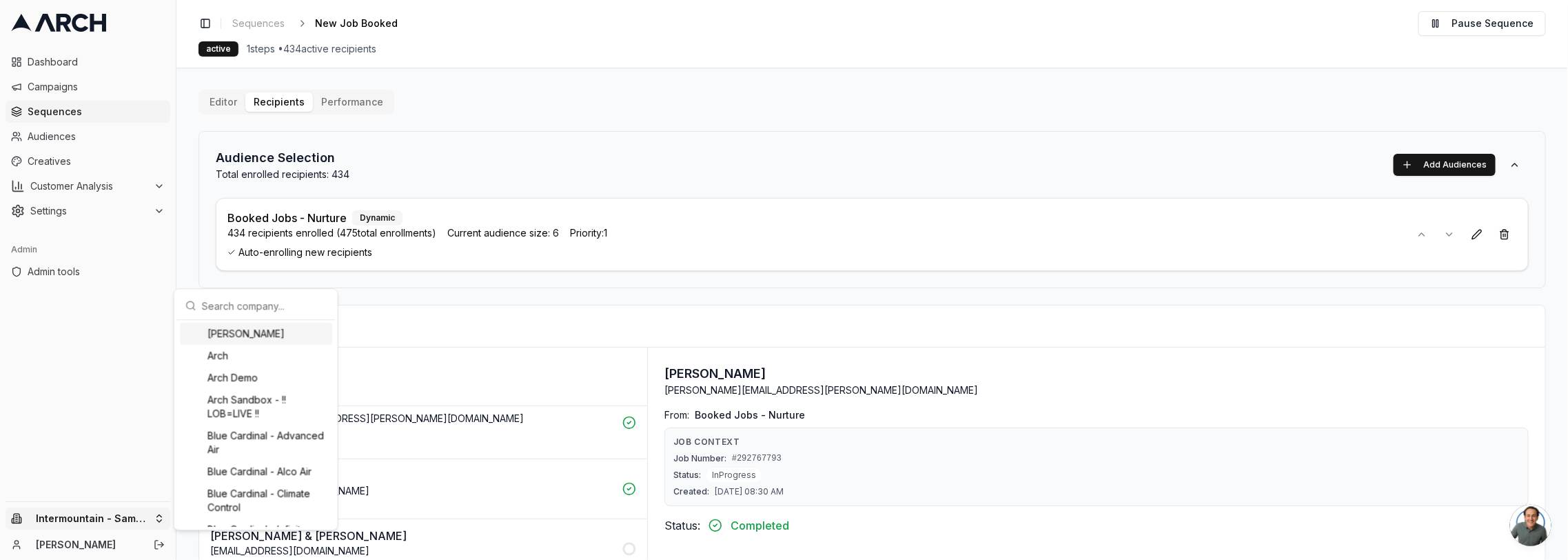
click at [229, 307] on input "text" at bounding box center [264, 305] width 125 height 28
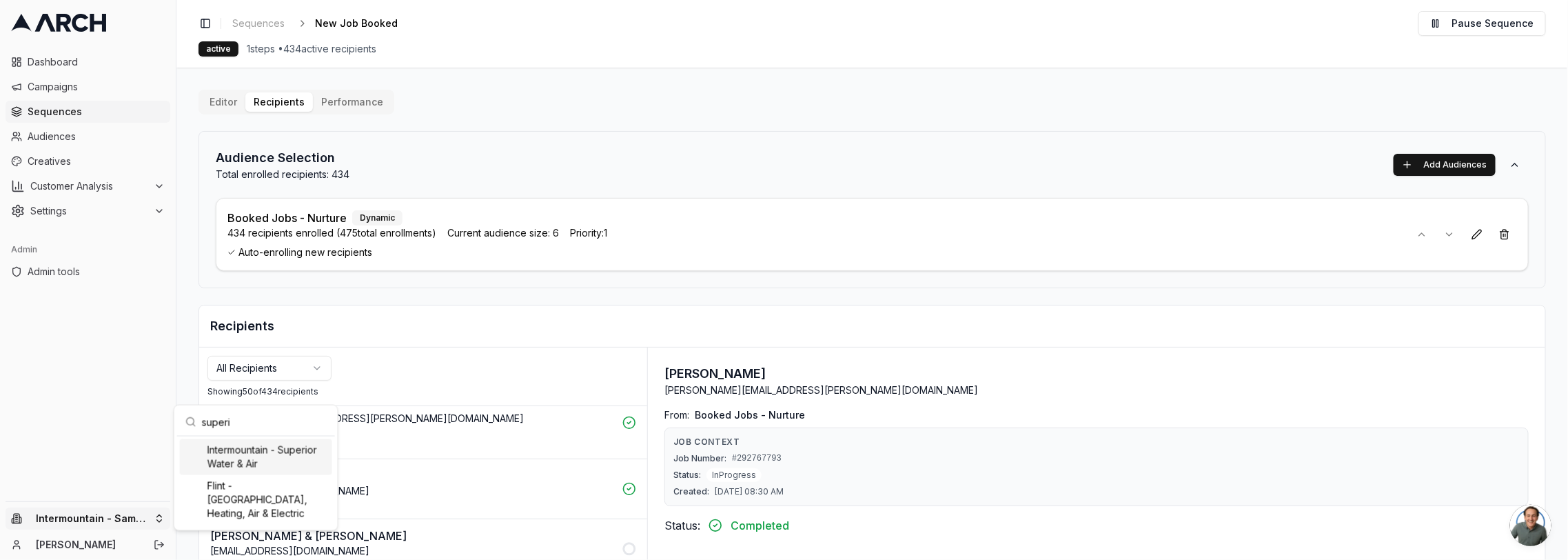
type input "superi"
click at [302, 448] on div "Intermountain - Superior Water & Air" at bounding box center [256, 457] width 152 height 36
click at [83, 116] on html "Dashboard Campaigns Sequences Audiences Creatives Customer Analysis Settings Ad…" at bounding box center [784, 280] width 1568 height 560
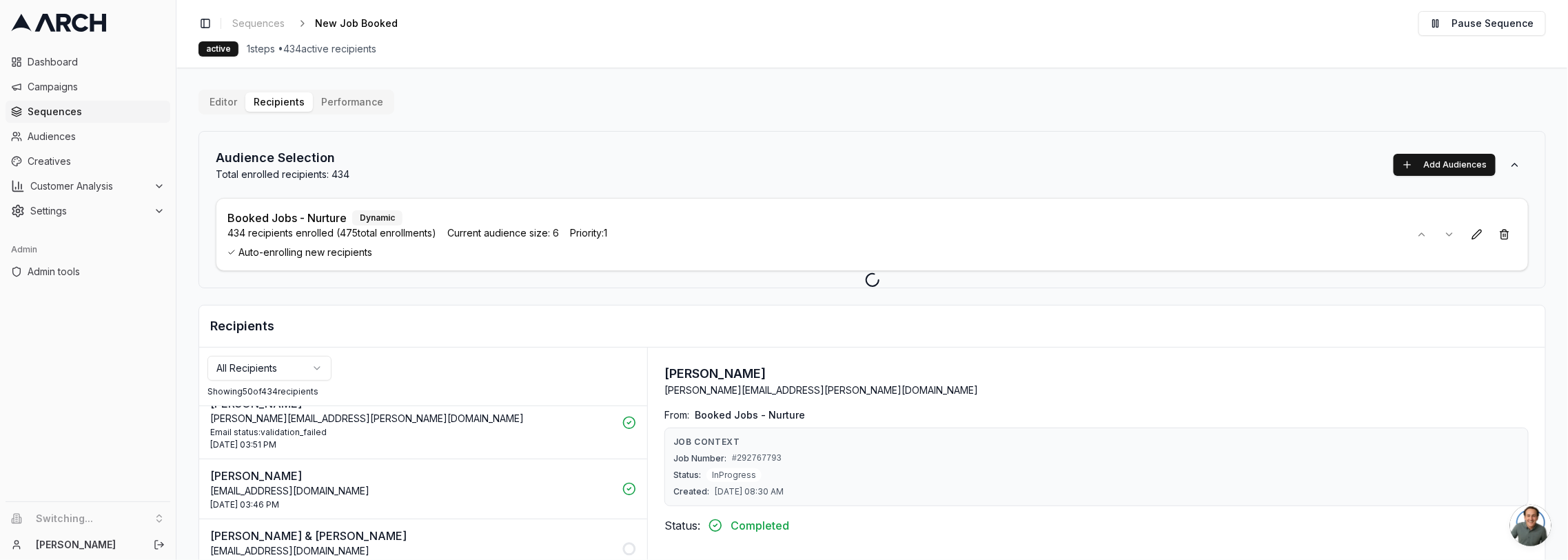
click at [88, 111] on span "Sequences" at bounding box center [96, 112] width 137 height 14
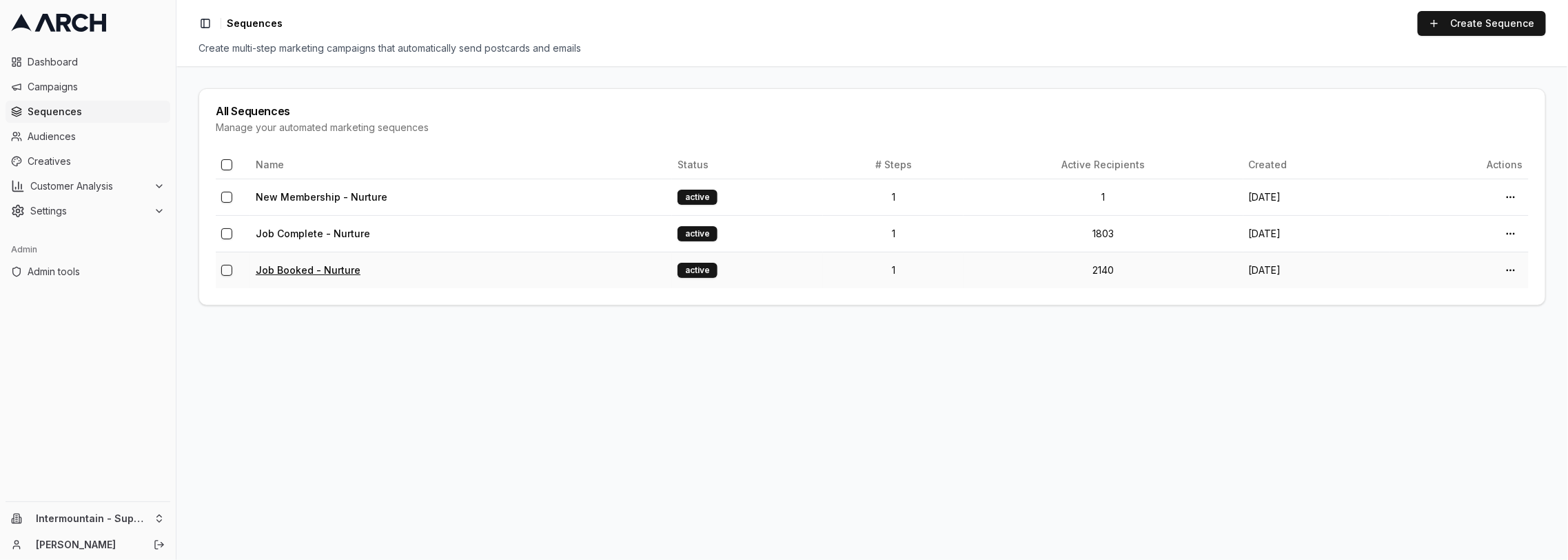
click at [321, 272] on link "Job Booked - Nurture" at bounding box center [308, 269] width 105 height 12
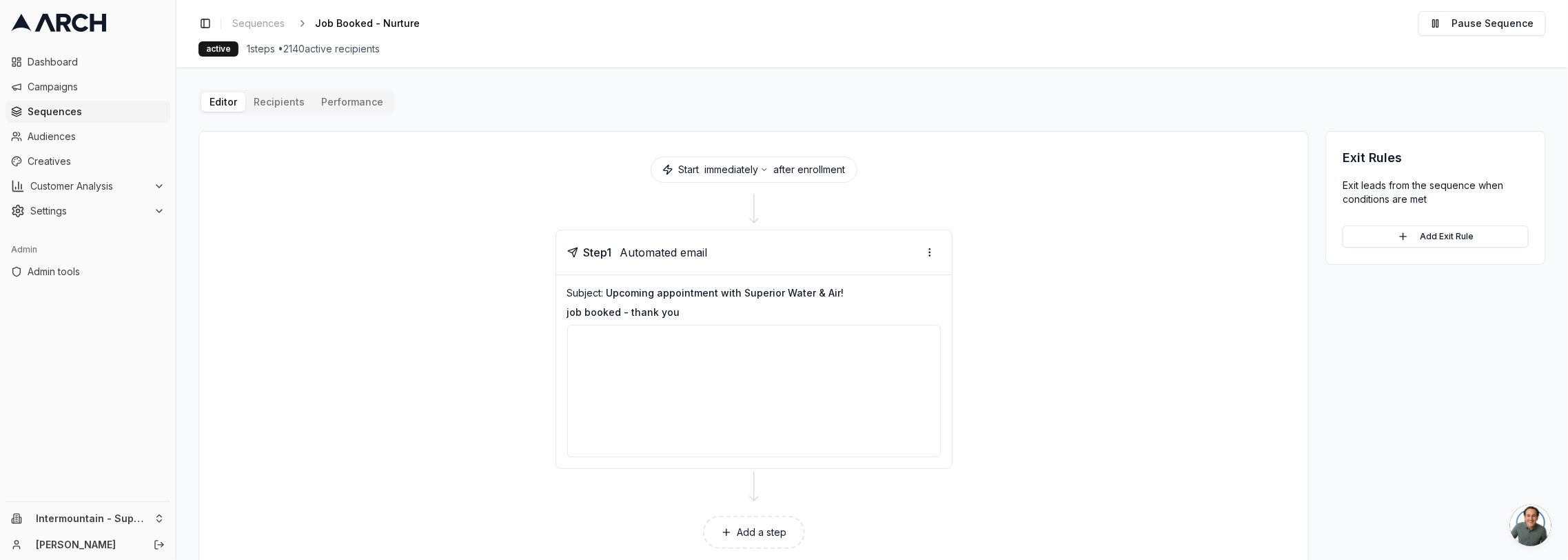
click at [326, 103] on button "Performance" at bounding box center [352, 102] width 78 height 19
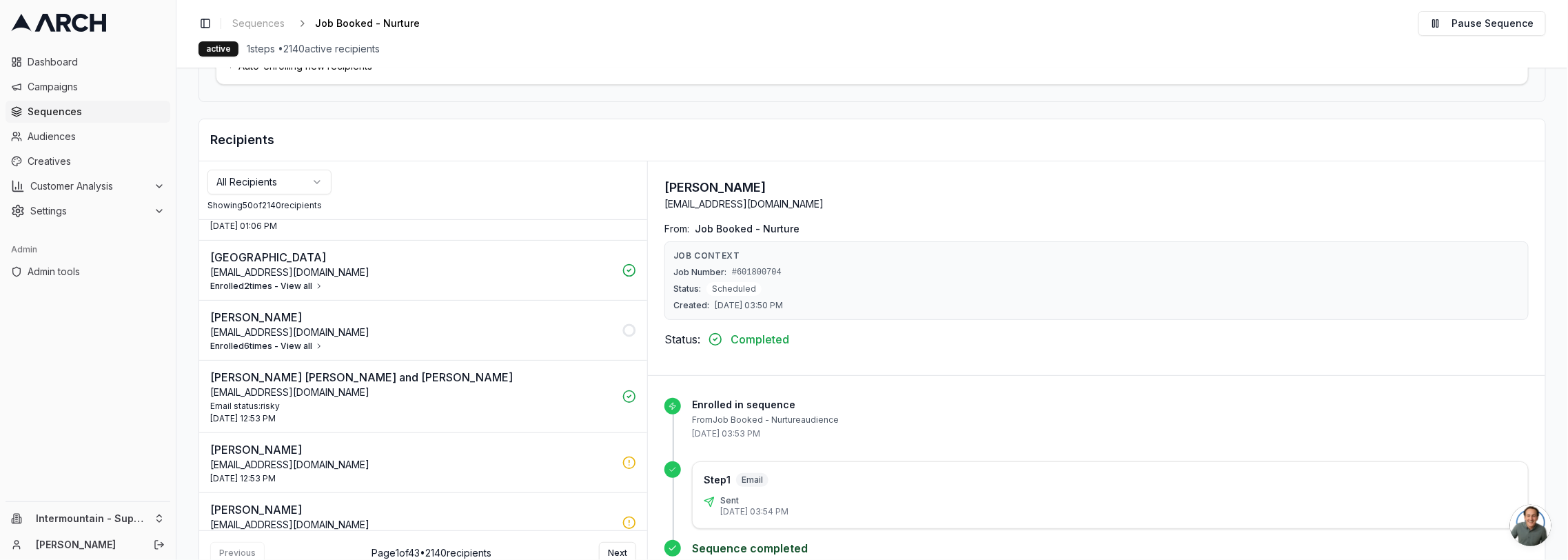
scroll to position [221, 0]
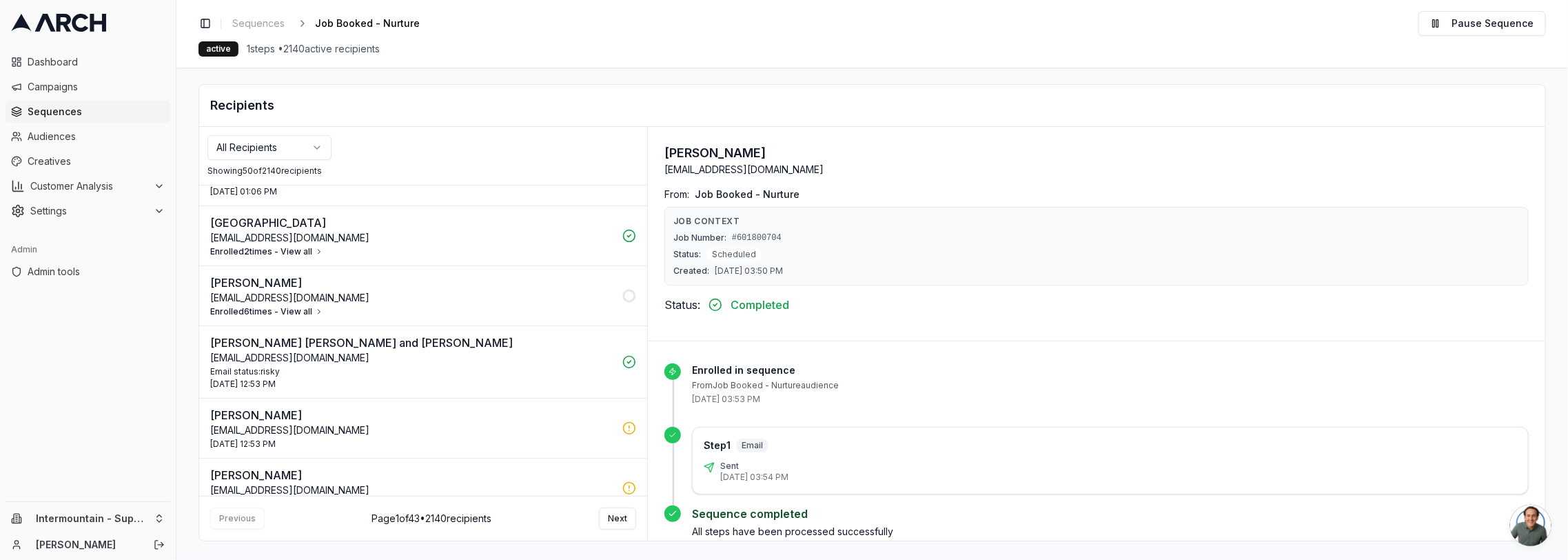
click at [287, 306] on button "Enrolled 6 times - View all" at bounding box center [266, 312] width 113 height 11
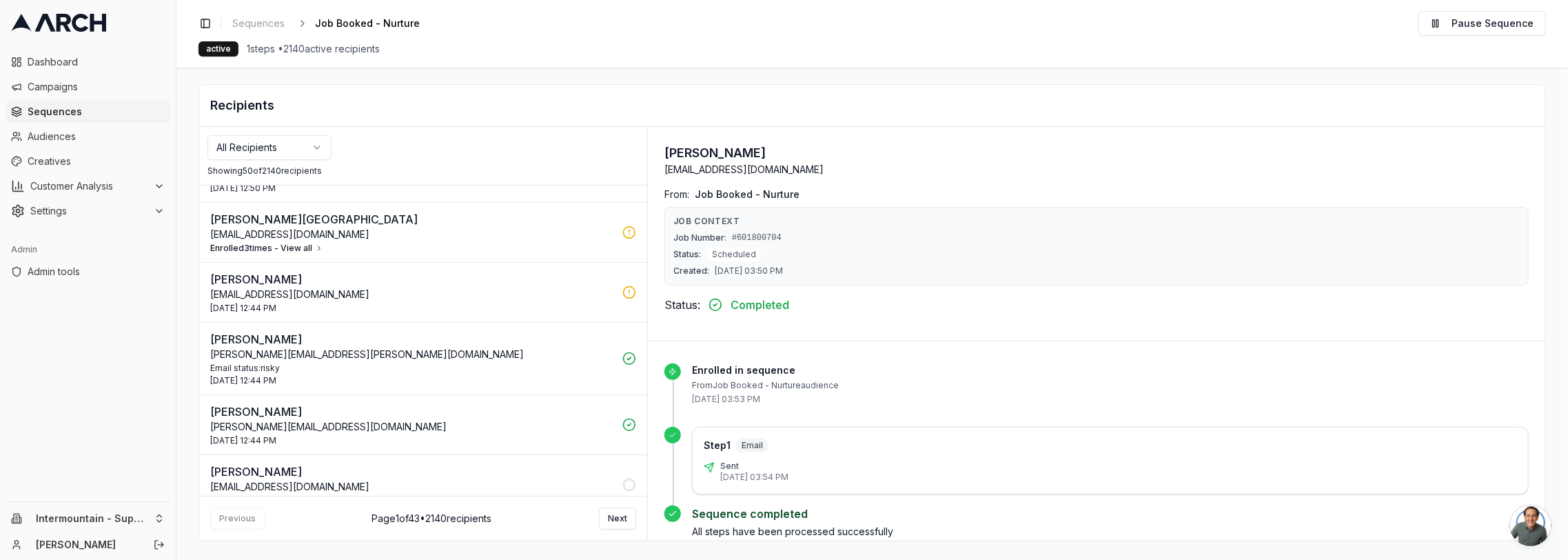
scroll to position [2897, 0]
click at [85, 268] on span "Admin tools" at bounding box center [96, 272] width 137 height 14
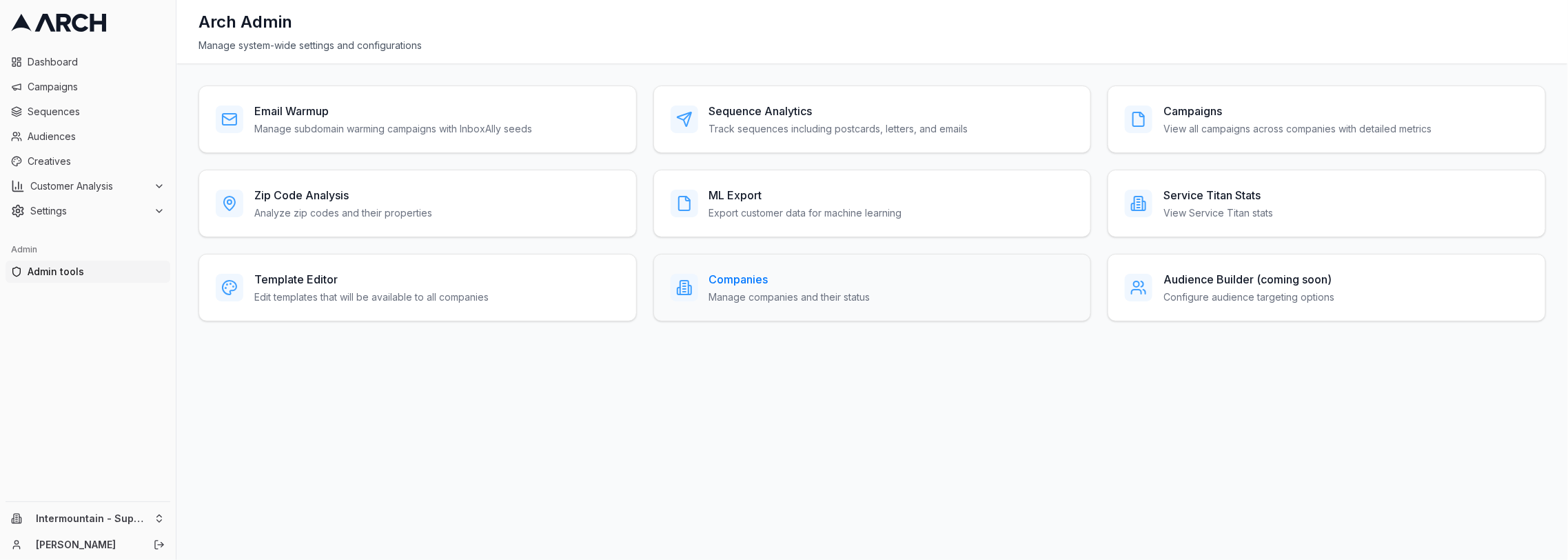
click at [920, 275] on div "Companies Manage companies and their status" at bounding box center [872, 287] width 404 height 33
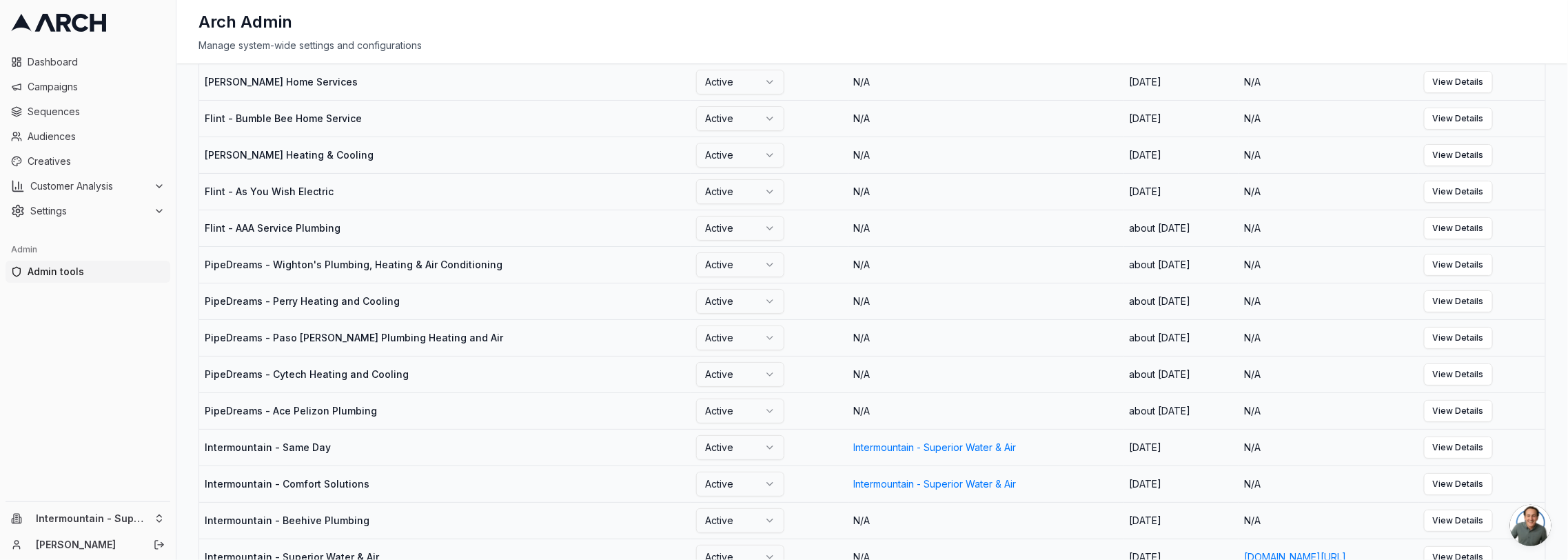
scroll to position [722, 0]
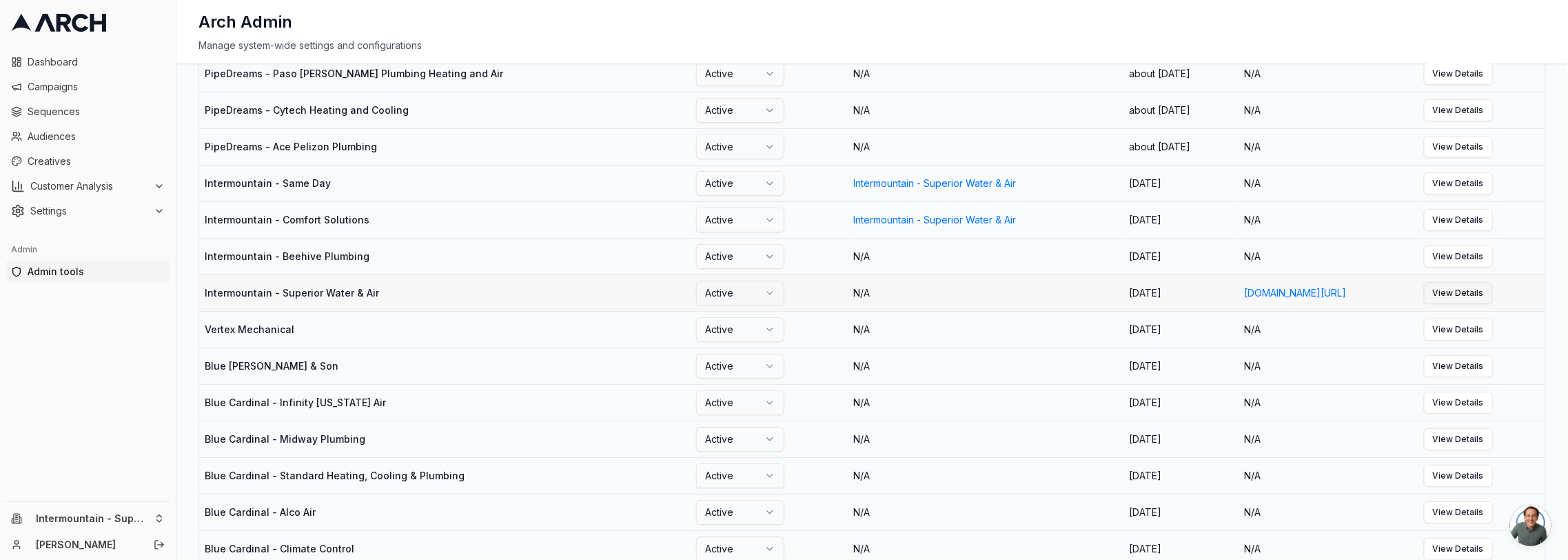
click at [1493, 304] on link "View Details" at bounding box center [1458, 293] width 69 height 22
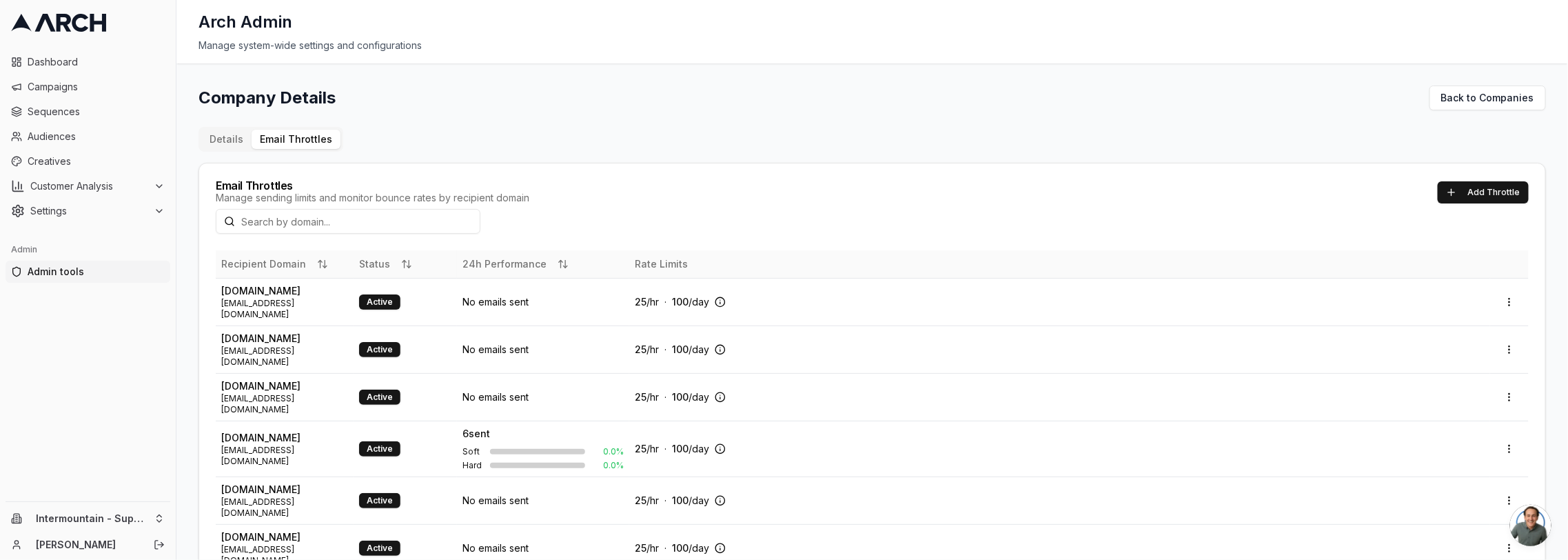
click at [538, 255] on th "24h Performance" at bounding box center [543, 264] width 172 height 28
click at [500, 264] on button "24h Performance" at bounding box center [515, 264] width 106 height 14
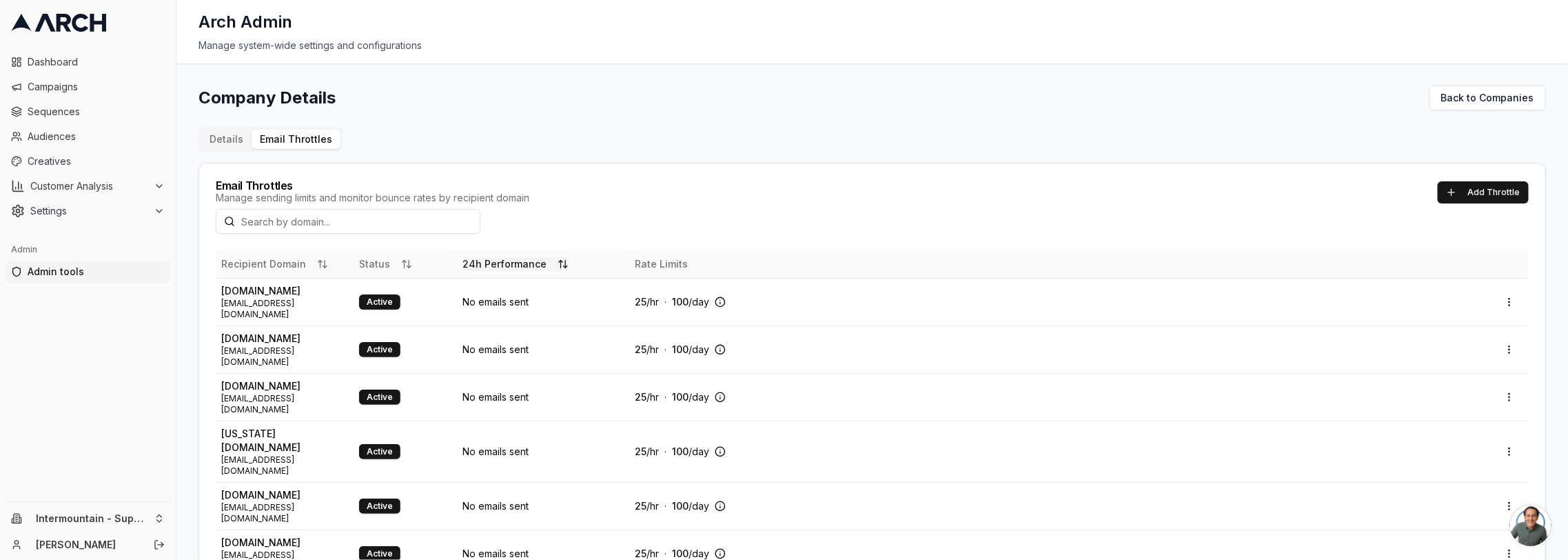
click at [505, 266] on button "24h Performance" at bounding box center [515, 264] width 106 height 14
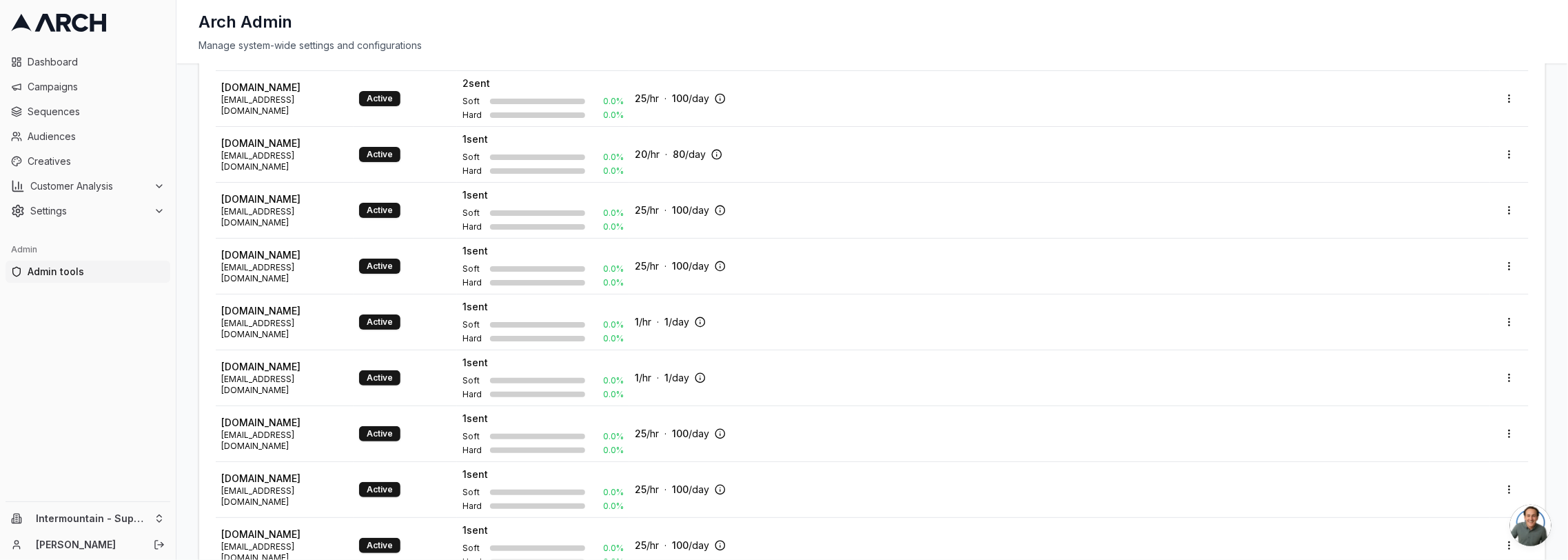
scroll to position [773, 0]
